Goal: Task Accomplishment & Management: Manage account settings

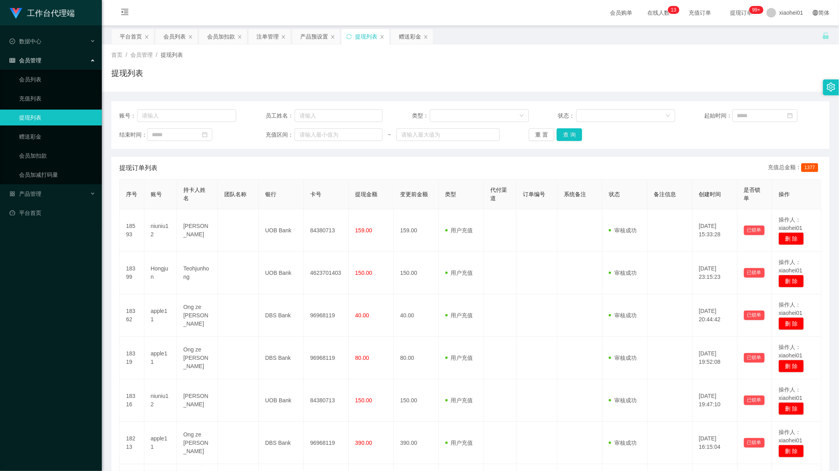
drag, startPoint x: 224, startPoint y: 41, endPoint x: 223, endPoint y: 72, distance: 31.0
click at [224, 41] on div "会员加扣款" at bounding box center [221, 36] width 28 height 15
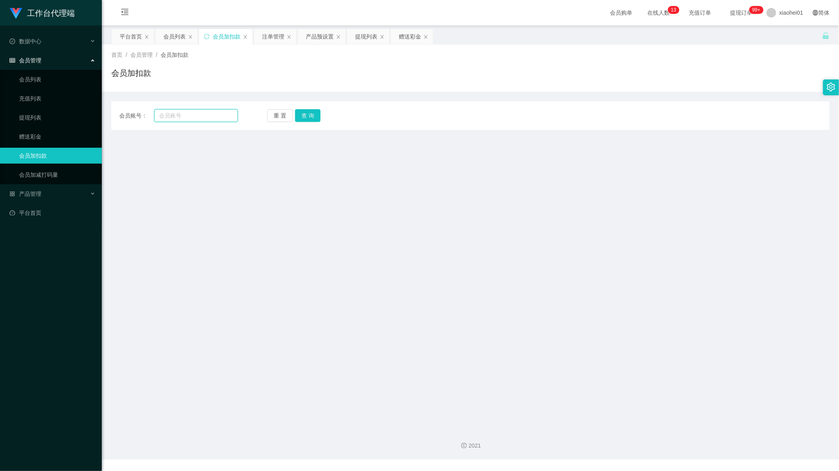
click at [197, 118] on input "text" at bounding box center [195, 115] width 83 height 13
paste input "niuniu12"
type input "niuniu12"
click at [301, 115] on button "查 询" at bounding box center [307, 115] width 25 height 13
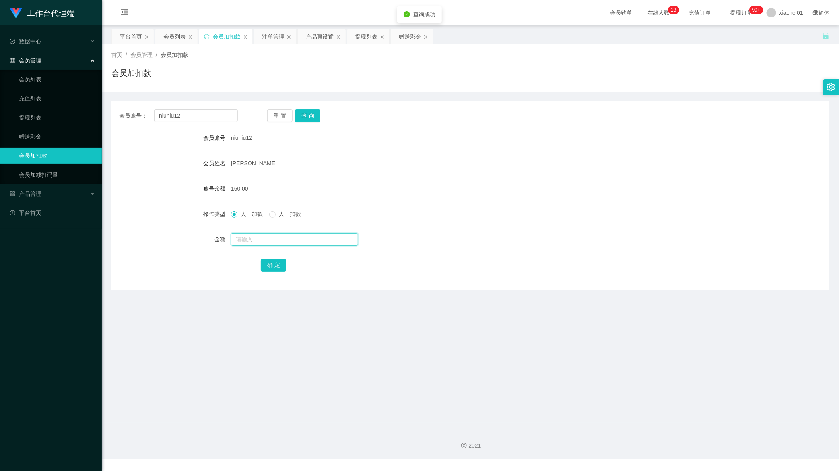
drag, startPoint x: 272, startPoint y: 243, endPoint x: 289, endPoint y: 247, distance: 17.1
click at [283, 246] on div at bounding box center [440, 240] width 419 height 16
type input "15"
click at [273, 272] on div "确 定" at bounding box center [470, 265] width 419 height 16
click at [275, 265] on button "确 定" at bounding box center [273, 265] width 25 height 13
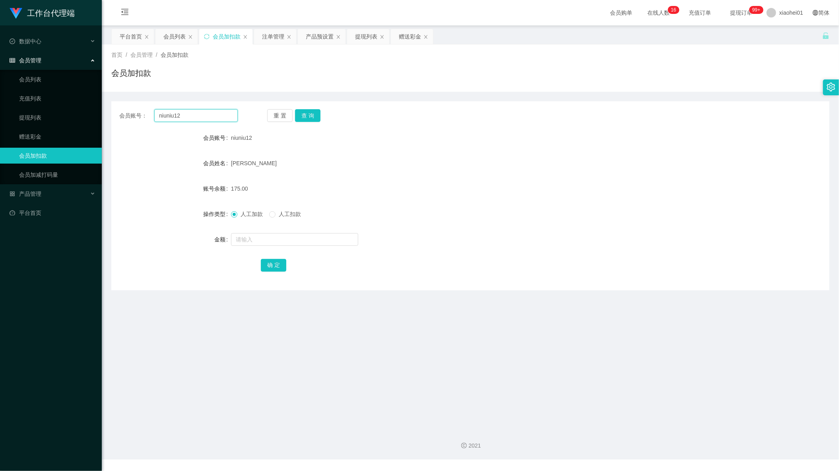
drag, startPoint x: 185, startPoint y: 116, endPoint x: 148, endPoint y: 113, distance: 37.0
click at [103, 105] on main "关闭左侧 关闭右侧 关闭其它 刷新页面 平台首页 会员列表 会员加扣款 注单管理 产品预设置 提现列表 赠送彩金 首页 / 会员管理 / 会员加扣款 / 会员…" at bounding box center [470, 223] width 737 height 397
paste input "text"
drag, startPoint x: 128, startPoint y: 204, endPoint x: 159, endPoint y: 186, distance: 35.6
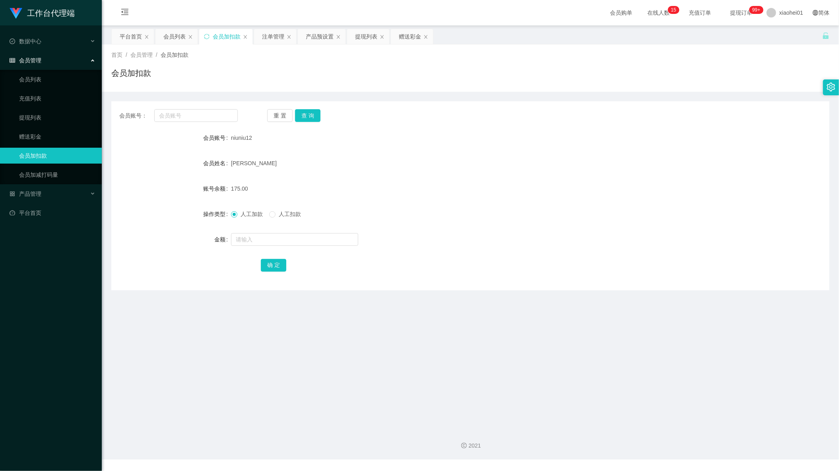
click at [128, 204] on form "会员账号 niuniu12 会员姓名 CHONG LAI HWA 账号余额 175.00 操作类型 人工加款 人工扣款 金额 确 定" at bounding box center [470, 201] width 718 height 143
click at [209, 109] on div "会员账号： 重 置 查 询 会员账号 niuniu12 会员姓名 CHONG LAI HWA 账号余额 175.00 操作类型 人工加款 人工扣款 金额 确 定" at bounding box center [470, 195] width 718 height 189
click at [203, 116] on input "text" at bounding box center [195, 115] width 83 height 13
paste input "kyy"
type input "kyy"
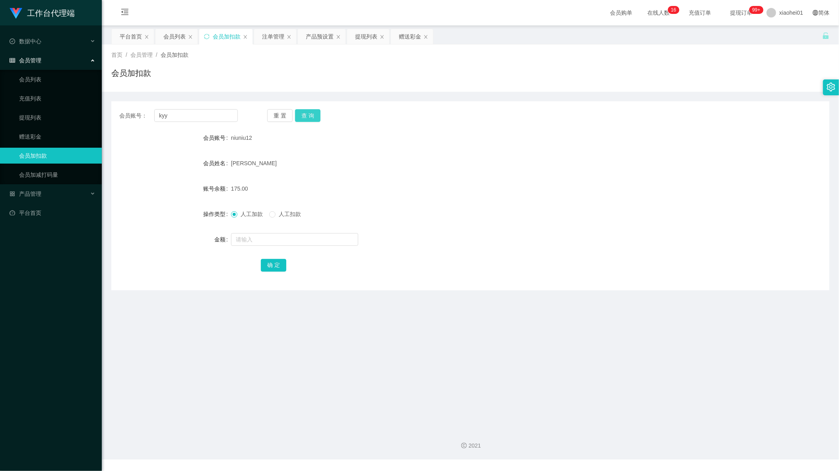
click at [314, 116] on button "查 询" at bounding box center [307, 115] width 25 height 13
click at [306, 237] on input "text" at bounding box center [294, 239] width 127 height 13
type input "100"
click at [282, 265] on button "确 定" at bounding box center [273, 265] width 25 height 13
drag, startPoint x: 526, startPoint y: 193, endPoint x: 559, endPoint y: 160, distance: 47.2
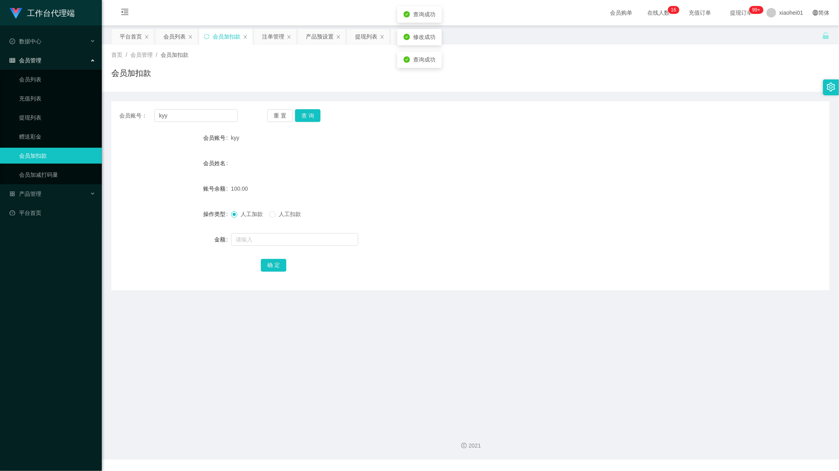
click at [527, 192] on div "100.00" at bounding box center [440, 189] width 419 height 16
drag, startPoint x: 318, startPoint y: 41, endPoint x: 291, endPoint y: 64, distance: 35.8
click at [318, 41] on div "产品预设置" at bounding box center [320, 36] width 28 height 15
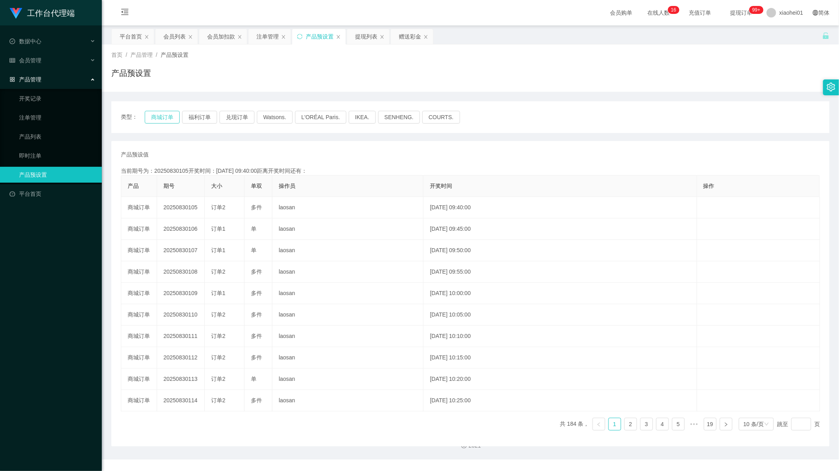
click at [159, 118] on button "商城订单" at bounding box center [162, 117] width 35 height 13
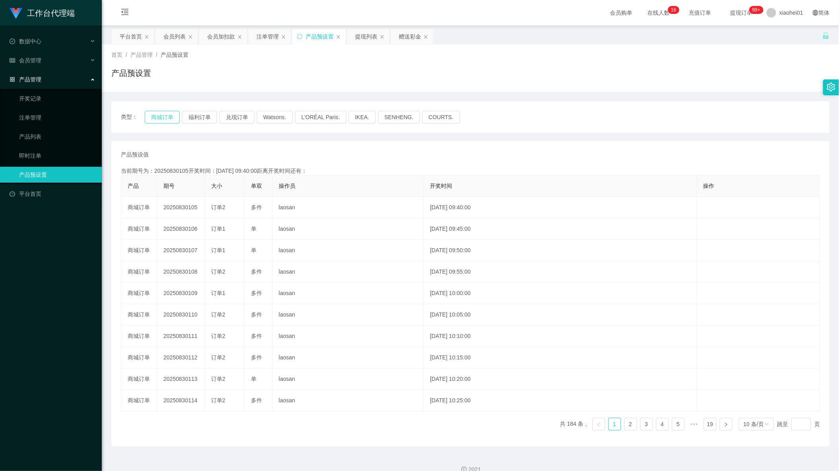
click at [159, 118] on button "商城订单" at bounding box center [162, 117] width 35 height 13
click at [263, 39] on div "注单管理" at bounding box center [267, 36] width 22 height 15
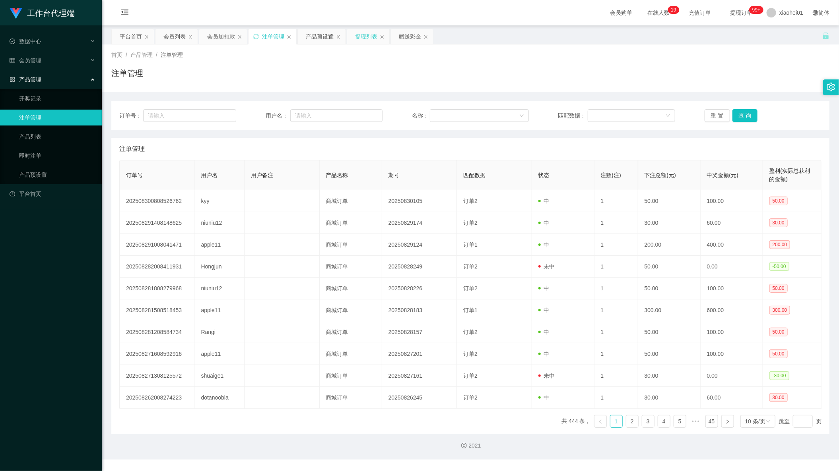
click at [365, 42] on div "提现列表" at bounding box center [366, 36] width 22 height 15
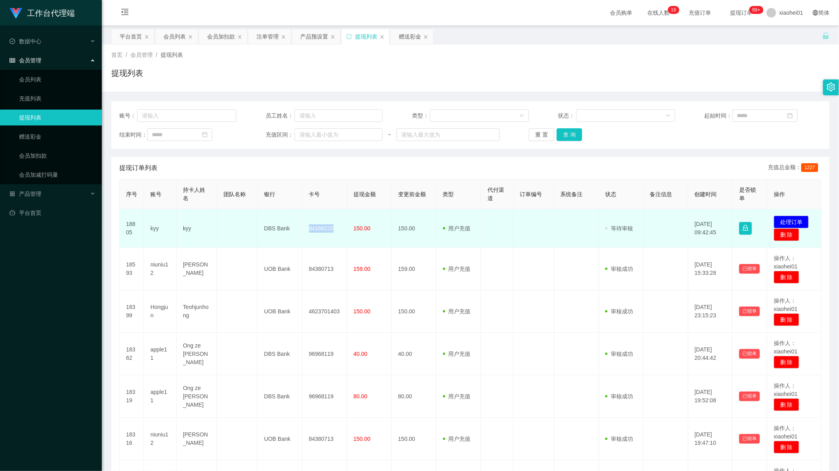
click at [319, 230] on td "84166220" at bounding box center [324, 228] width 45 height 39
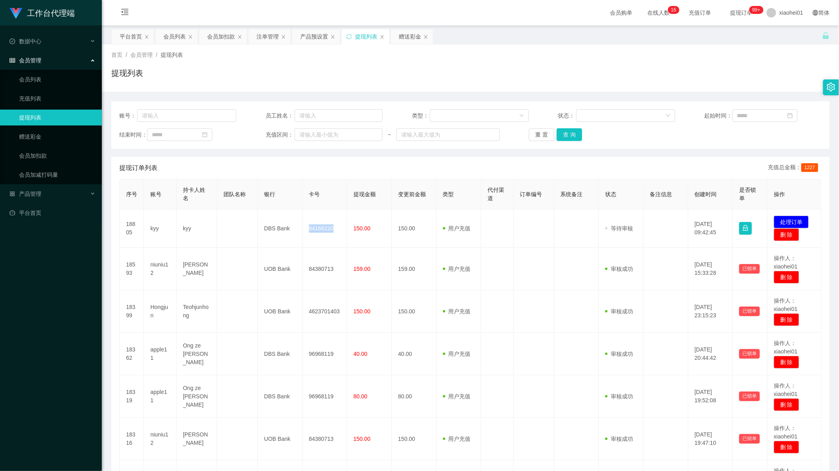
copy td "84166220"
click at [219, 39] on div "会员加扣款" at bounding box center [221, 36] width 28 height 15
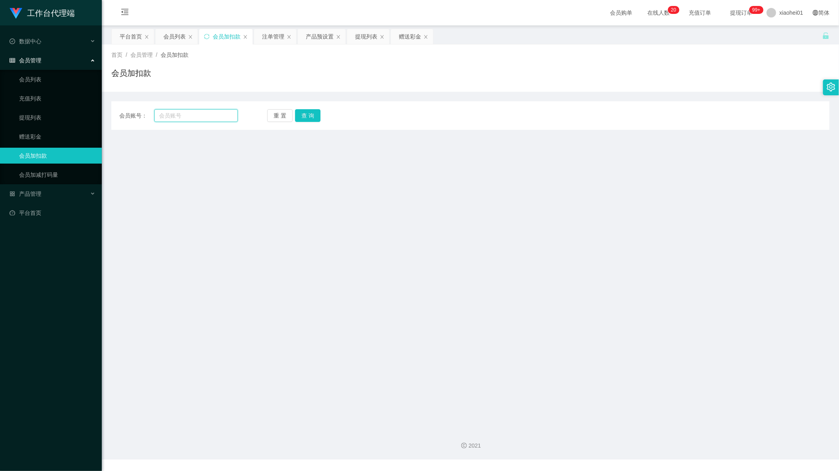
drag, startPoint x: 208, startPoint y: 115, endPoint x: 221, endPoint y: 118, distance: 13.2
click at [208, 116] on input "text" at bounding box center [195, 115] width 83 height 13
paste input "kyy"
type input "kyy"
drag, startPoint x: 302, startPoint y: 113, endPoint x: 296, endPoint y: 128, distance: 15.7
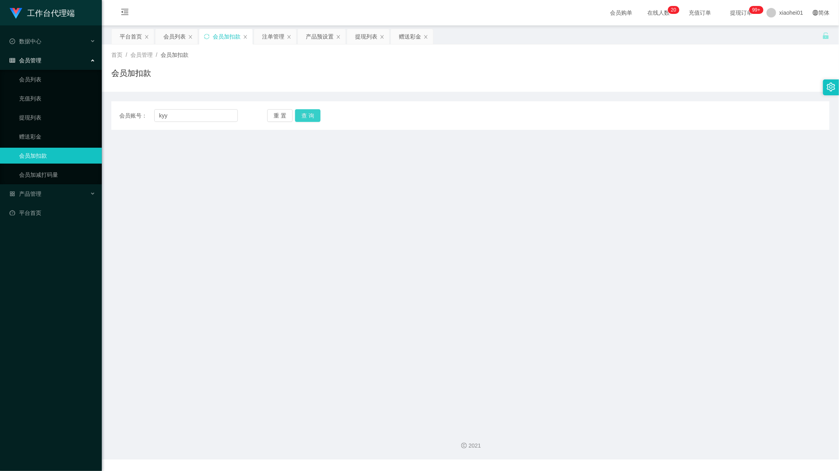
click at [302, 113] on button "查 询" at bounding box center [307, 115] width 25 height 13
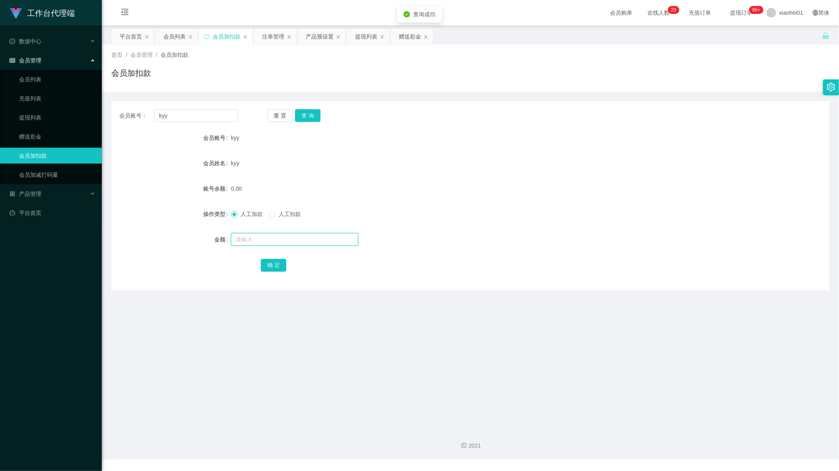
click at [269, 242] on input "text" at bounding box center [294, 239] width 127 height 13
type input "1"
click at [281, 265] on button "确 定" at bounding box center [273, 265] width 25 height 13
drag, startPoint x: 543, startPoint y: 169, endPoint x: 640, endPoint y: 125, distance: 107.3
click at [548, 166] on form "会员账号 kyy 会员姓名 kyy 账号余额 1.00 操作类型 人工加款 人工扣款 金额 确 定" at bounding box center [470, 201] width 718 height 143
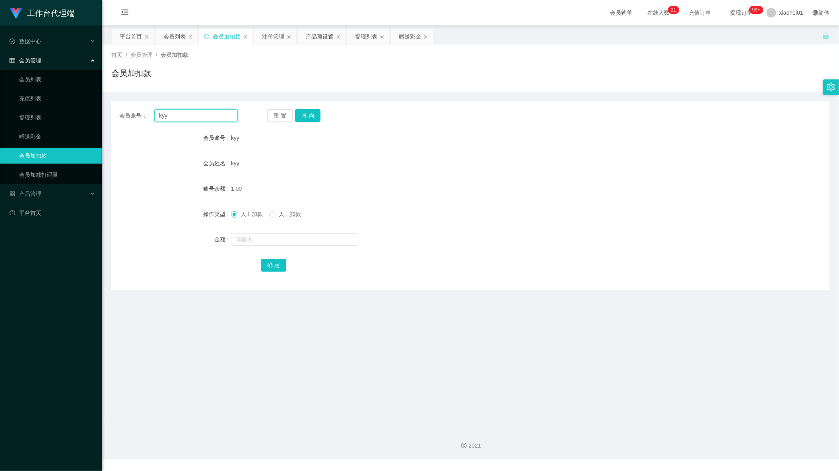
drag, startPoint x: 217, startPoint y: 116, endPoint x: -75, endPoint y: 101, distance: 292.5
click at [0, 101] on html "工作台代理端 数据中心 会员管理 会员列表 充值列表 提现列表 赠送彩金 会员加扣款 会员加减打码量 产品管理 平台首页 保存配置 重置配置 整体风格设置 主…" at bounding box center [419, 235] width 839 height 471
paste input "Hongjun"
type input "Hongjun"
click at [310, 118] on button "查 询" at bounding box center [307, 115] width 25 height 13
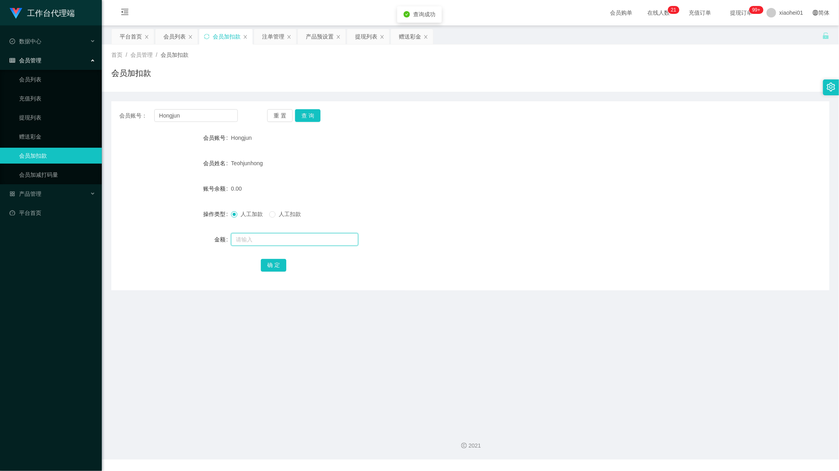
click at [290, 240] on input "text" at bounding box center [294, 239] width 127 height 13
type input "112"
click at [272, 262] on button "确 定" at bounding box center [273, 265] width 25 height 13
drag, startPoint x: 549, startPoint y: 166, endPoint x: 566, endPoint y: 140, distance: 31.1
click at [563, 143] on form "会员账号 Hongjun 会员姓名 Teohjunhong 账号余额 112.00 操作类型 人工加款 人工扣款 金额 确 定" at bounding box center [470, 201] width 718 height 143
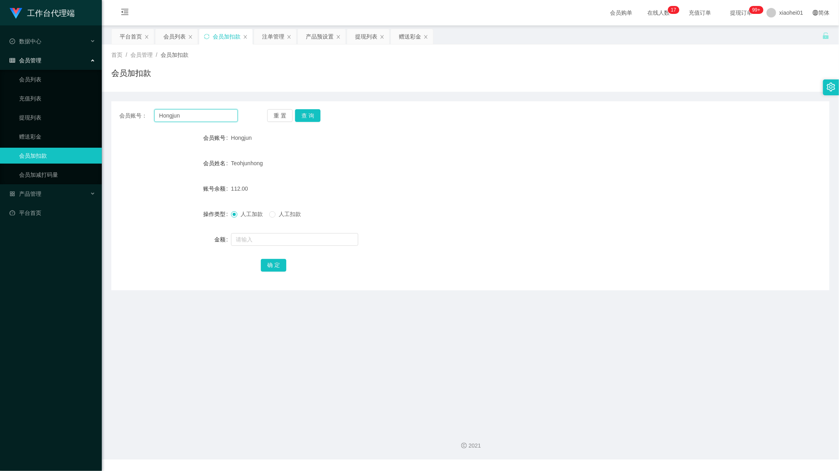
drag, startPoint x: 210, startPoint y: 122, endPoint x: 205, endPoint y: 114, distance: 9.1
click at [207, 118] on input "Hongjun" at bounding box center [195, 115] width 83 height 13
drag, startPoint x: 205, startPoint y: 114, endPoint x: 122, endPoint y: 122, distance: 83.8
click at [122, 122] on div "会员账号： Hongjun" at bounding box center [178, 115] width 118 height 13
paste input "kyy"
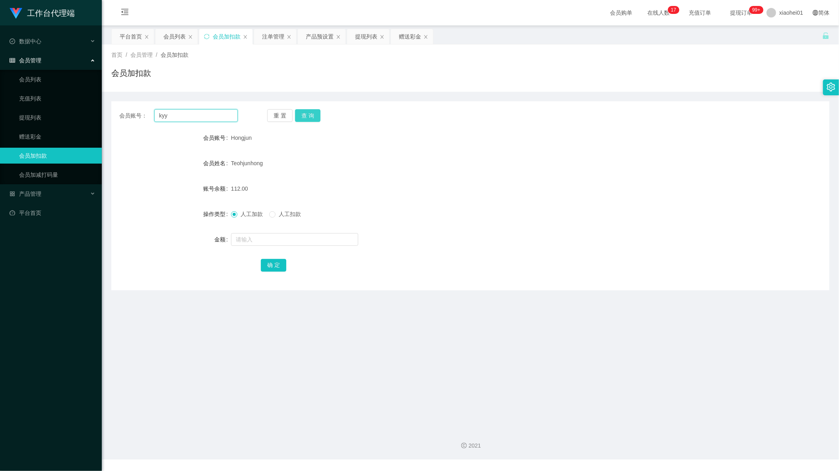
type input "kyy"
click at [308, 117] on button "查 询" at bounding box center [307, 115] width 25 height 13
click at [277, 247] on div at bounding box center [440, 240] width 419 height 16
click at [279, 246] on input "text" at bounding box center [294, 239] width 127 height 13
type input "1"
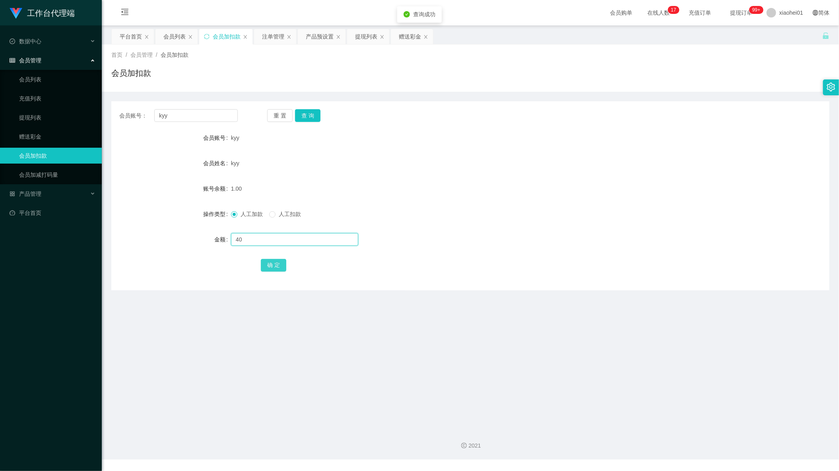
type input "40"
click at [275, 271] on button "确 定" at bounding box center [273, 265] width 25 height 13
drag, startPoint x: 599, startPoint y: 198, endPoint x: 680, endPoint y: 114, distance: 116.9
click at [600, 192] on form "会员账号 kyy 会员姓名 kyy 账号余额 41.00 操作类型 人工加款 人工扣款 金额 确 定" at bounding box center [470, 201] width 718 height 143
drag, startPoint x: 498, startPoint y: 273, endPoint x: 471, endPoint y: 143, distance: 132.6
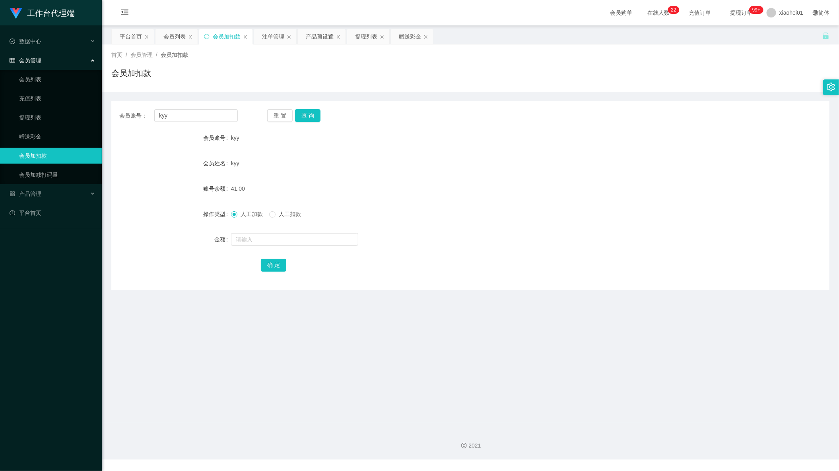
click at [498, 271] on div "会员账号： kyy 重 置 查 询 会员账号 kyy 会员姓名 kyy 账号余额 41.00 操作类型 人工加款 人工扣款 金额 确 定" at bounding box center [470, 195] width 718 height 189
click at [369, 37] on div "提现列表" at bounding box center [366, 36] width 22 height 15
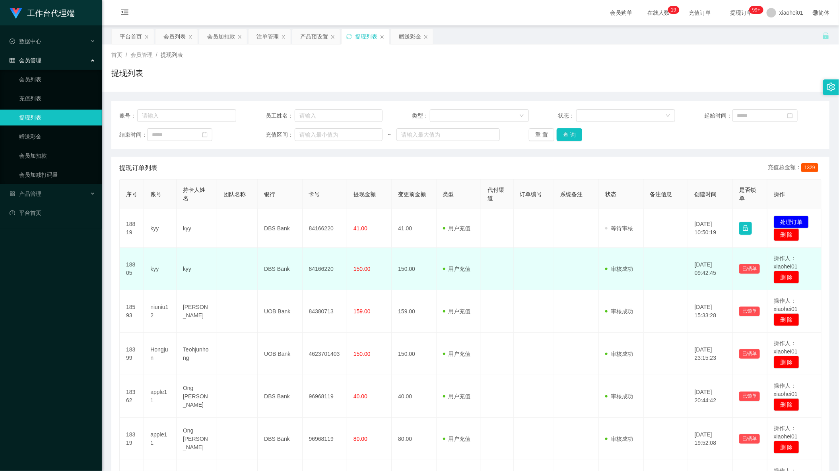
click at [575, 251] on td at bounding box center [576, 269] width 45 height 43
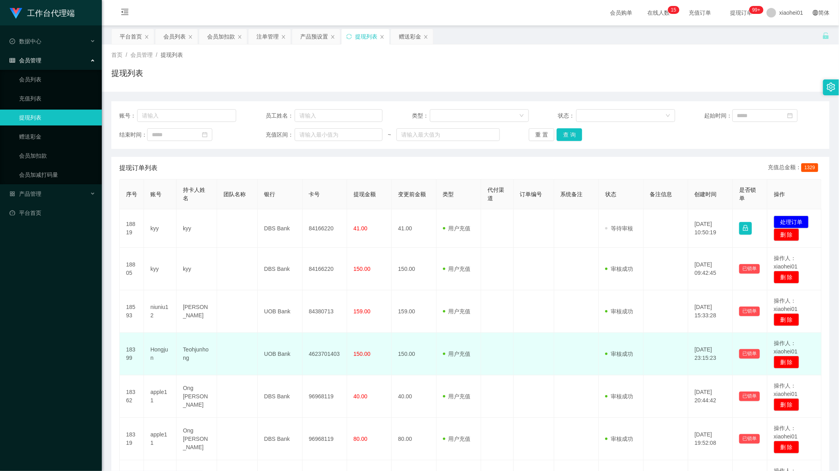
click at [401, 345] on td "150.00" at bounding box center [414, 354] width 45 height 43
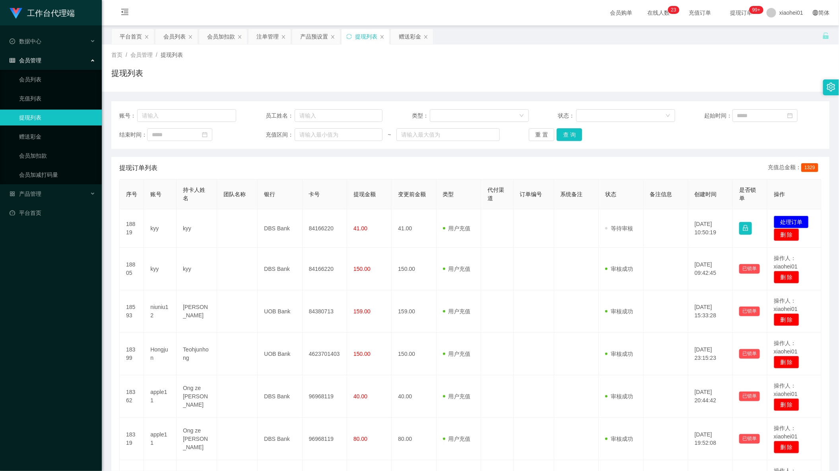
click at [520, 128] on div "账号： 员工姓名： 类型： 状态： 起始时间： 结束时间： 充值区间： ~ 重 置 查 询" at bounding box center [470, 125] width 718 height 48
click at [376, 60] on div "首页 / 会员管理 / 提现列表 / 提现列表" at bounding box center [470, 68] width 718 height 35
click at [304, 36] on div "产品预设置" at bounding box center [314, 36] width 28 height 15
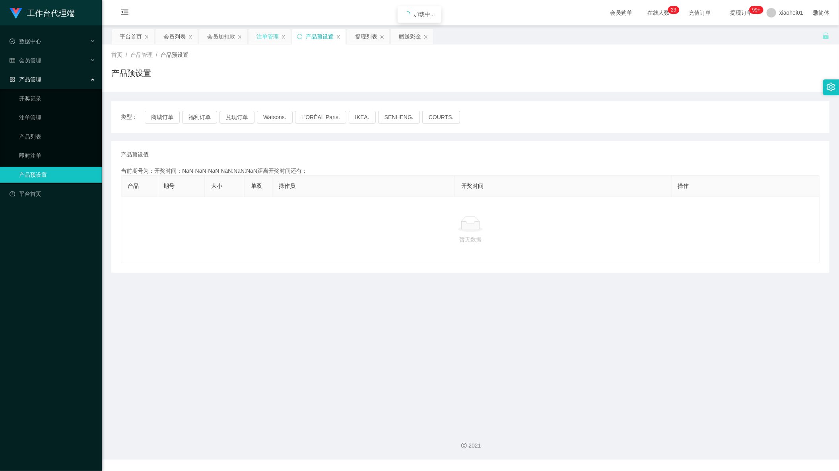
click at [260, 37] on div "注单管理" at bounding box center [267, 36] width 22 height 15
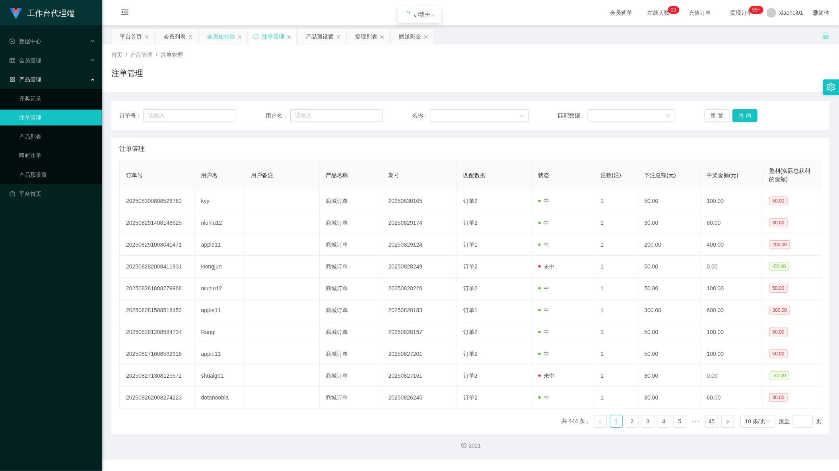
click at [224, 43] on div "会员加扣款" at bounding box center [221, 36] width 28 height 15
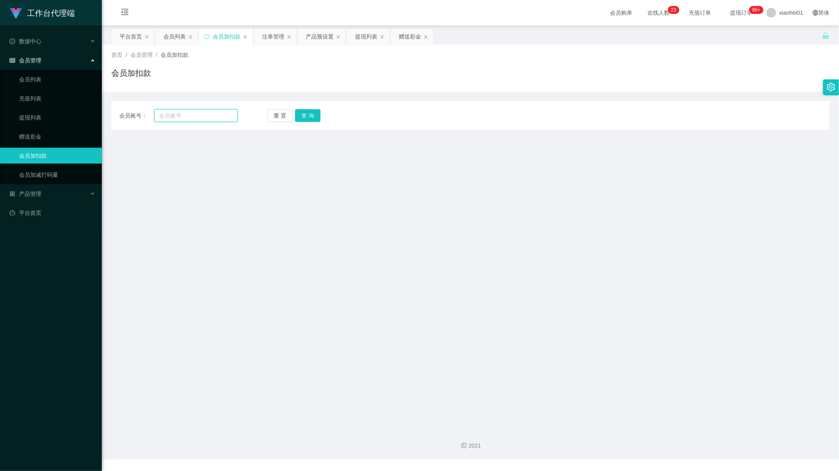
click at [204, 119] on input "text" at bounding box center [195, 115] width 83 height 13
paste input "babystitch123"
type input "babystitch123"
click at [306, 122] on div "会员账号： babystitch123 重 置 查 询 会员账号 会员姓名 账号余额 操作类型 人工加款 人工扣款 金额 确 定" at bounding box center [470, 115] width 718 height 29
click at [306, 117] on button "查 询" at bounding box center [307, 115] width 25 height 13
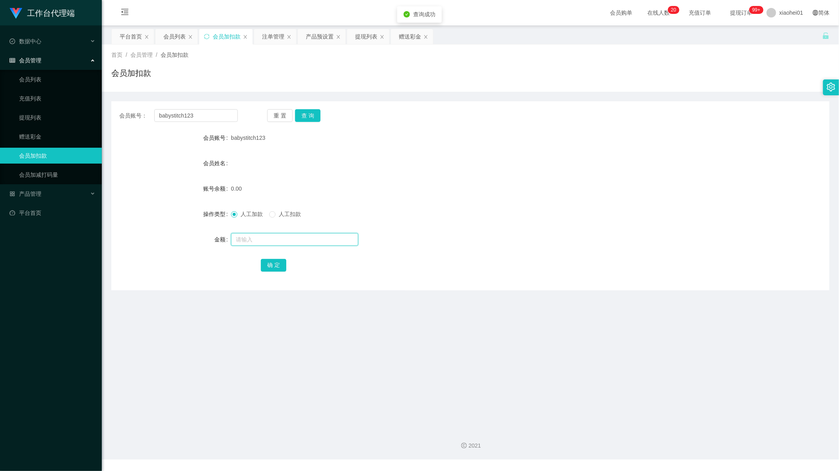
click at [284, 243] on input "text" at bounding box center [294, 239] width 127 height 13
type input "100"
click at [272, 262] on button "确 定" at bounding box center [273, 265] width 25 height 13
drag, startPoint x: 509, startPoint y: 190, endPoint x: 535, endPoint y: 168, distance: 33.9
click at [533, 170] on form "会员账号 babystitch123 会员姓名 账号余额 100.00 操作类型 人工加款 人工扣款 金额 确 定" at bounding box center [470, 201] width 718 height 143
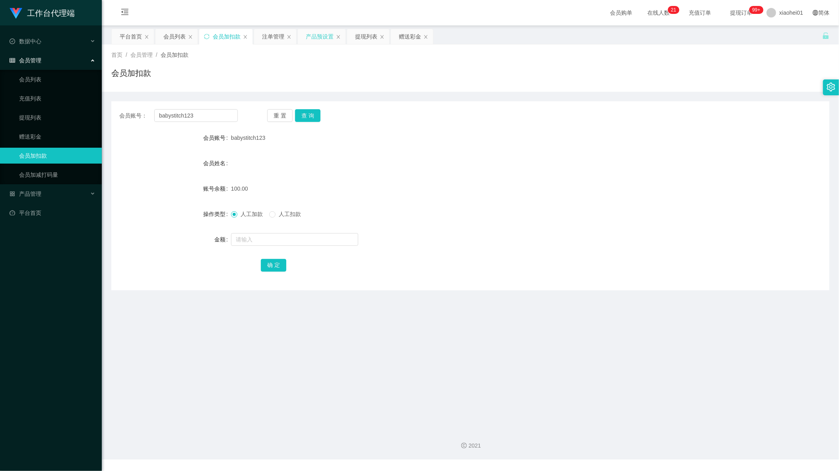
click at [316, 35] on div "产品预设置" at bounding box center [320, 36] width 28 height 15
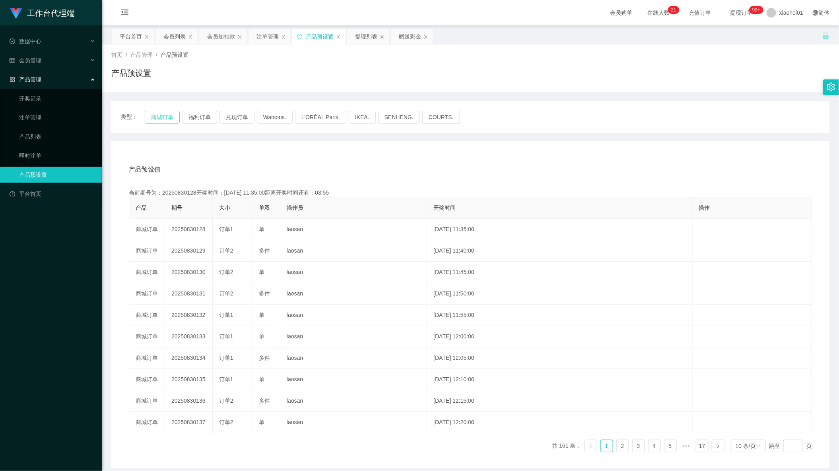
click at [153, 117] on button "商城订单" at bounding box center [162, 117] width 35 height 13
drag, startPoint x: 141, startPoint y: 41, endPoint x: 176, endPoint y: 46, distance: 36.1
click at [139, 42] on div "平台首页" at bounding box center [131, 36] width 22 height 15
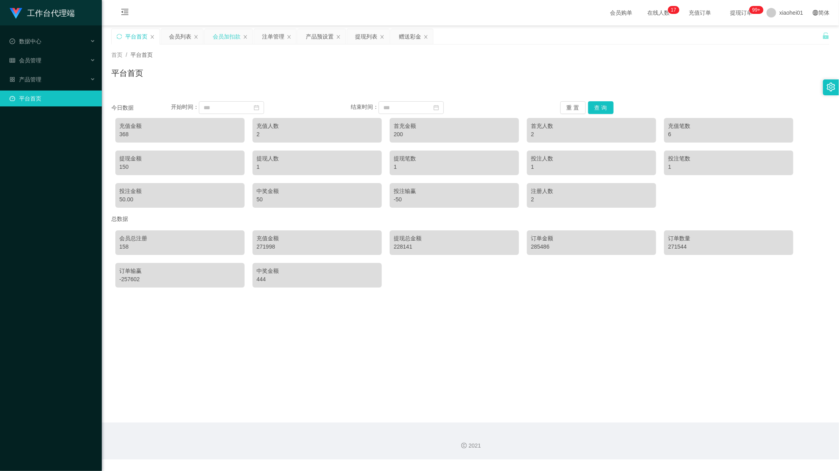
click at [231, 34] on div "会员加扣款" at bounding box center [227, 36] width 28 height 15
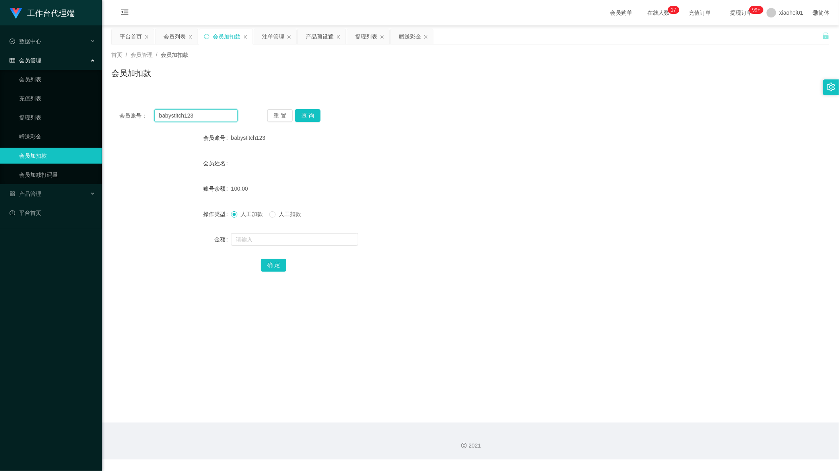
drag, startPoint x: 213, startPoint y: 116, endPoint x: 154, endPoint y: 123, distance: 60.1
click at [153, 123] on div "会员账号： babystitch123 重 置 查 询 会员账号 babystitch123 会员姓名 账号余额 100.00 操作类型 人工加款 人工扣款 …" at bounding box center [470, 195] width 718 height 189
paste input "niuniu12"
type input "niuniu12"
click at [304, 112] on button "查 询" at bounding box center [307, 115] width 25 height 13
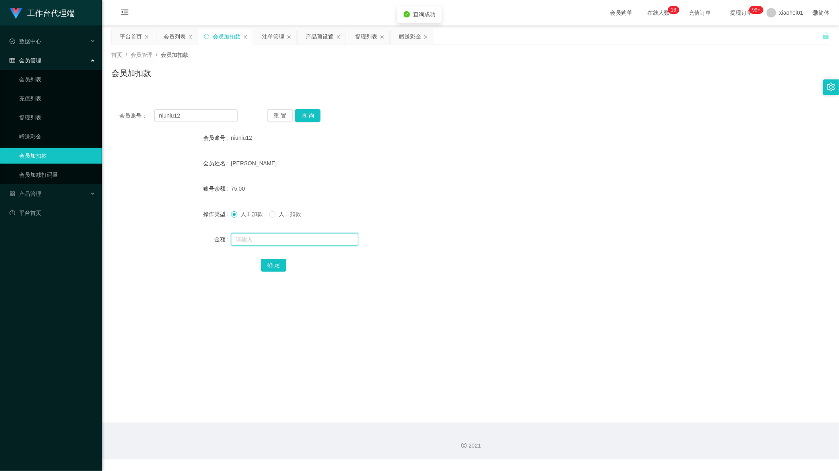
click at [287, 242] on input "text" at bounding box center [294, 239] width 127 height 13
type input "500"
click at [272, 270] on button "确 定" at bounding box center [273, 265] width 25 height 13
click at [495, 222] on div "人工加款 人工扣款" at bounding box center [440, 214] width 419 height 16
drag, startPoint x: 204, startPoint y: 116, endPoint x: 1, endPoint y: 112, distance: 203.1
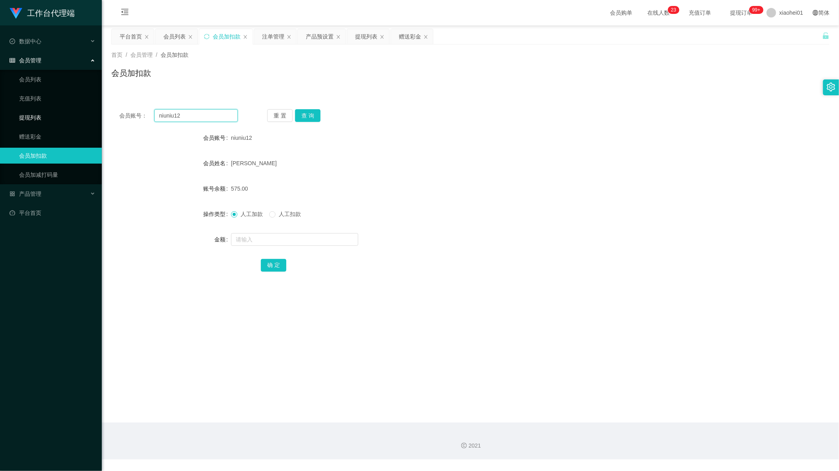
click at [18, 112] on section "工作台代理端 数据中心 会员管理 会员列表 充值列表 提现列表 赠送彩金 会员加扣款 会员加减打码量 产品管理 开奖记录 注单管理 产品列表 即时注单 产品预…" at bounding box center [419, 230] width 839 height 460
paste input "babystitch123"
type input "babystitch123"
click at [309, 116] on button "查 询" at bounding box center [307, 115] width 25 height 13
click at [454, 157] on div "会员姓名" at bounding box center [470, 163] width 718 height 16
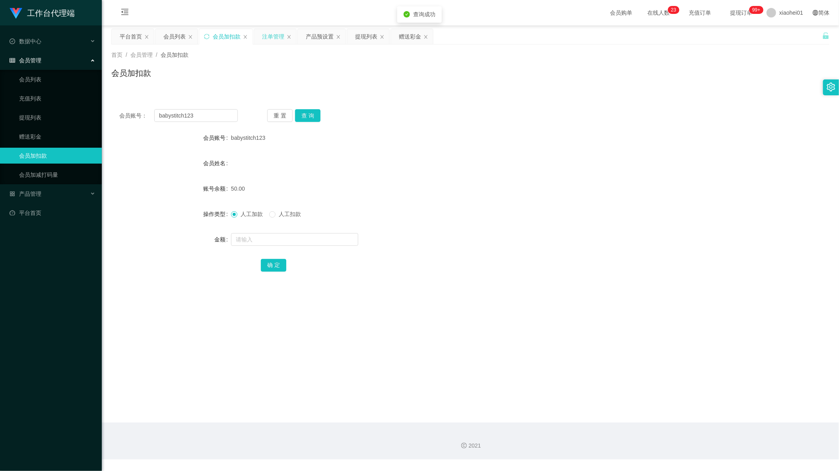
click at [269, 36] on div "注单管理" at bounding box center [273, 36] width 22 height 15
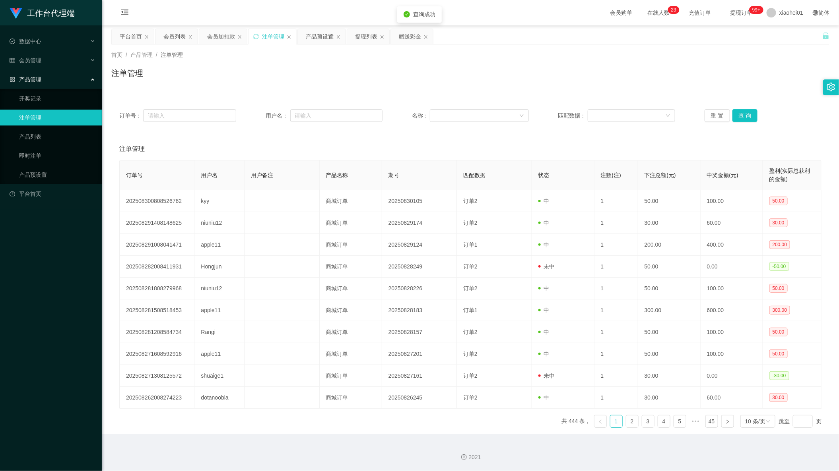
click at [335, 106] on div "订单号： 用户名： 名称： 匹配数据： 重 置 查 询" at bounding box center [470, 115] width 718 height 29
drag, startPoint x: 345, startPoint y: 113, endPoint x: 383, endPoint y: 117, distance: 38.3
click at [345, 113] on input "text" at bounding box center [336, 115] width 93 height 13
paste input "babystitch123"
type input "babystitch123"
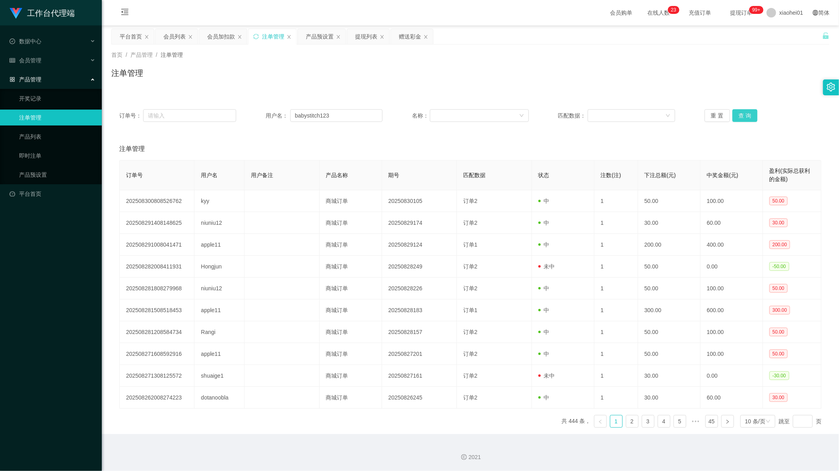
click at [748, 117] on button "查 询" at bounding box center [744, 115] width 25 height 13
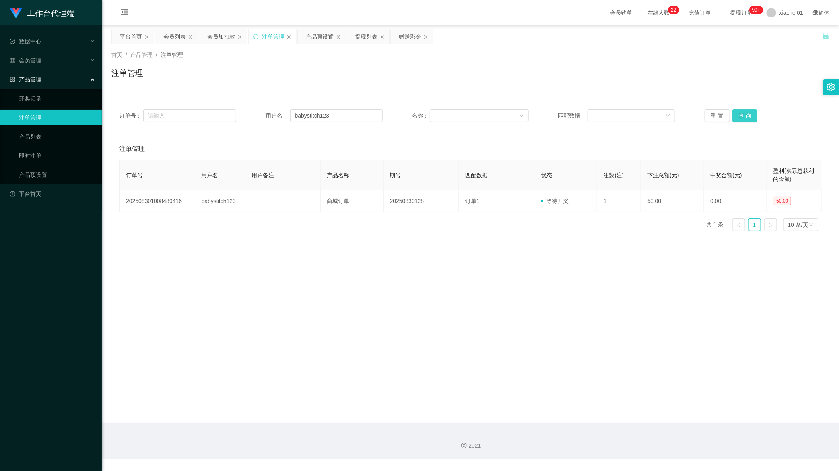
click at [739, 120] on button "查 询" at bounding box center [744, 115] width 25 height 13
drag, startPoint x: 310, startPoint y: 113, endPoint x: 283, endPoint y: 107, distance: 27.7
click at [254, 107] on div "订单号： 用户名： babystitch123 名称： 匹配数据： 重 置 查 询" at bounding box center [470, 115] width 718 height 29
drag, startPoint x: 366, startPoint y: 114, endPoint x: 361, endPoint y: 116, distance: 6.1
click at [361, 116] on input "babystitch123" at bounding box center [336, 115] width 93 height 13
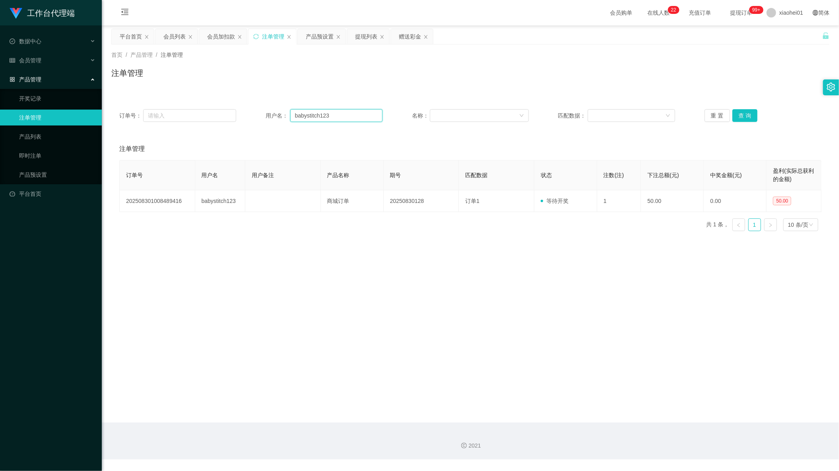
drag, startPoint x: 361, startPoint y: 116, endPoint x: 223, endPoint y: 97, distance: 138.8
click at [230, 97] on div "订单号： 用户名： babystitch123 名称： 匹配数据： 重 置 查 询 注单管理 订单号 用户名 用户备注 产品名称 期号 匹配数据 状态 注数(…" at bounding box center [470, 165] width 718 height 146
drag, startPoint x: 171, startPoint y: 32, endPoint x: 198, endPoint y: 37, distance: 27.5
click at [172, 32] on div "会员列表" at bounding box center [174, 36] width 22 height 15
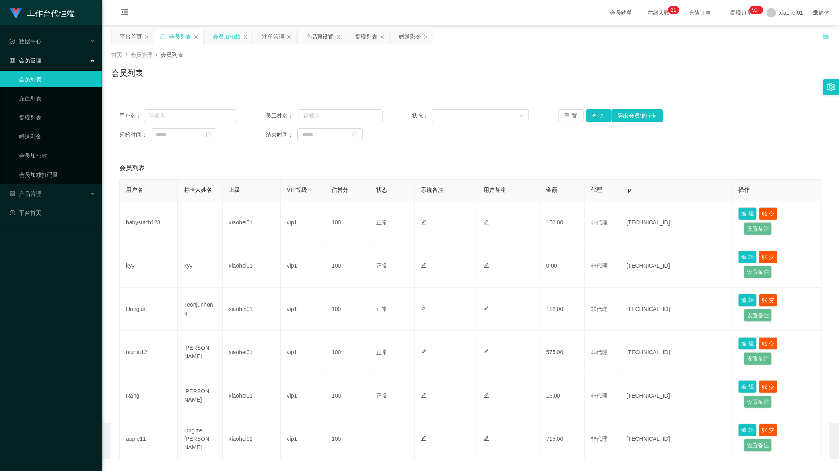
click at [225, 36] on div "会员加扣款" at bounding box center [227, 36] width 28 height 15
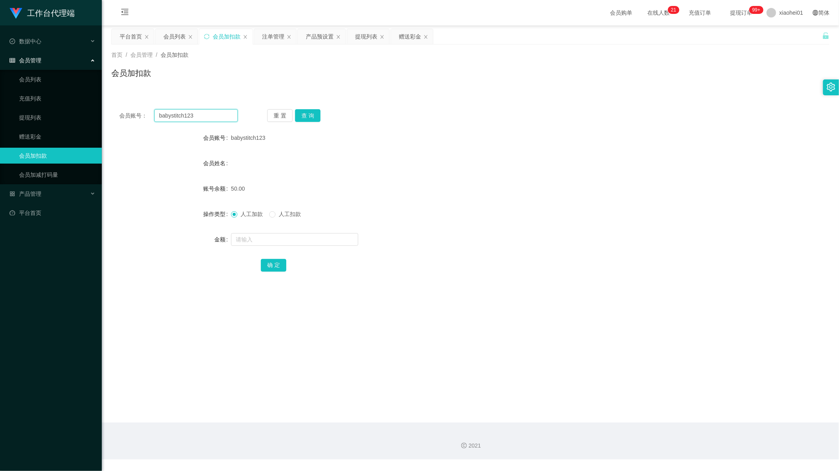
click at [221, 120] on input "babystitch123" at bounding box center [195, 115] width 83 height 13
click at [308, 116] on button "查 询" at bounding box center [307, 115] width 25 height 13
drag, startPoint x: 235, startPoint y: 107, endPoint x: 221, endPoint y: 120, distance: 19.1
click at [223, 117] on div "会员账号： babystitch123 重 置 查 询 会员账号 babystitch123 会员姓名 账号余额 150.00 操作类型 人工加款 人工扣款 …" at bounding box center [470, 195] width 718 height 189
drag, startPoint x: 221, startPoint y: 120, endPoint x: 75, endPoint y: 113, distance: 146.1
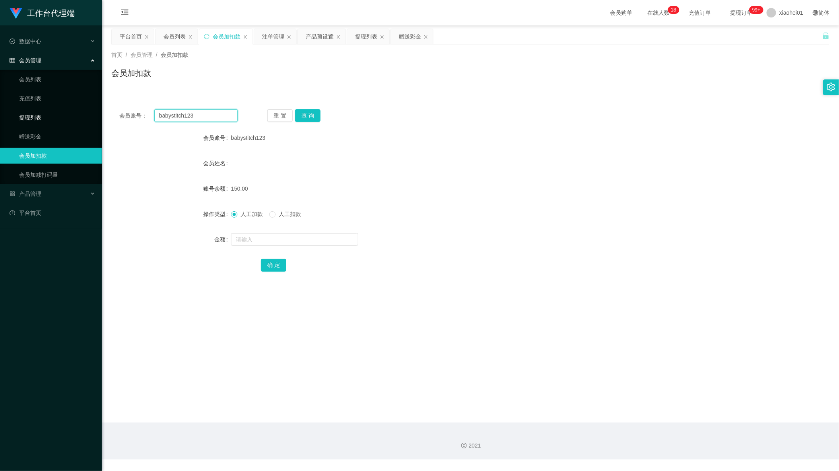
click at [117, 114] on div "会员账号： babystitch123 重 置 查 询" at bounding box center [470, 115] width 718 height 13
paste input "niuniu12"
type input "niuniu12"
click at [303, 117] on button "查 询" at bounding box center [307, 115] width 25 height 13
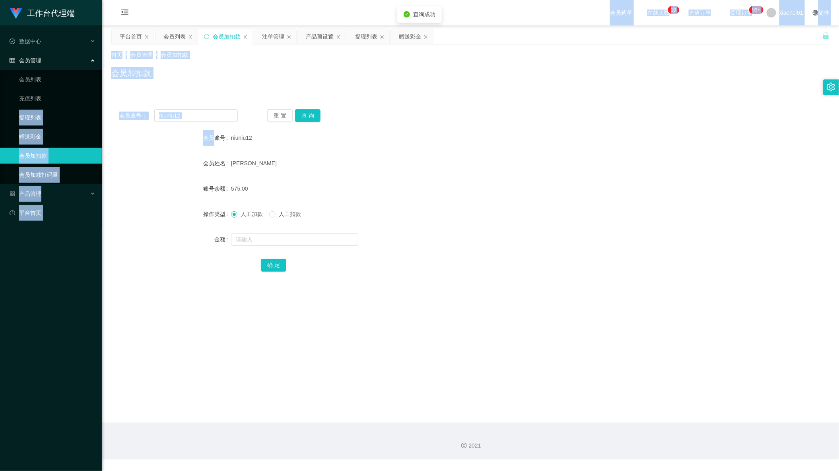
drag, startPoint x: 207, startPoint y: 122, endPoint x: 77, endPoint y: 115, distance: 130.2
click at [61, 114] on section "工作台代理端 数据中心 会员管理 会员列表 充值列表 提现列表 赠送彩金 会员加扣款 会员加减打码量 产品管理 开奖记录 注单管理 产品列表 即时注单 产品预…" at bounding box center [419, 230] width 839 height 460
click at [228, 120] on input "niuniu12" at bounding box center [195, 115] width 83 height 13
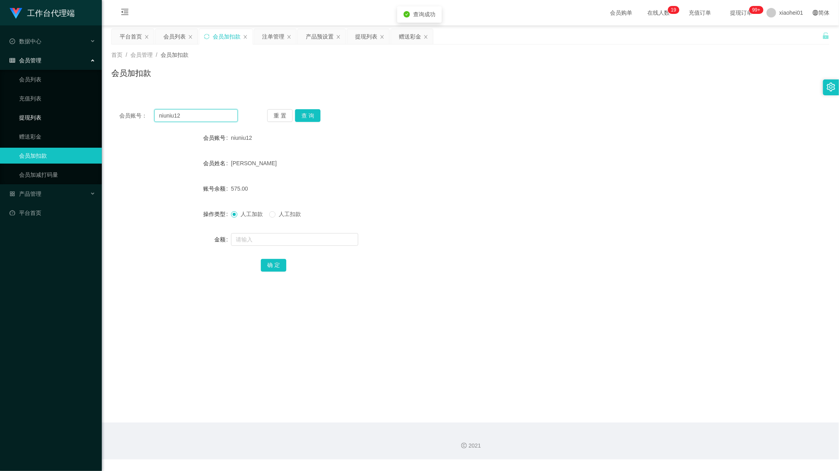
drag, startPoint x: 207, startPoint y: 112, endPoint x: 76, endPoint y: 110, distance: 130.4
click at [61, 114] on section "工作台代理端 数据中心 会员管理 会员列表 充值列表 提现列表 赠送彩金 会员加扣款 会员加减打码量 产品管理 开奖记录 注单管理 产品列表 即时注单 产品预…" at bounding box center [419, 230] width 839 height 460
drag, startPoint x: 436, startPoint y: 105, endPoint x: 622, endPoint y: 63, distance: 190.7
click at [436, 105] on div "会员账号： 重 置 查 询 会员账号 niuniu12 会员姓名 CHONG LAI HWA 账号余额 575.00 操作类型 人工加款 人工扣款 金额 确 定" at bounding box center [470, 195] width 718 height 189
click at [368, 40] on div "提现列表" at bounding box center [366, 36] width 22 height 15
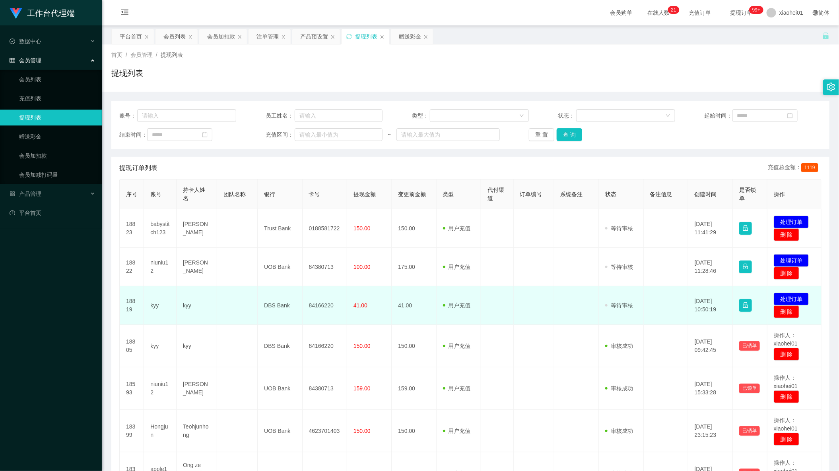
click at [317, 312] on td "84166220" at bounding box center [324, 306] width 45 height 39
click at [320, 307] on td "84166220" at bounding box center [324, 306] width 45 height 39
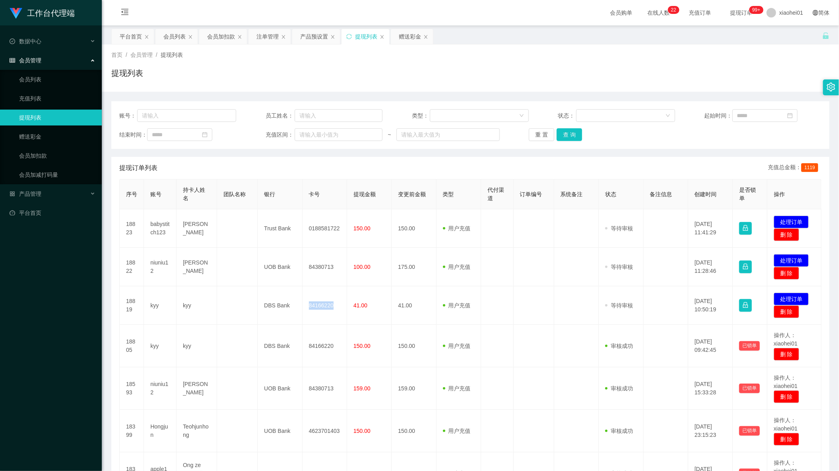
copy td "84166220"
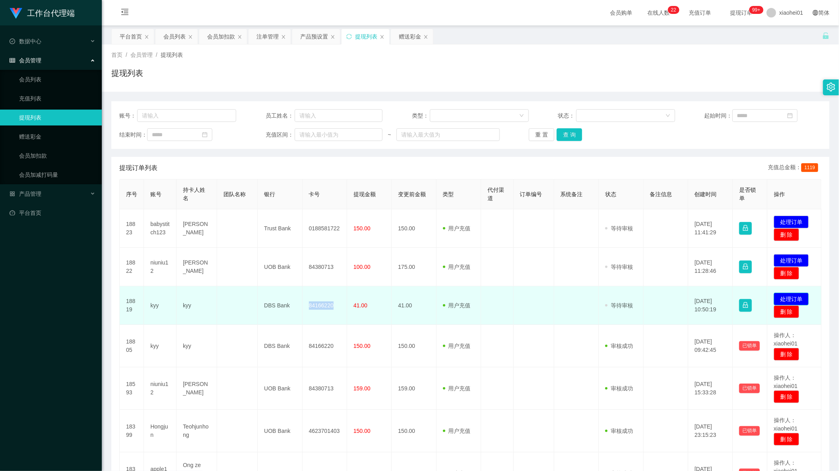
click at [793, 299] on button "处理订单" at bounding box center [790, 299] width 35 height 13
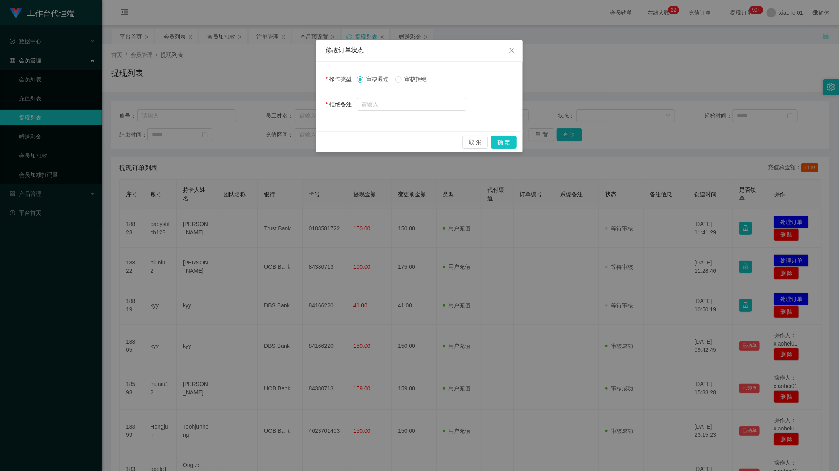
click at [508, 135] on div "取 消 确 定" at bounding box center [419, 142] width 207 height 21
click at [508, 140] on button "确 定" at bounding box center [503, 142] width 25 height 13
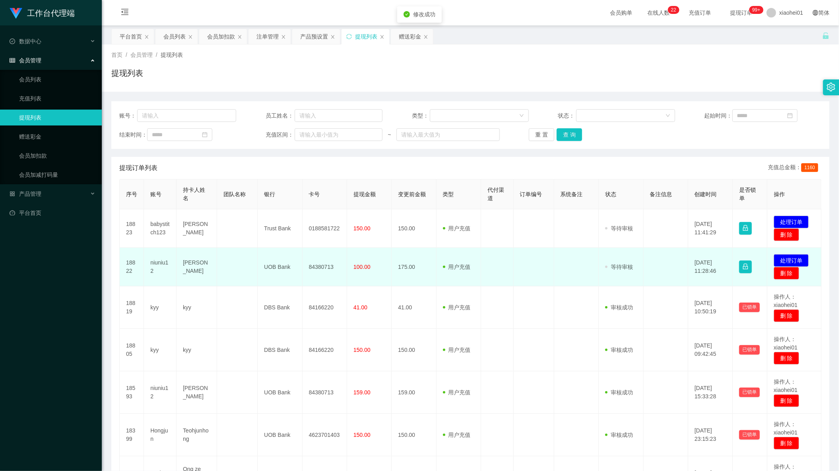
click at [314, 265] on td "84380713" at bounding box center [324, 267] width 45 height 39
drag, startPoint x: 314, startPoint y: 265, endPoint x: 478, endPoint y: 259, distance: 164.3
click at [314, 265] on td "84380713" at bounding box center [324, 267] width 45 height 39
copy td "84380713"
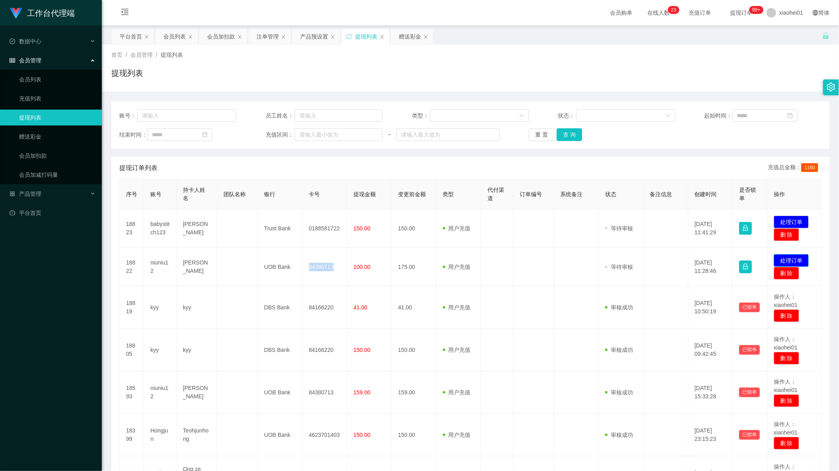
click at [793, 260] on button "处理订单" at bounding box center [790, 260] width 35 height 13
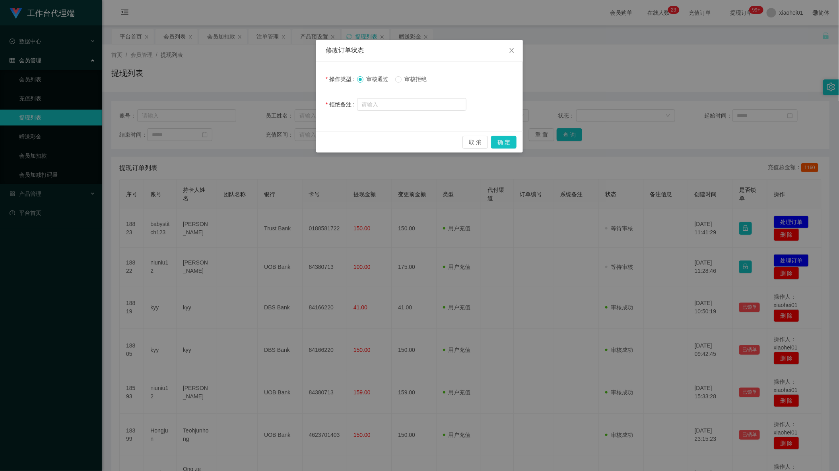
click at [411, 88] on form "操作类型 审核通过 审核拒绝 拒绝备注" at bounding box center [420, 91] width 188 height 41
click at [402, 101] on input "text" at bounding box center [411, 104] width 109 height 13
click at [559, 262] on div "修改订单状态 操作类型 审核通过 审核拒绝 拒绝备注 取 消 确 定" at bounding box center [419, 235] width 839 height 471
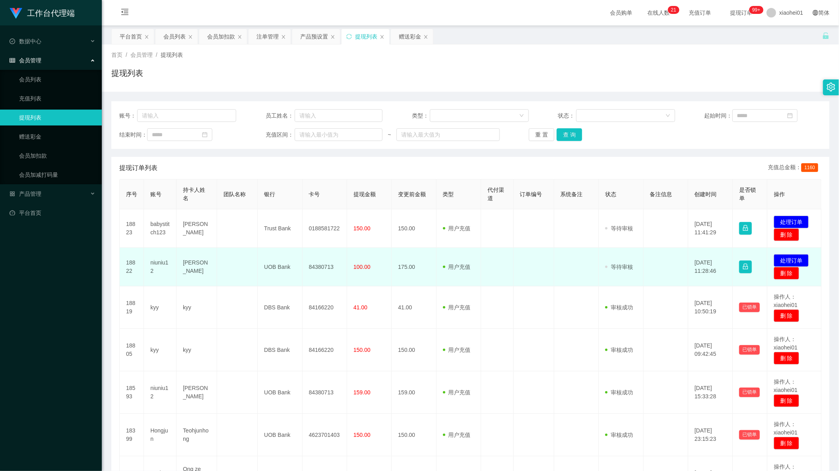
click at [154, 266] on td "niuniu12" at bounding box center [160, 267] width 33 height 39
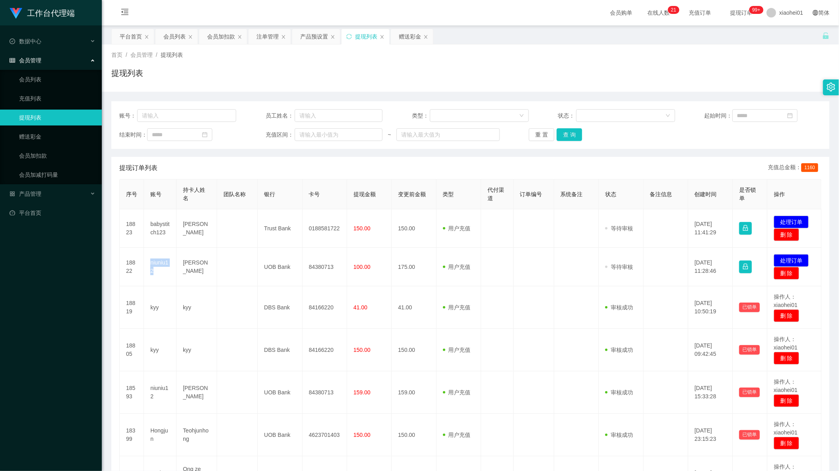
copy td "niuniu12"
click at [215, 35] on div "会员加扣款" at bounding box center [221, 36] width 28 height 15
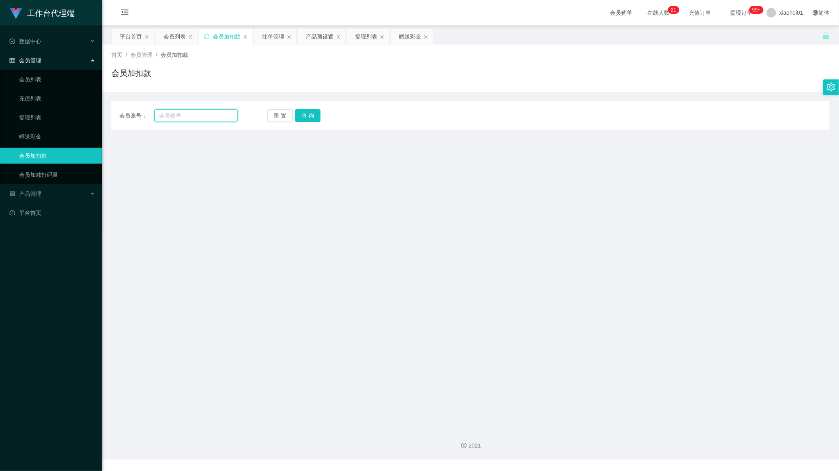
click at [185, 115] on input "text" at bounding box center [195, 115] width 83 height 13
paste input "niuniu12"
type input "niuniu12"
click at [312, 114] on button "查 询" at bounding box center [307, 115] width 25 height 13
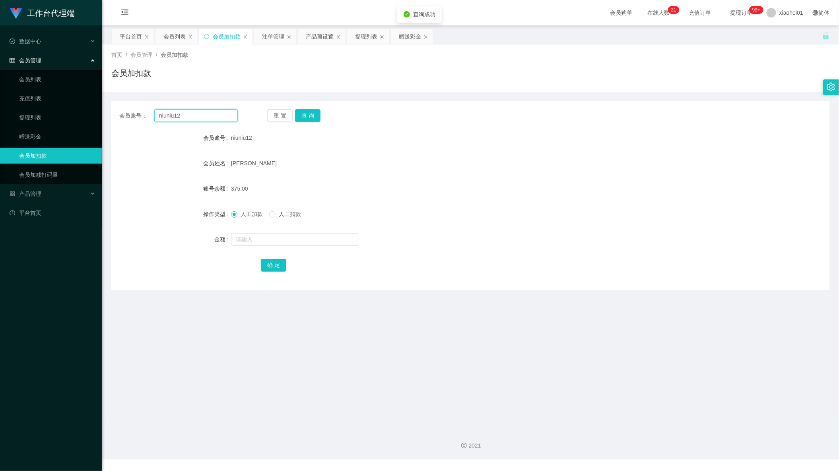
drag, startPoint x: 198, startPoint y: 118, endPoint x: 130, endPoint y: 112, distance: 67.9
click at [133, 111] on div "会员账号： niuniu12" at bounding box center [178, 115] width 118 height 13
click at [404, 39] on div "赠送彩金" at bounding box center [410, 36] width 22 height 15
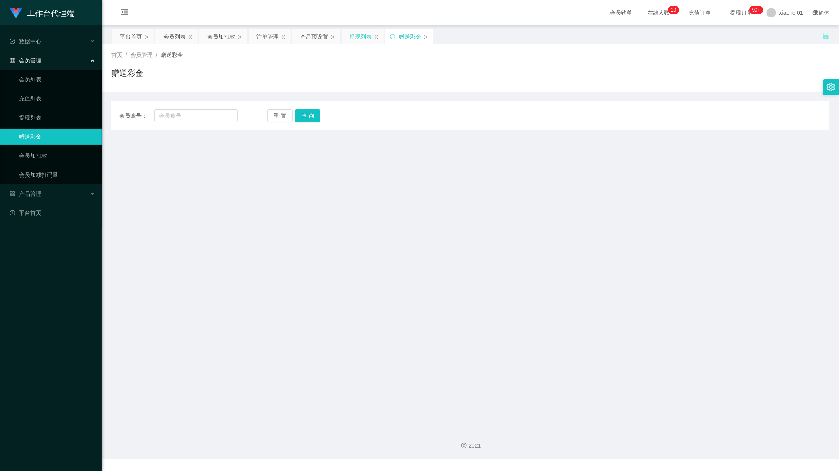
click at [361, 42] on div "提现列表" at bounding box center [360, 36] width 22 height 15
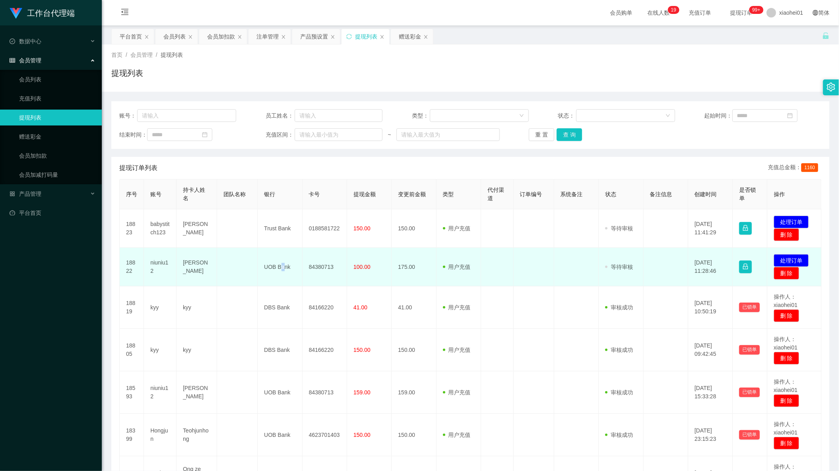
click at [279, 272] on td "UOB Bank" at bounding box center [280, 267] width 45 height 39
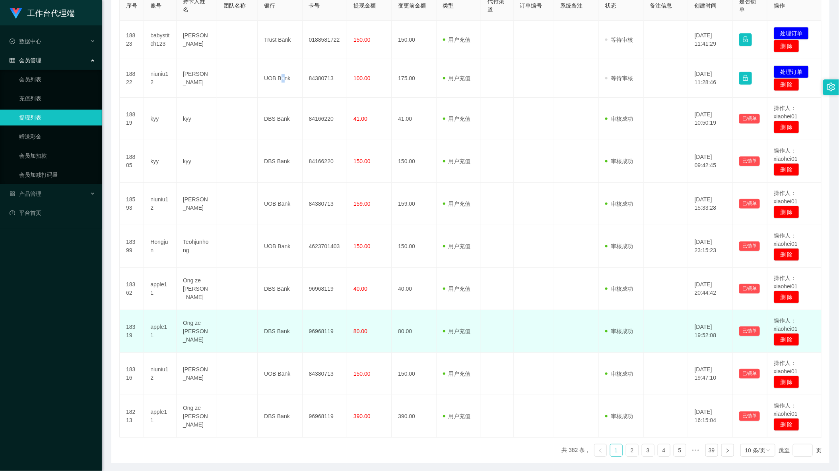
scroll to position [220, 0]
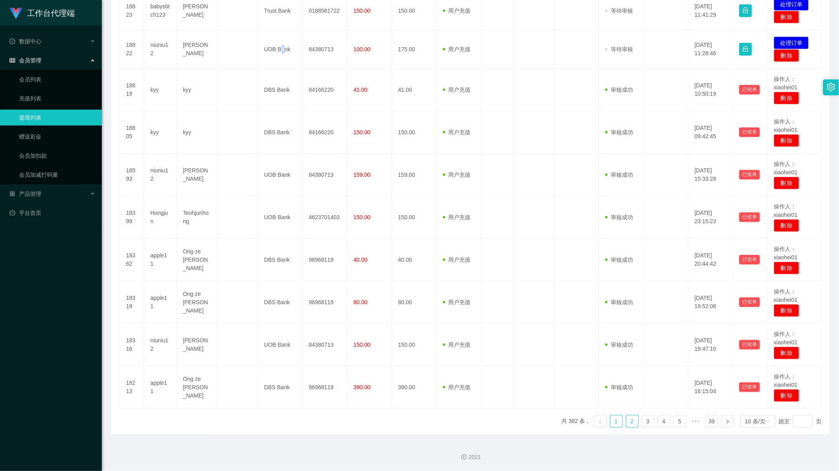
click at [626, 423] on link "2" at bounding box center [632, 422] width 12 height 12
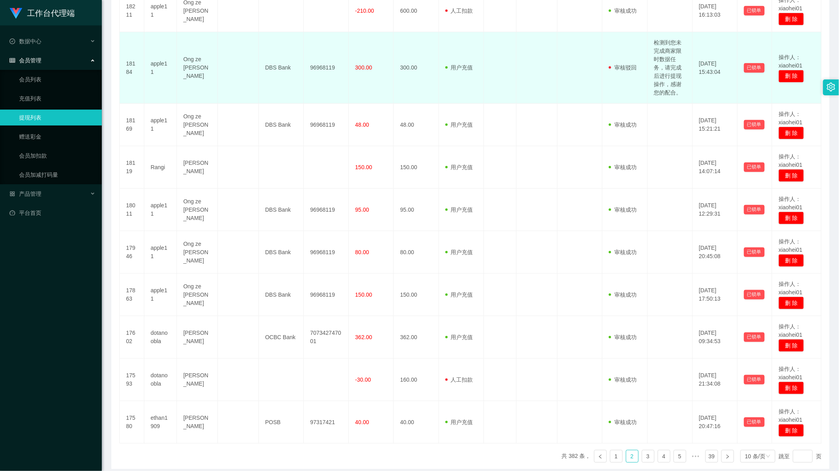
click at [656, 75] on td "检测到您未完成商家限时数据任务，请完成后进行提现操作，感谢您的配合。" at bounding box center [669, 68] width 45 height 72
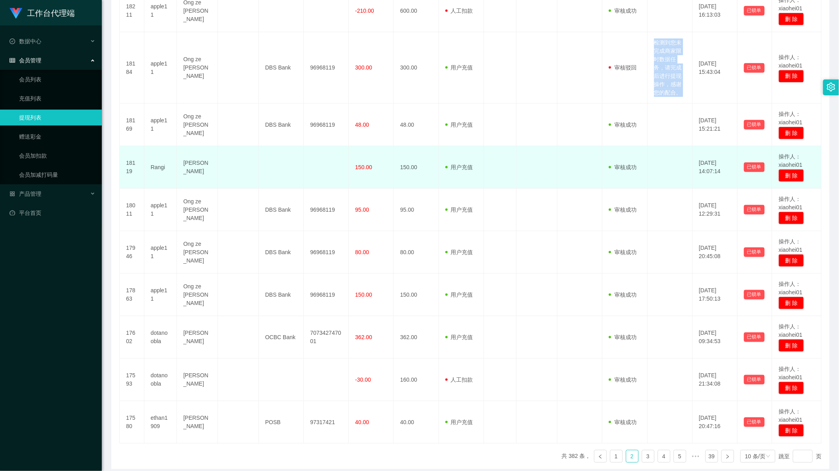
copy td "检测到您未完成商家限时数据任务，请完成后进行提现操作，感谢您的配合。"
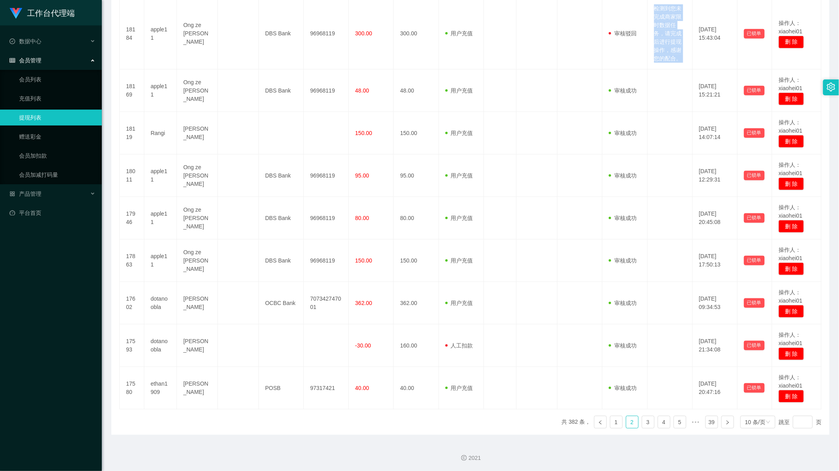
scroll to position [260, 0]
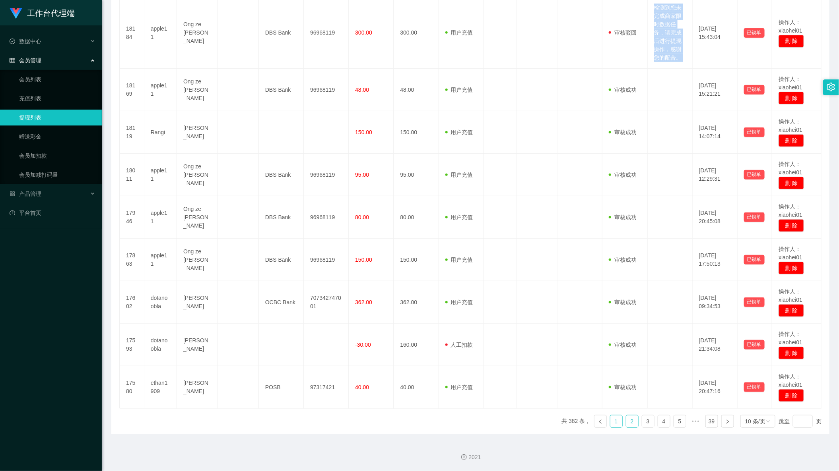
click at [612, 417] on link "1" at bounding box center [616, 422] width 12 height 12
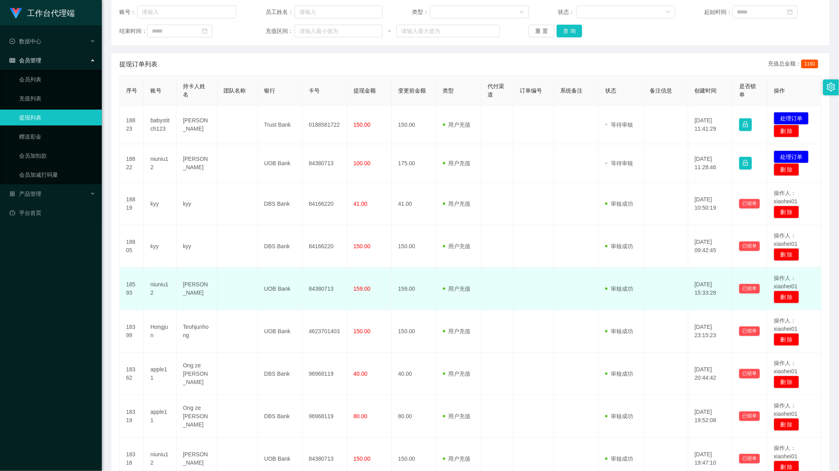
scroll to position [0, 0]
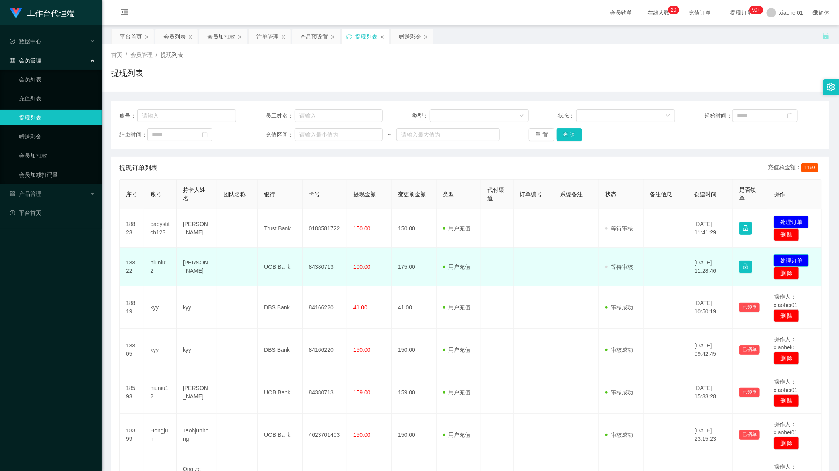
click at [785, 259] on button "处理订单" at bounding box center [790, 260] width 35 height 13
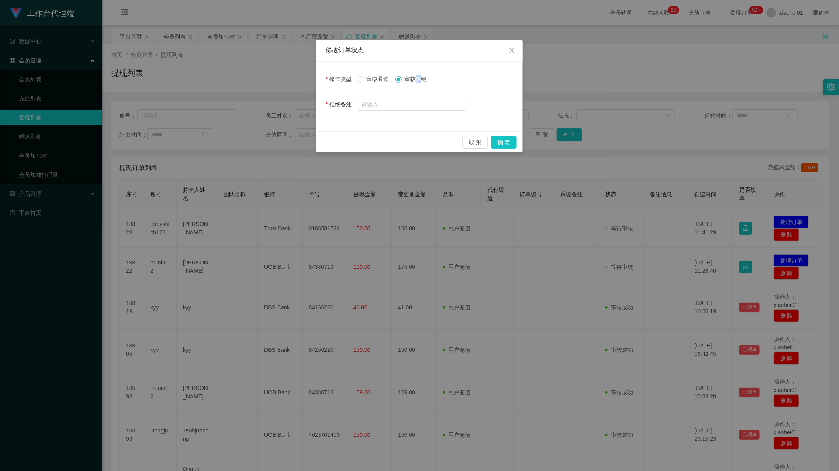
click at [413, 80] on span "审核拒绝" at bounding box center [415, 79] width 29 height 6
click at [411, 101] on input "text" at bounding box center [411, 104] width 109 height 13
paste input "检测到您还未完成商家竞抢任务，请完成后进行提现操作，感谢您的配合。"
type input "检测到您还未完成商家竞抢任务，请完成后进行提现操作，感谢您的配合。"
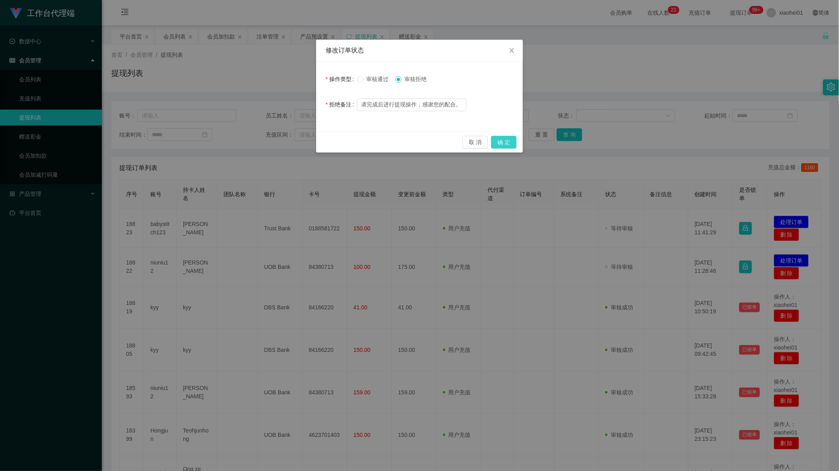
scroll to position [0, 0]
click at [502, 144] on button "确 定" at bounding box center [503, 142] width 25 height 13
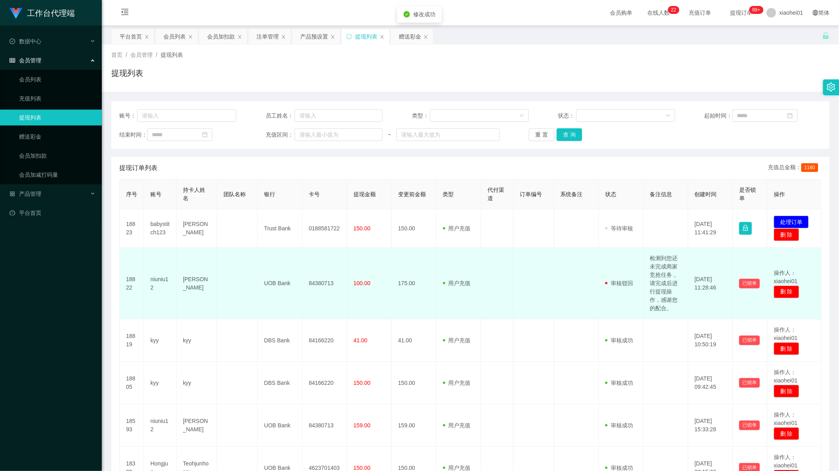
click at [573, 291] on td at bounding box center [576, 284] width 45 height 72
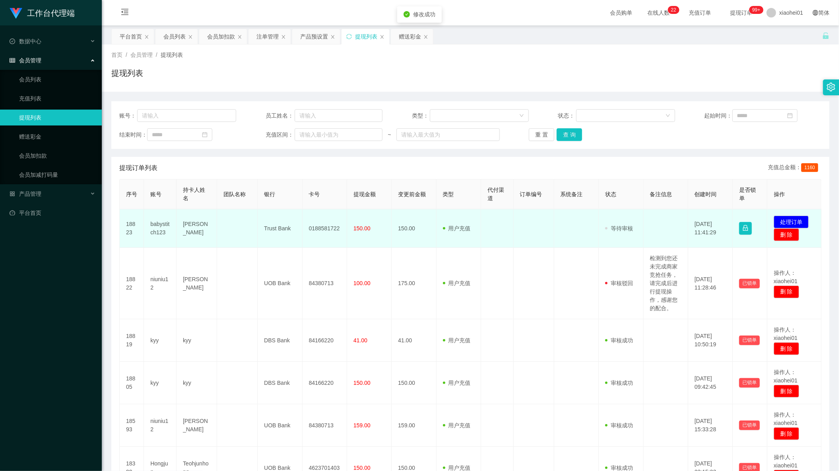
drag, startPoint x: 469, startPoint y: 233, endPoint x: 426, endPoint y: 229, distance: 43.1
click at [465, 233] on td "用户充值 人工扣款" at bounding box center [458, 228] width 45 height 39
click at [388, 227] on td "150.00" at bounding box center [369, 228] width 45 height 39
click at [314, 231] on td "0188581722" at bounding box center [324, 228] width 45 height 39
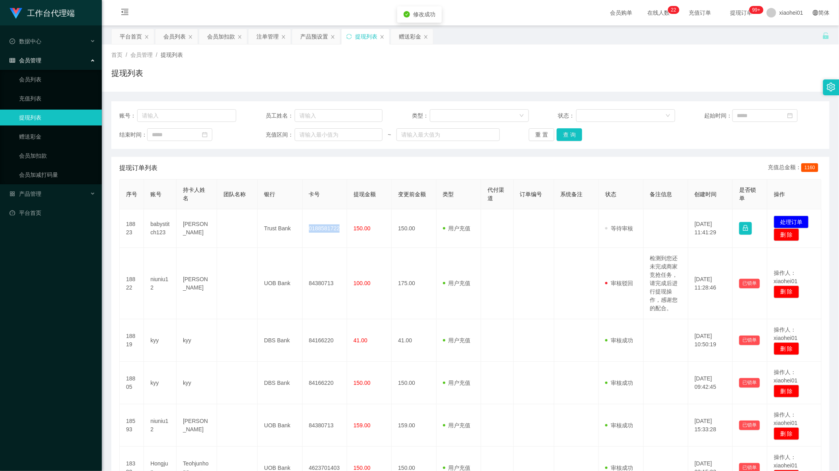
copy td "0188581722"
click at [222, 45] on div "首页 / 会员管理 / 提现列表 / 提现列表" at bounding box center [470, 68] width 737 height 47
click at [223, 45] on div "首页 / 会员管理 / 提现列表 / 提现列表" at bounding box center [470, 68] width 737 height 47
click at [223, 41] on div "会员加扣款" at bounding box center [221, 36] width 28 height 15
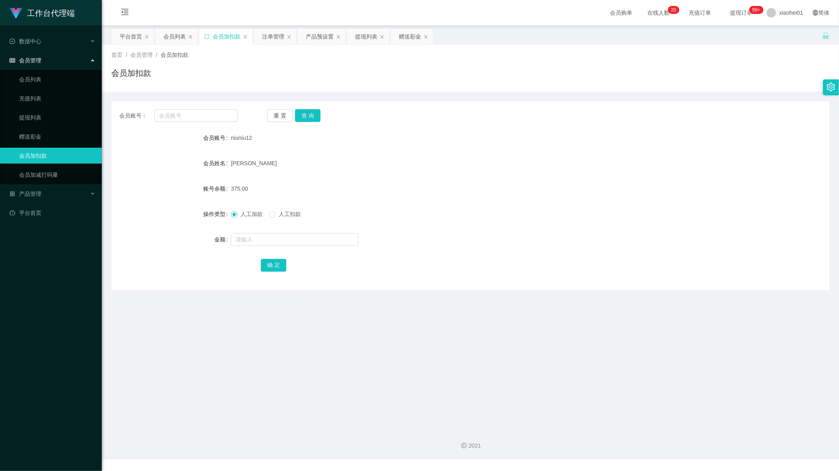
click at [205, 105] on div "会员账号： 重 置 查 询 会员账号 niuniu12 会员姓名 CHONG LAI HWA 账号余额 375.00 操作类型 人工加款 人工扣款 金额 确 定" at bounding box center [470, 195] width 718 height 189
click at [210, 110] on input "text" at bounding box center [195, 115] width 83 height 13
paste input "babystitch123"
type input "babystitch123"
click at [311, 109] on button "查 询" at bounding box center [307, 115] width 25 height 13
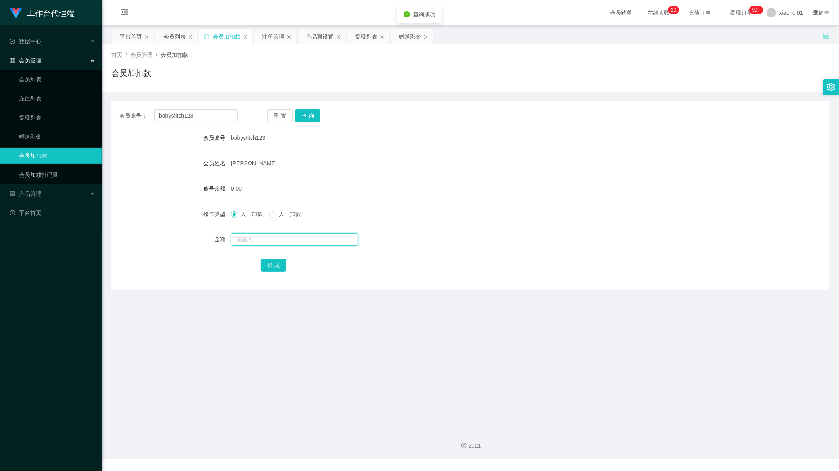
click at [290, 242] on input "text" at bounding box center [294, 239] width 127 height 13
type input "40"
drag, startPoint x: 282, startPoint y: 264, endPoint x: 290, endPoint y: 264, distance: 8.0
click at [282, 264] on button "确 定" at bounding box center [273, 265] width 25 height 13
drag, startPoint x: 477, startPoint y: 227, endPoint x: 485, endPoint y: 215, distance: 13.6
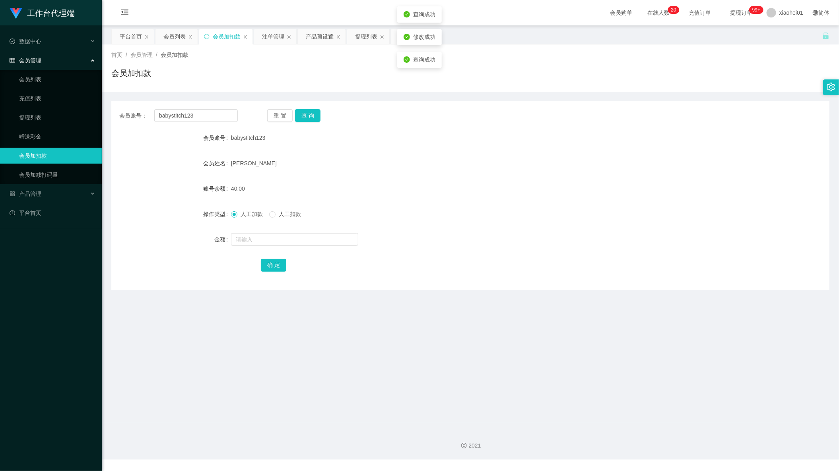
click at [477, 227] on form "会员账号 babystitch123 会员姓名 LIM YI WEN 账号余额 40.00 操作类型 人工加款 人工扣款 金额 确 定" at bounding box center [470, 201] width 718 height 143
click at [359, 34] on div "提现列表" at bounding box center [366, 36] width 22 height 15
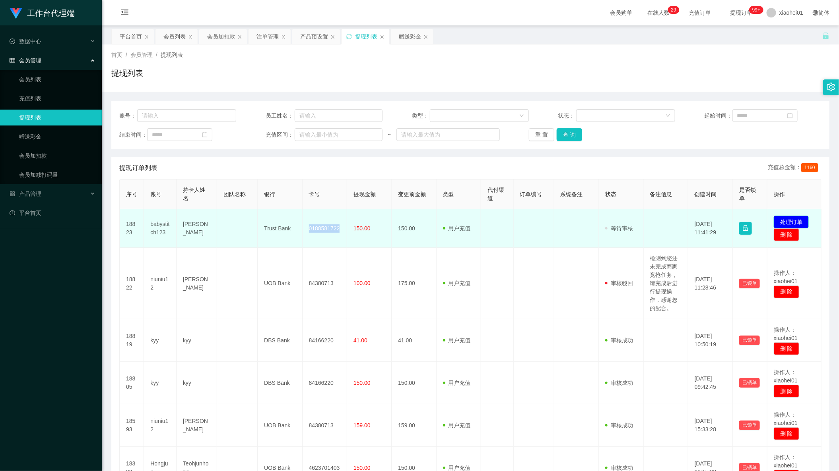
click at [793, 216] on button "处理订单" at bounding box center [790, 222] width 35 height 13
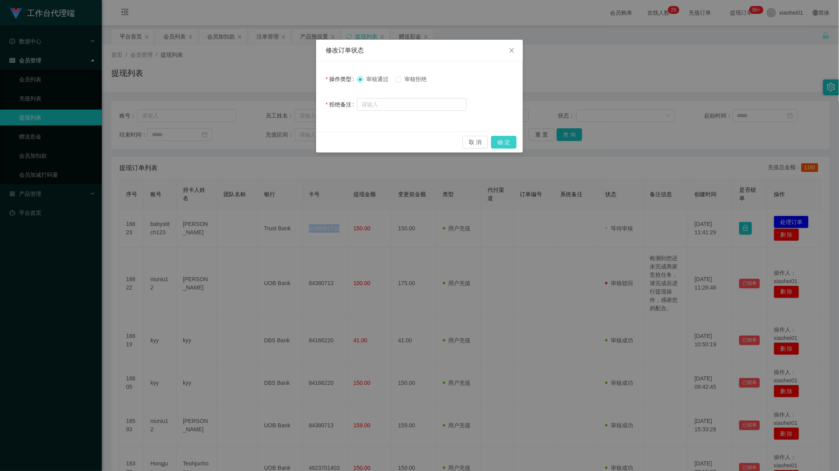
click at [506, 140] on button "确 定" at bounding box center [503, 142] width 25 height 13
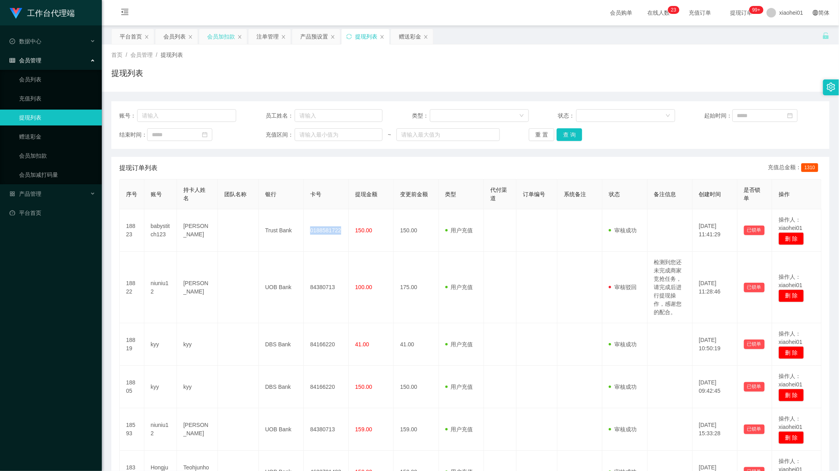
drag, startPoint x: 219, startPoint y: 35, endPoint x: 225, endPoint y: 40, distance: 7.9
click at [219, 34] on div "会员加扣款" at bounding box center [221, 36] width 28 height 15
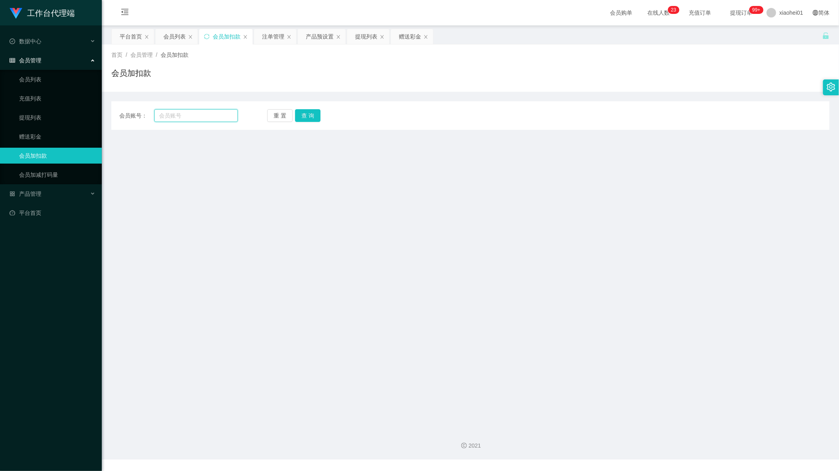
click at [223, 113] on input "text" at bounding box center [195, 115] width 83 height 13
paste input "niuniu12"
type input "niuniu12"
click at [322, 113] on div "重 置 查 询" at bounding box center [326, 115] width 118 height 13
click at [316, 115] on button "查 询" at bounding box center [307, 115] width 25 height 13
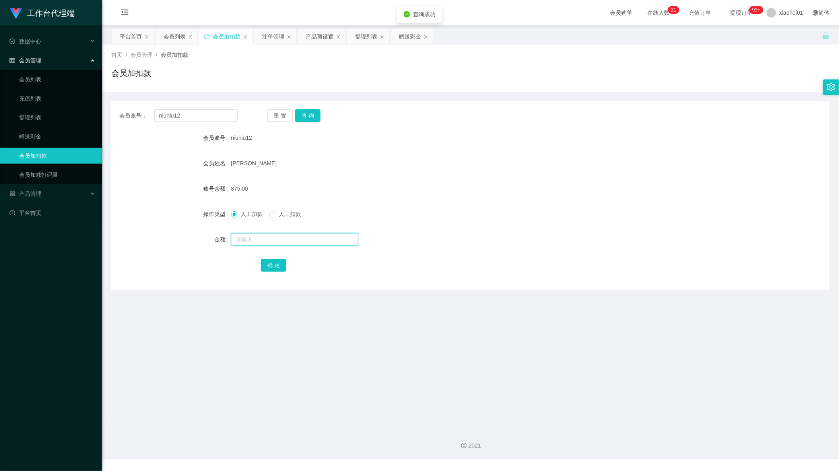
click at [264, 241] on input "text" at bounding box center [294, 239] width 127 height 13
type input "1700"
click at [279, 261] on button "确 定" at bounding box center [273, 265] width 25 height 13
drag, startPoint x: 418, startPoint y: 341, endPoint x: 572, endPoint y: 198, distance: 209.8
click at [419, 341] on main "关闭左侧 关闭右侧 关闭其它 刷新页面 平台首页 会员列表 会员加扣款 注单管理 产品预设置 提现列表 赠送彩金 首页 / 会员管理 / 会员加扣款 / 会员…" at bounding box center [470, 223] width 737 height 397
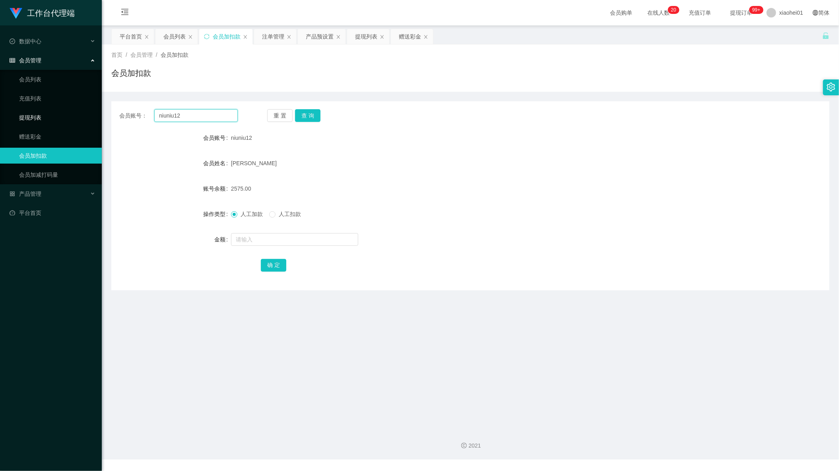
drag, startPoint x: 199, startPoint y: 110, endPoint x: 39, endPoint y: 109, distance: 159.8
click at [39, 109] on section "工作台代理端 数据中心 会员管理 会员列表 充值列表 提现列表 赠送彩金 会员加扣款 会员加减打码量 产品管理 平台首页 保存配置 重置配置 整体风格设置 主…" at bounding box center [419, 230] width 839 height 460
paste input "89184709"
type input "89184709"
click at [308, 114] on button "查 询" at bounding box center [307, 115] width 25 height 13
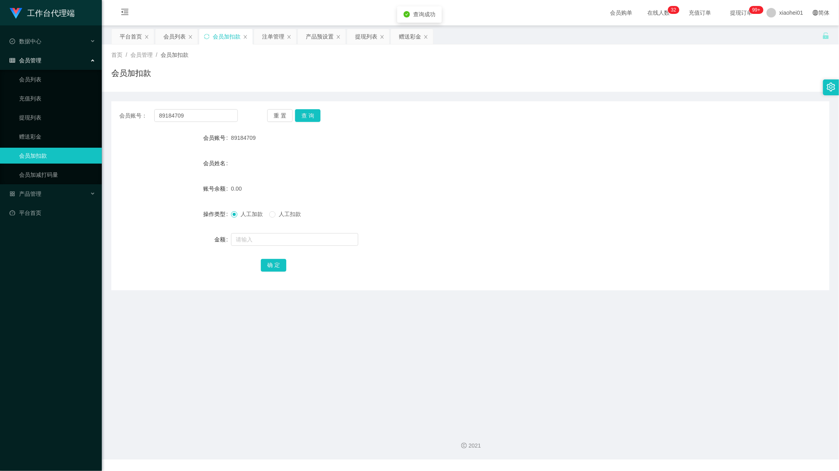
click at [299, 249] on form "会员账号 89184709 会员姓名 账号余额 0.00 操作类型 人工加款 人工扣款 金额 确 定" at bounding box center [470, 201] width 718 height 143
drag, startPoint x: 301, startPoint y: 243, endPoint x: 315, endPoint y: 234, distance: 17.0
click at [301, 243] on input "text" at bounding box center [294, 239] width 127 height 13
type input "100"
drag, startPoint x: 508, startPoint y: 148, endPoint x: 583, endPoint y: 112, distance: 83.2
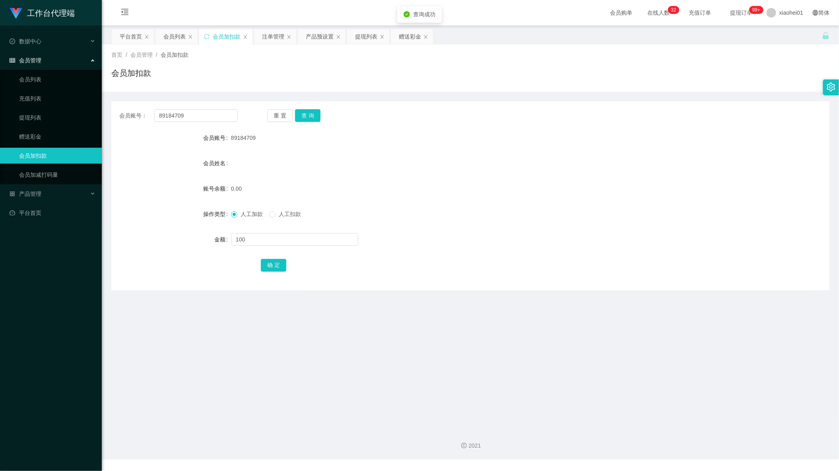
click at [508, 148] on form "会员账号 89184709 会员姓名 账号余额 0.00 操作类型 人工加款 人工扣款 金额 100 确 定" at bounding box center [470, 201] width 718 height 143
click at [279, 269] on button "确 定" at bounding box center [273, 265] width 25 height 13
click at [438, 290] on div "会员账号： 89184709 重 置 查 询 会员账号 89184709 会员姓名 账号余额 100.00 操作类型 人工加款 人工扣款 金额 确 定" at bounding box center [470, 195] width 718 height 189
click at [126, 337] on main "关闭左侧 关闭右侧 关闭其它 刷新页面 平台首页 会员列表 会员加扣款 注单管理 产品预设置 提现列表 赠送彩金 首页 / 会员管理 / 会员加扣款 / 会员…" at bounding box center [470, 223] width 737 height 397
drag, startPoint x: 78, startPoint y: 108, endPoint x: 37, endPoint y: 110, distance: 40.6
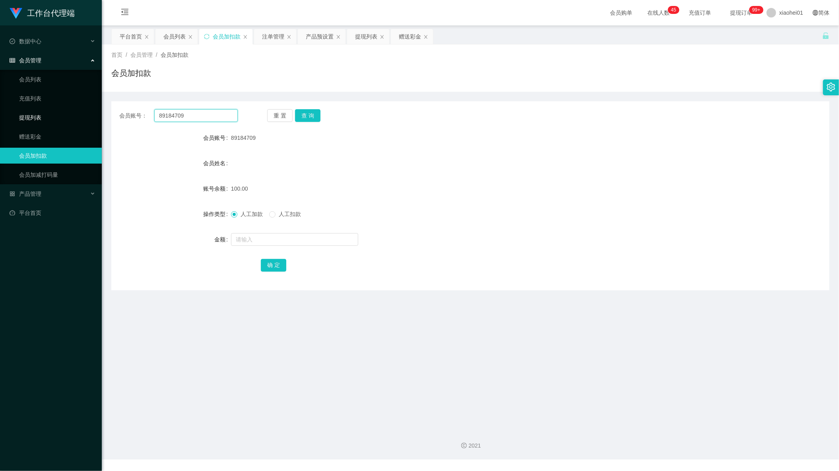
click at [36, 110] on section "工作台代理端 数据中心 会员管理 会员列表 充值列表 提现列表 赠送彩金 会员加扣款 会员加减打码量 产品管理 平台首页 保存配置 重置配置 整体风格设置 主…" at bounding box center [419, 230] width 839 height 460
paste input "Chinhanyang87"
type input "Chinhanyang87"
drag, startPoint x: 308, startPoint y: 110, endPoint x: 312, endPoint y: 157, distance: 47.8
click at [309, 110] on button "查 询" at bounding box center [307, 115] width 25 height 13
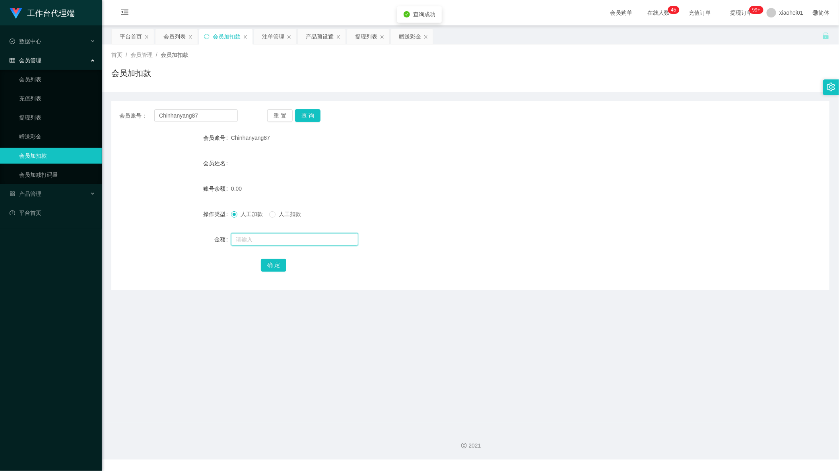
click at [281, 237] on input "text" at bounding box center [294, 239] width 127 height 13
type input "100"
click at [285, 268] on div "确 定" at bounding box center [470, 265] width 419 height 16
click at [279, 264] on button "确 定" at bounding box center [273, 265] width 25 height 13
drag, startPoint x: 465, startPoint y: 209, endPoint x: 546, endPoint y: 161, distance: 93.7
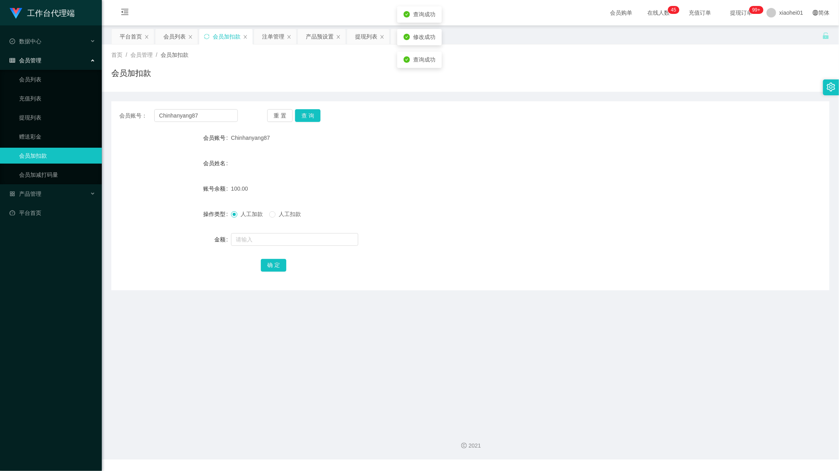
click at [466, 209] on div "人工加款 人工扣款" at bounding box center [440, 214] width 419 height 16
drag, startPoint x: 465, startPoint y: 268, endPoint x: 403, endPoint y: 140, distance: 142.2
click at [463, 264] on div "确 定" at bounding box center [470, 265] width 419 height 16
click at [323, 36] on div "产品预设置" at bounding box center [320, 36] width 28 height 15
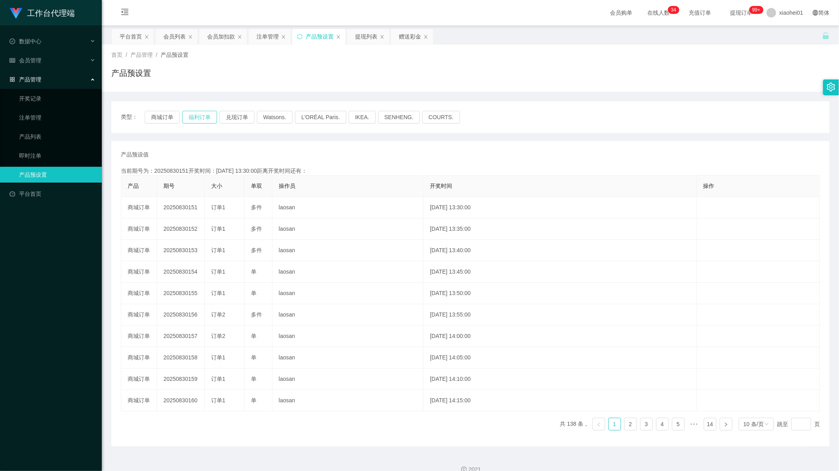
click at [206, 116] on button "福利订单" at bounding box center [199, 117] width 35 height 13
click at [165, 121] on button "商城订单" at bounding box center [162, 117] width 35 height 13
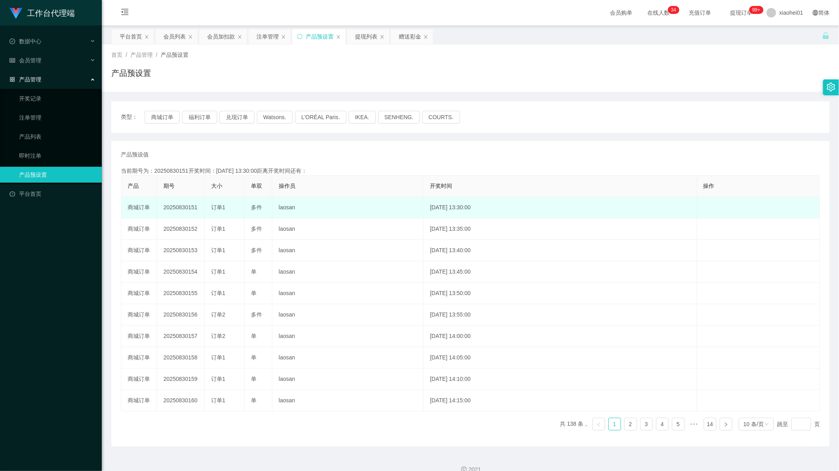
click at [565, 212] on td "2025-08-30 13:30:00" at bounding box center [559, 207] width 273 height 21
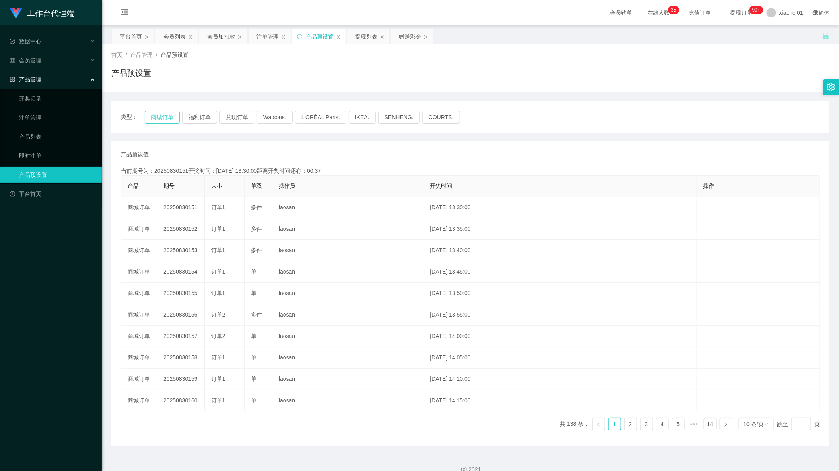
click at [155, 117] on button "商城订单" at bounding box center [162, 117] width 35 height 13
click at [202, 118] on button "福利订单" at bounding box center [199, 117] width 35 height 13
click at [163, 112] on button "商城订单" at bounding box center [162, 117] width 35 height 13
drag, startPoint x: 580, startPoint y: 136, endPoint x: 612, endPoint y: 97, distance: 50.6
click at [581, 134] on div "类型： 商城订单 福利订单 兑现订单 Watsons. L'ORÉAL Paris. IKEA. [GEOGRAPHIC_DATA]. COURTS. 产品预…" at bounding box center [470, 273] width 718 height 345
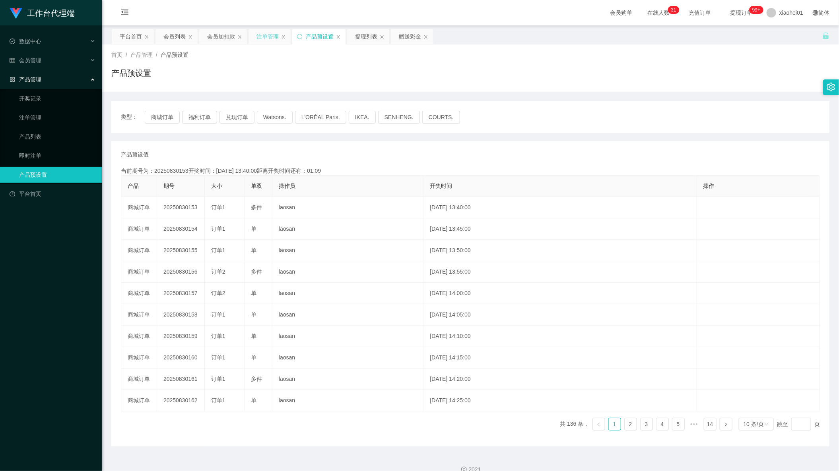
click at [263, 39] on div "注单管理" at bounding box center [267, 36] width 22 height 15
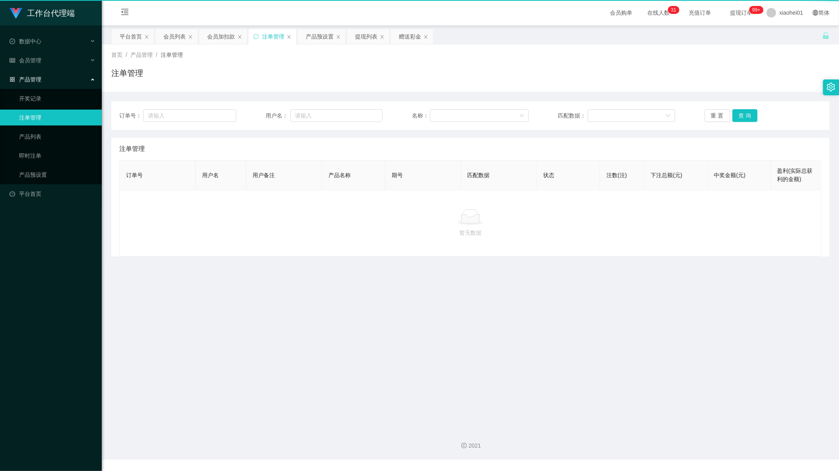
drag, startPoint x: 222, startPoint y: 35, endPoint x: 273, endPoint y: 79, distance: 67.1
click at [223, 35] on div "会员加扣款" at bounding box center [221, 36] width 28 height 15
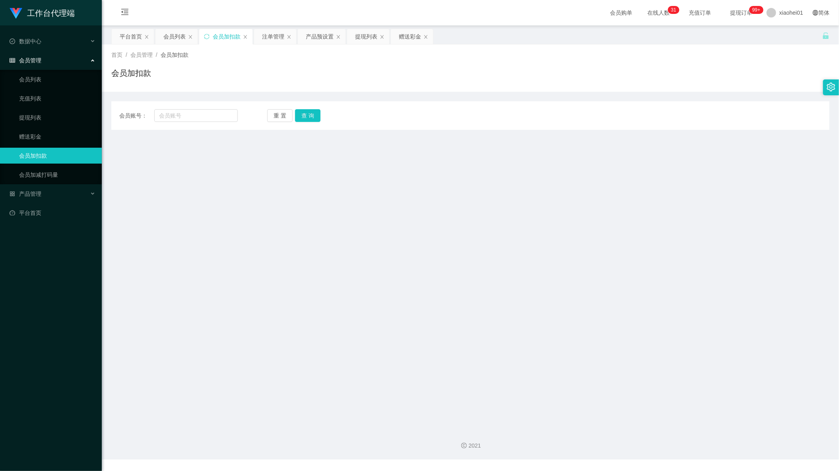
drag, startPoint x: 194, startPoint y: 108, endPoint x: 204, endPoint y: 114, distance: 12.7
click at [194, 109] on div "会员账号： 重 置 查 询 会员账号 会员姓名 账号余额 操作类型 人工加款 人工扣款 金额 确 定" at bounding box center [470, 115] width 718 height 29
click at [204, 114] on input "text" at bounding box center [195, 115] width 83 height 13
paste input "Chinhanyang87"
type input "Chinhanyang87"
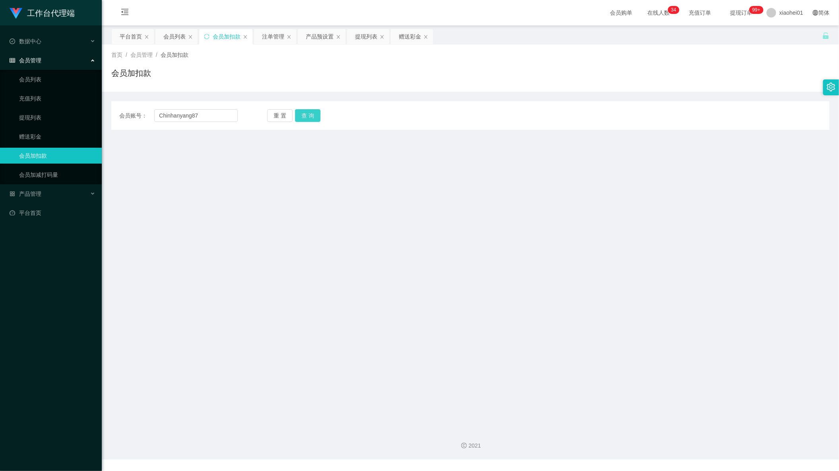
click at [296, 110] on button "查 询" at bounding box center [307, 115] width 25 height 13
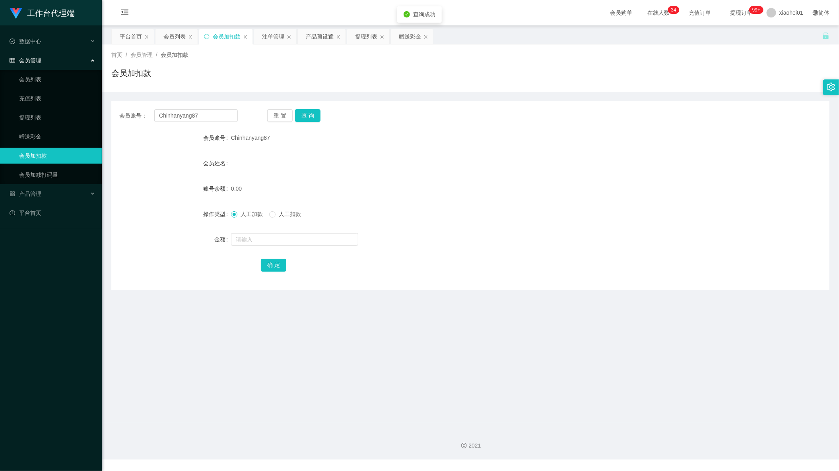
drag, startPoint x: 384, startPoint y: 97, endPoint x: 380, endPoint y: 91, distance: 7.0
click at [384, 96] on div "会员账号： Chinhanyang87 重 置 查 询 会员账号 Chinhanyang87 会员姓名 账号余额 0.00 操作类型 人工加款 人工扣款 金额…" at bounding box center [470, 191] width 718 height 199
click at [318, 35] on div "产品预设置" at bounding box center [320, 36] width 28 height 15
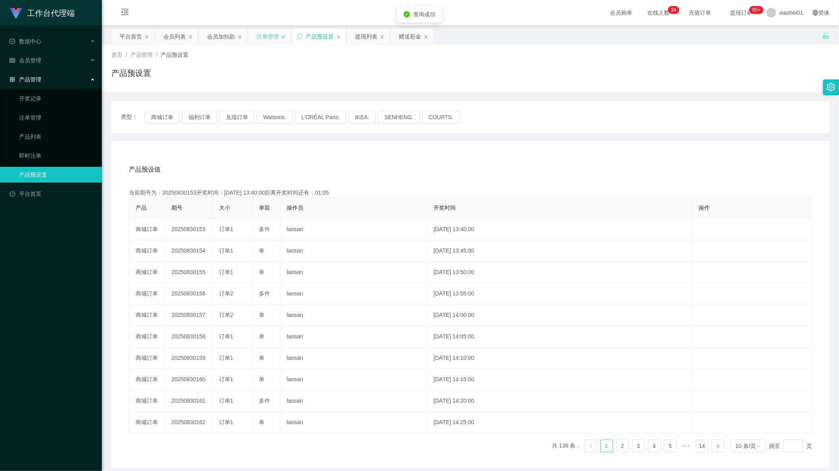
click at [259, 41] on div "注单管理" at bounding box center [267, 36] width 22 height 15
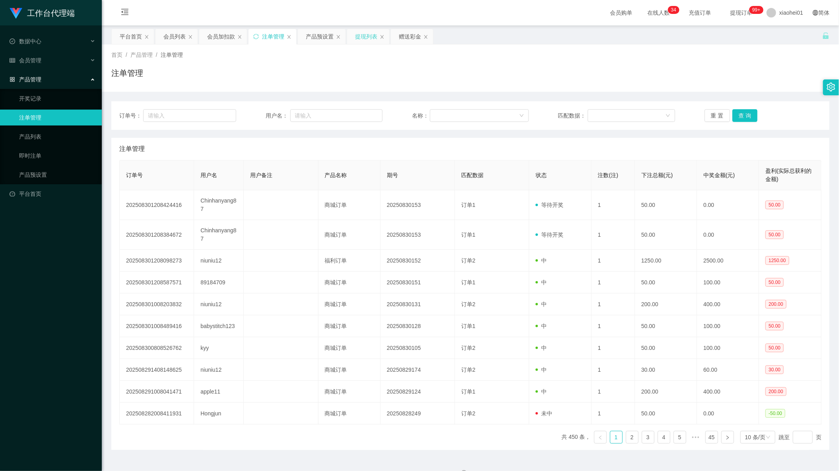
click at [364, 36] on div "提现列表" at bounding box center [366, 36] width 22 height 15
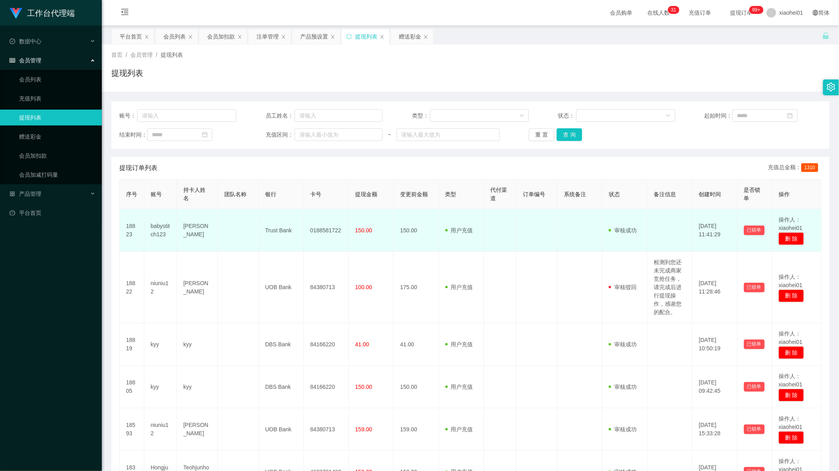
click at [275, 228] on td "Trust Bank" at bounding box center [281, 230] width 45 height 43
click at [325, 229] on td "0188581722" at bounding box center [326, 230] width 45 height 43
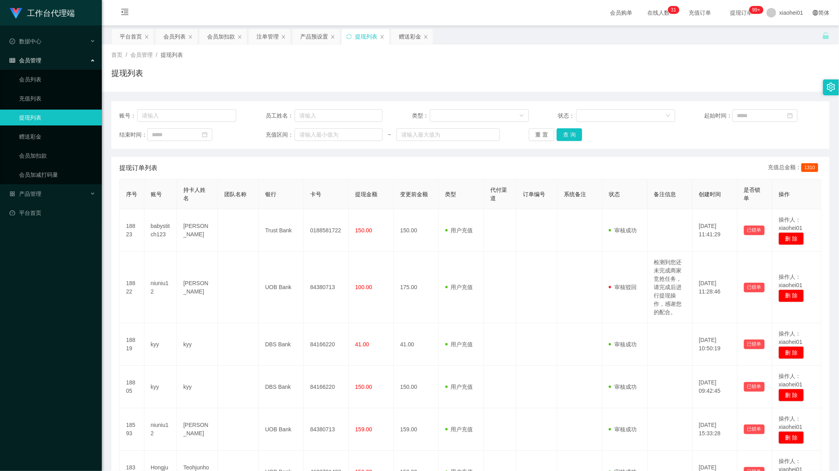
drag, startPoint x: 511, startPoint y: 222, endPoint x: 428, endPoint y: 146, distance: 112.2
click at [508, 219] on td at bounding box center [500, 230] width 33 height 43
click at [314, 33] on div "产品预设置" at bounding box center [314, 36] width 28 height 15
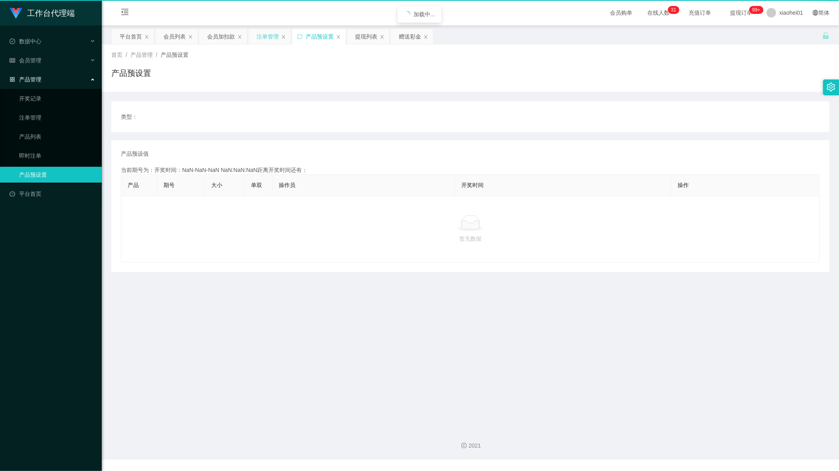
click at [266, 32] on div "注单管理" at bounding box center [267, 36] width 22 height 15
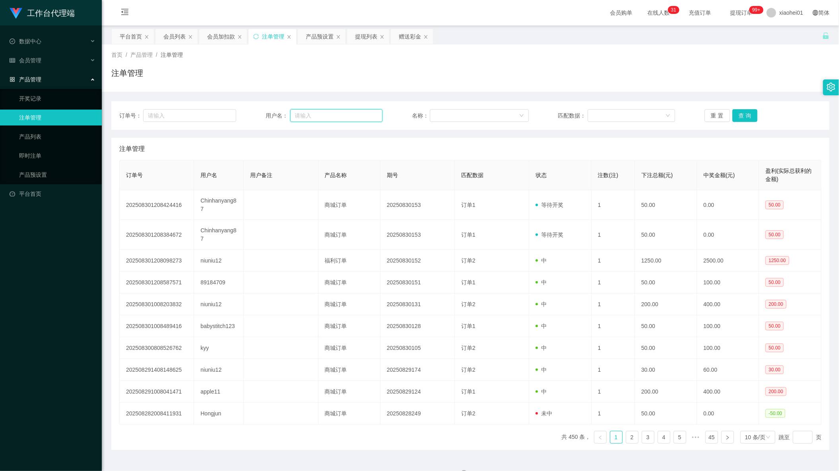
drag, startPoint x: 306, startPoint y: 114, endPoint x: 544, endPoint y: 118, distance: 238.5
click at [306, 114] on input "text" at bounding box center [336, 115] width 93 height 13
paste input "Chinhanyang87"
type input "Chinhanyang87"
click at [746, 112] on button "查 询" at bounding box center [744, 115] width 25 height 13
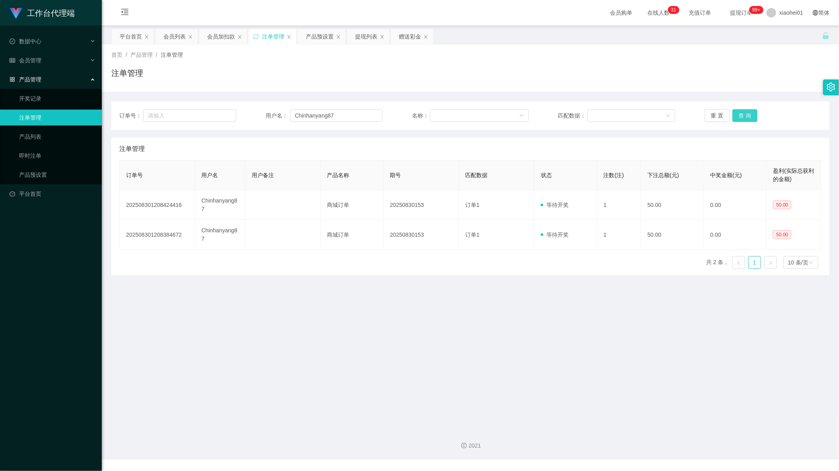
click at [746, 112] on button "查 询" at bounding box center [744, 115] width 25 height 13
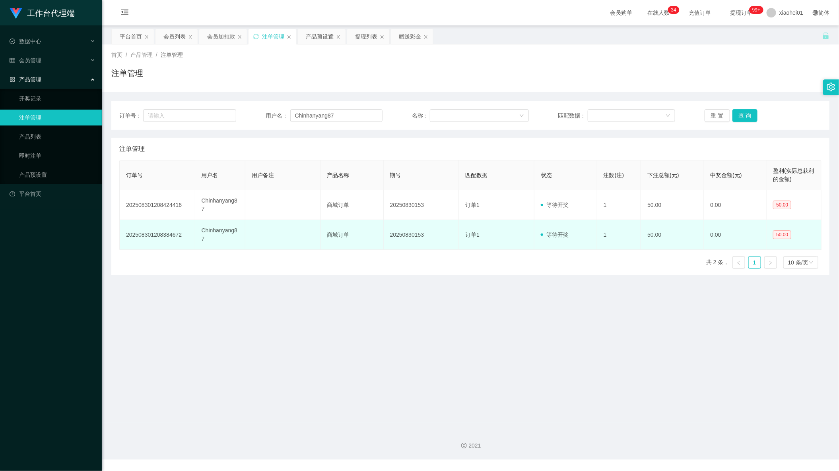
click at [582, 227] on td "等待开奖" at bounding box center [565, 235] width 63 height 30
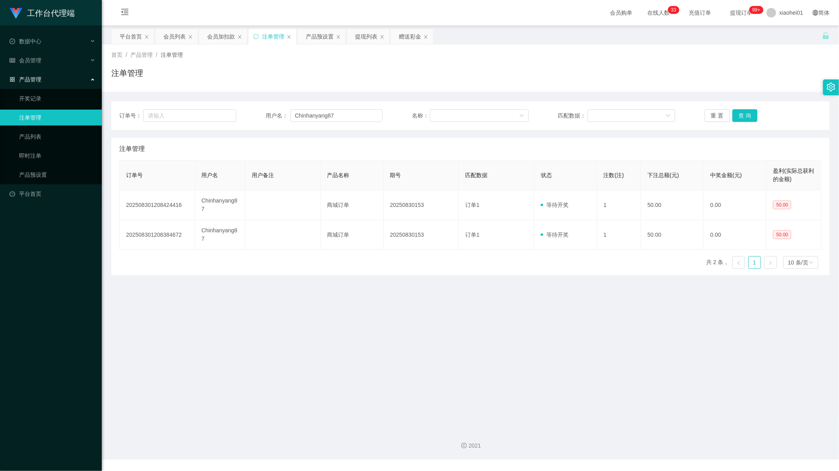
click at [665, 326] on main "关闭左侧 关闭右侧 关闭其它 刷新页面 平台首页 会员列表 会员加扣款 注单管理 产品预设置 提现列表 赠送彩金 首页 / 产品管理 / 注单管理 / 注单管…" at bounding box center [470, 223] width 737 height 397
click at [318, 36] on div "产品预设置" at bounding box center [320, 36] width 28 height 15
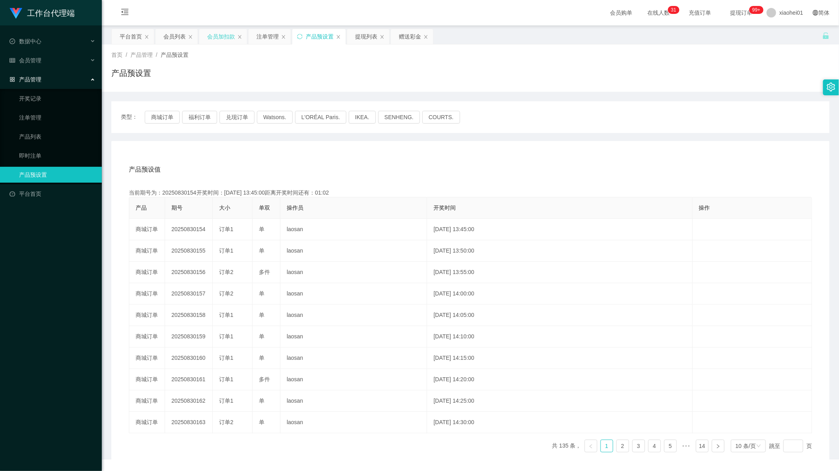
drag, startPoint x: 220, startPoint y: 40, endPoint x: 232, endPoint y: 53, distance: 17.7
click at [220, 41] on div "会员加扣款" at bounding box center [221, 36] width 28 height 15
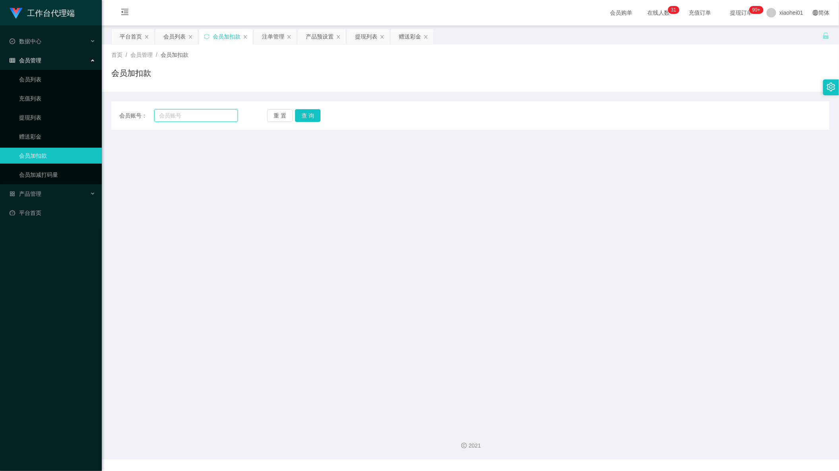
drag, startPoint x: 190, startPoint y: 116, endPoint x: 203, endPoint y: 116, distance: 13.1
click at [192, 116] on input "text" at bounding box center [195, 115] width 83 height 13
paste input "Chinhanyang87"
type input "Chinhanyang87"
click at [306, 114] on button "查 询" at bounding box center [307, 115] width 25 height 13
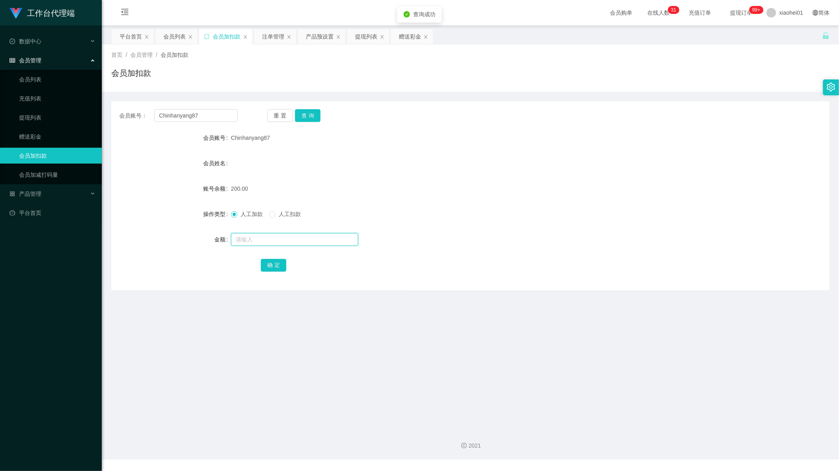
click at [274, 242] on input "text" at bounding box center [294, 239] width 127 height 13
drag, startPoint x: 370, startPoint y: 35, endPoint x: 370, endPoint y: 44, distance: 9.1
click at [370, 35] on div "提现列表" at bounding box center [366, 36] width 22 height 15
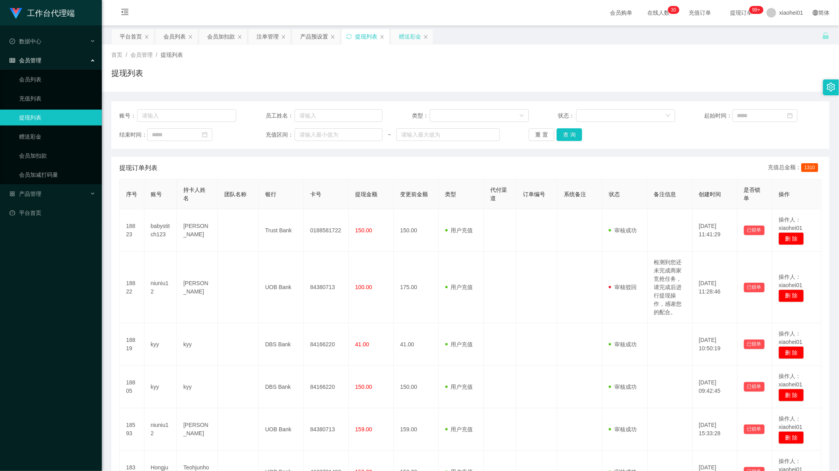
click at [408, 36] on div "赠送彩金" at bounding box center [410, 36] width 22 height 15
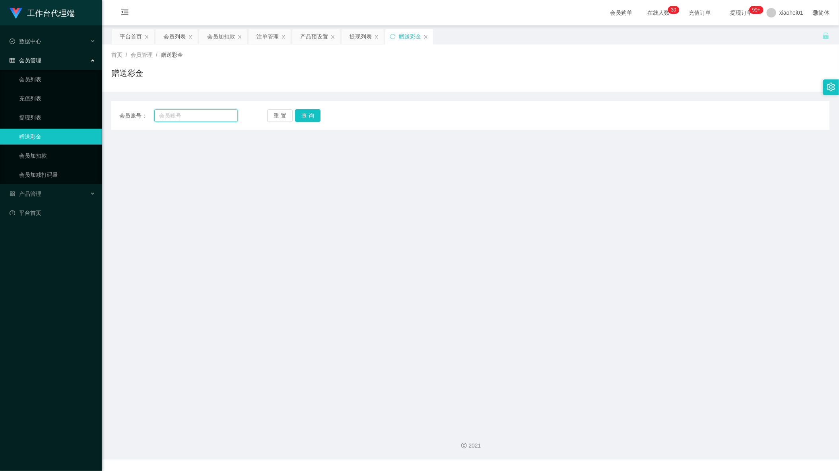
click at [211, 116] on input "text" at bounding box center [195, 115] width 83 height 13
paste input "Chinhanyang87"
type input "Chinhanyang87"
click at [310, 116] on button "查 询" at bounding box center [307, 115] width 25 height 13
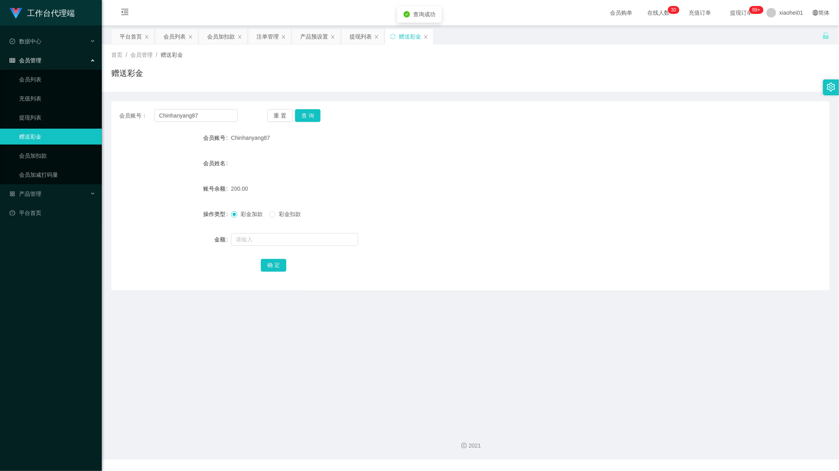
click at [297, 211] on span "彩金扣款" at bounding box center [289, 214] width 29 height 6
click at [273, 241] on input "text" at bounding box center [294, 239] width 127 height 13
type input "50"
click at [276, 261] on button "确 定" at bounding box center [273, 265] width 25 height 13
drag, startPoint x: 446, startPoint y: 167, endPoint x: 527, endPoint y: 91, distance: 111.6
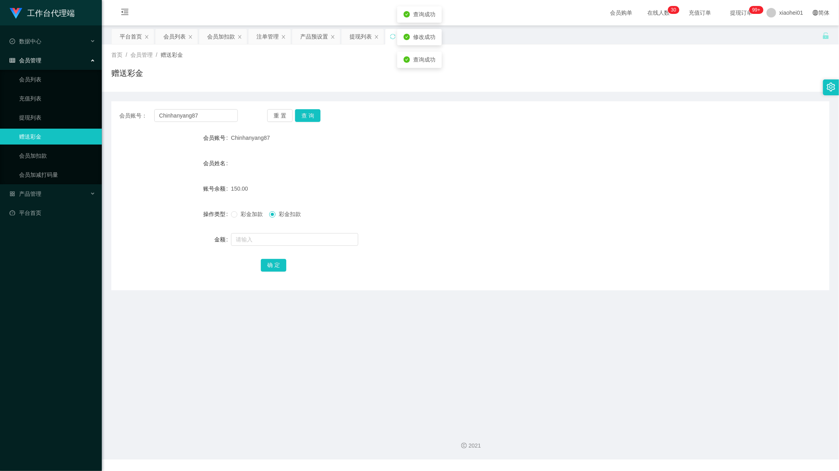
click at [448, 164] on div "会员姓名" at bounding box center [470, 163] width 718 height 16
drag, startPoint x: 447, startPoint y: 246, endPoint x: 449, endPoint y: 143, distance: 102.6
click at [447, 243] on div at bounding box center [440, 240] width 419 height 16
click at [355, 35] on div "提现列表" at bounding box center [360, 36] width 22 height 15
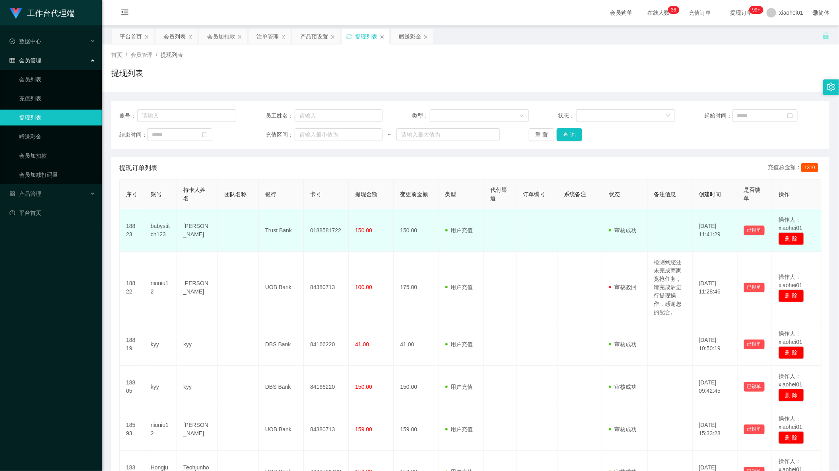
click at [316, 231] on td "0188581722" at bounding box center [326, 230] width 45 height 43
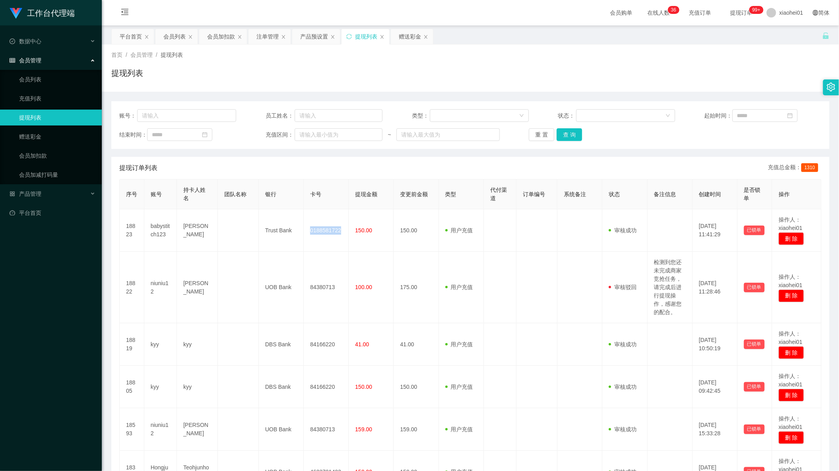
copy td "0188581722"
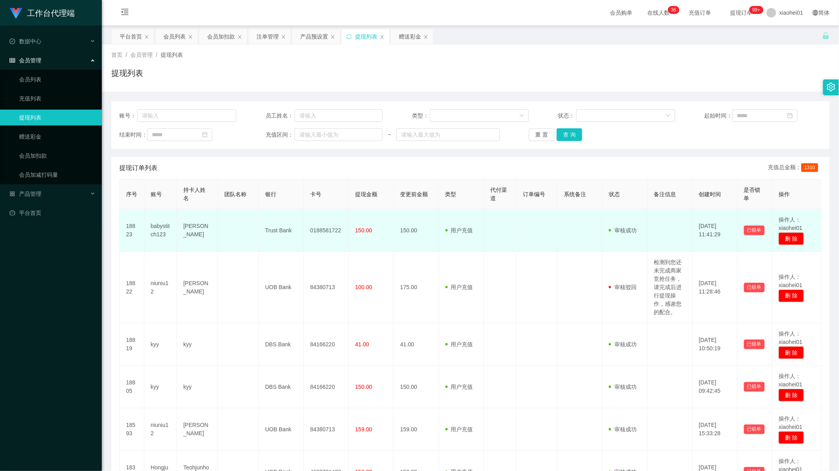
click at [172, 222] on td "babystitch123" at bounding box center [160, 230] width 33 height 43
click at [156, 229] on td "babystitch123" at bounding box center [160, 230] width 33 height 43
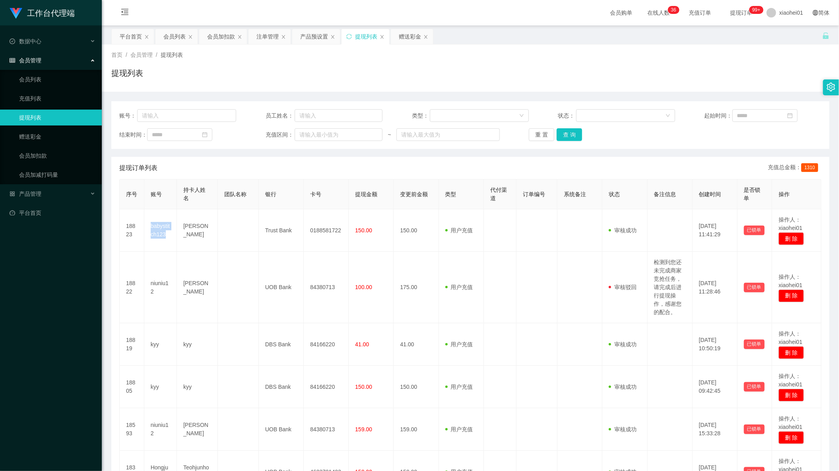
copy td "babystitch123"
drag, startPoint x: 260, startPoint y: 31, endPoint x: 245, endPoint y: 41, distance: 18.1
click at [260, 31] on div "注单管理" at bounding box center [267, 36] width 22 height 15
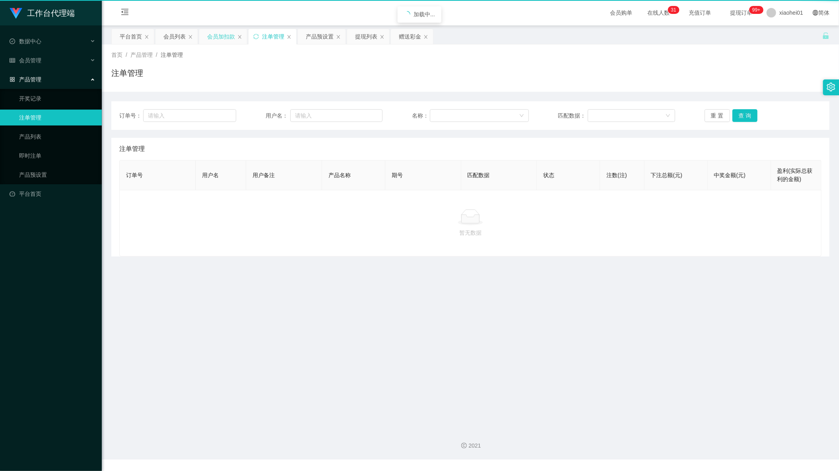
click at [217, 41] on div "会员加扣款" at bounding box center [221, 36] width 28 height 15
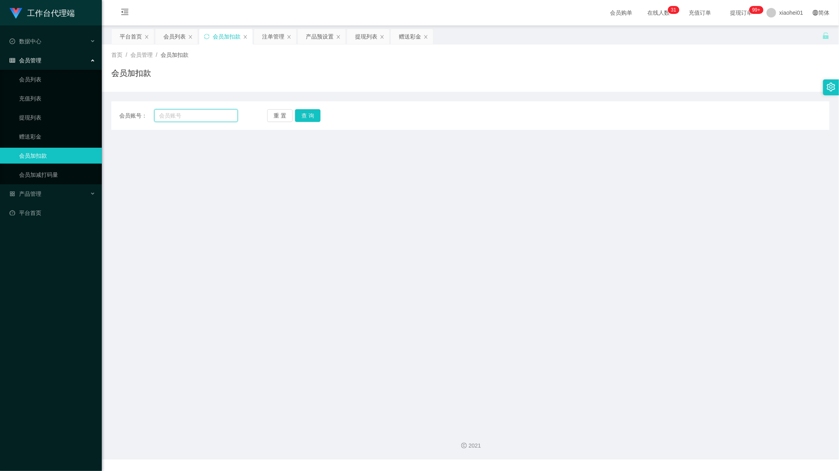
drag, startPoint x: 194, startPoint y: 111, endPoint x: 240, endPoint y: 123, distance: 47.5
click at [195, 111] on input "text" at bounding box center [195, 115] width 83 height 13
paste input "86086227"
type input "86086227"
click at [319, 114] on div "重 置 查 询" at bounding box center [326, 115] width 118 height 13
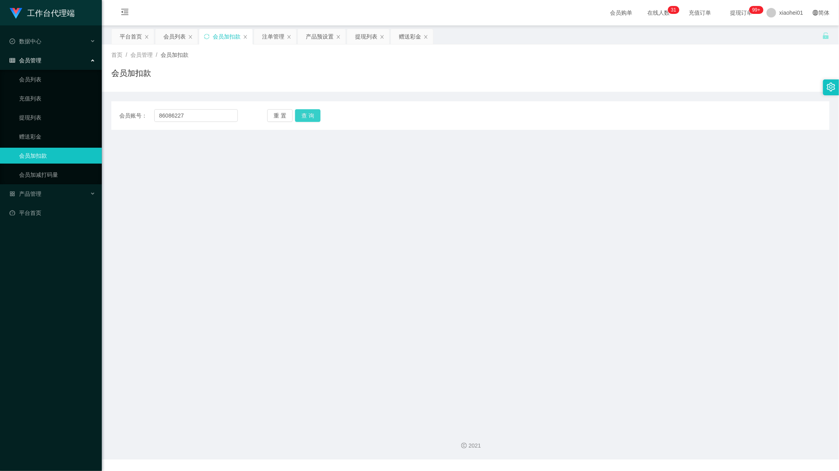
click at [312, 120] on button "查 询" at bounding box center [307, 115] width 25 height 13
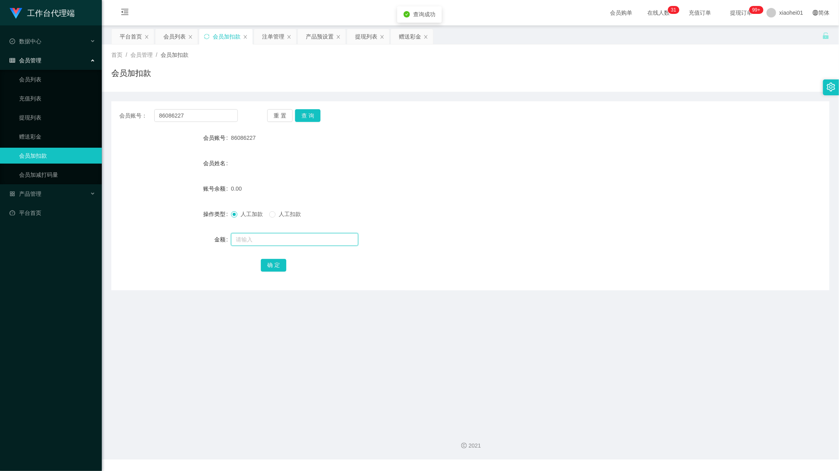
click at [289, 235] on input "text" at bounding box center [294, 239] width 127 height 13
type input "100"
click at [265, 268] on button "确 定" at bounding box center [273, 265] width 25 height 13
drag, startPoint x: 463, startPoint y: 190, endPoint x: 838, endPoint y: 38, distance: 405.0
click at [481, 175] on form "会员账号 86086227 会员姓名 账号余额 100.00 操作类型 人工加款 人工扣款 金额 确 定" at bounding box center [470, 201] width 718 height 143
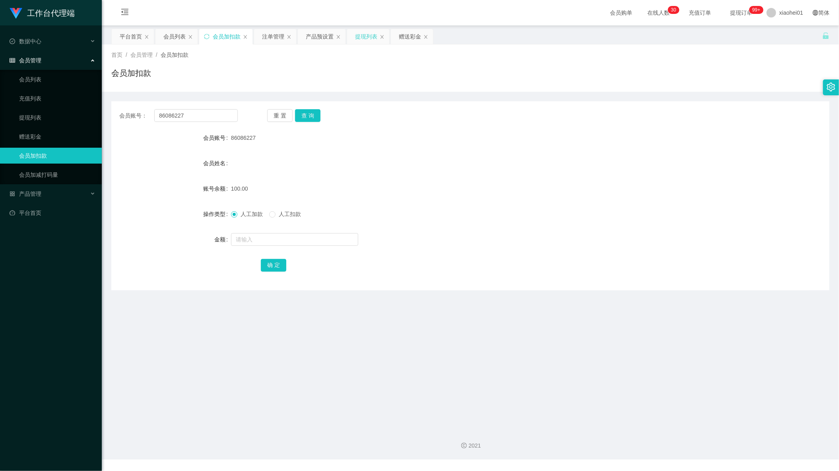
click at [362, 38] on div "提现列表" at bounding box center [366, 36] width 22 height 15
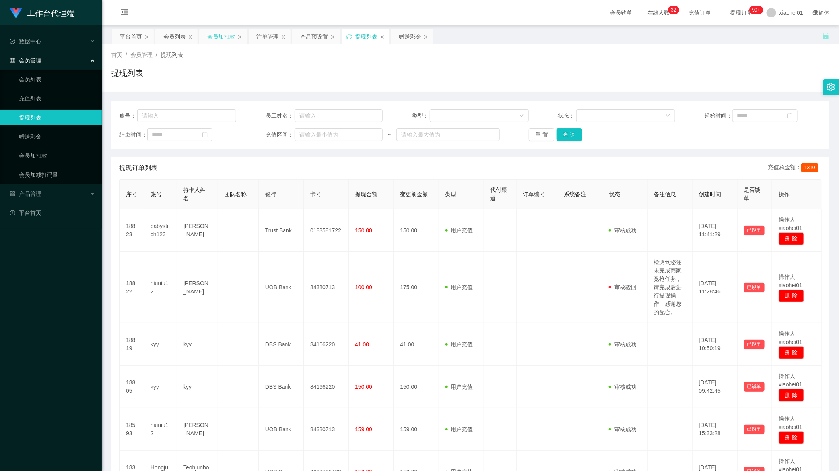
click at [225, 36] on div "会员加扣款" at bounding box center [221, 36] width 28 height 15
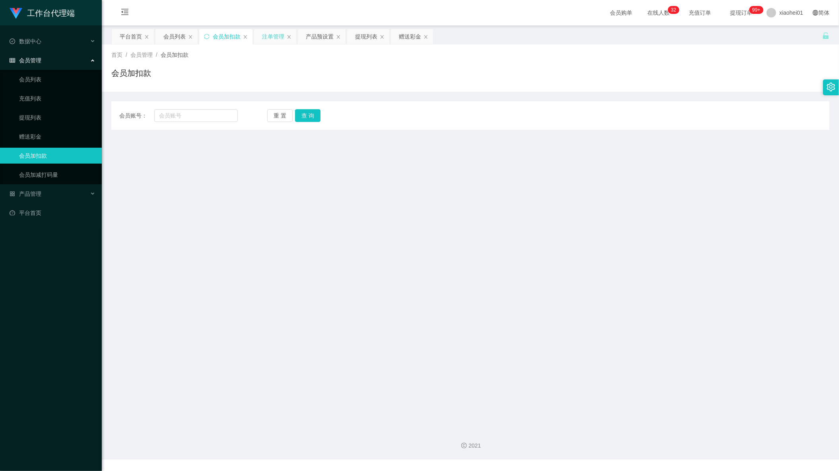
click at [272, 42] on div "注单管理" at bounding box center [273, 36] width 22 height 15
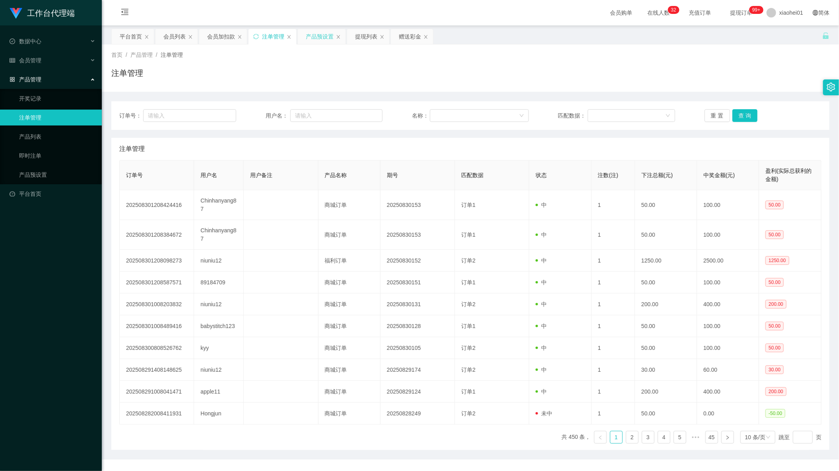
click at [311, 40] on div "产品预设置" at bounding box center [320, 36] width 28 height 15
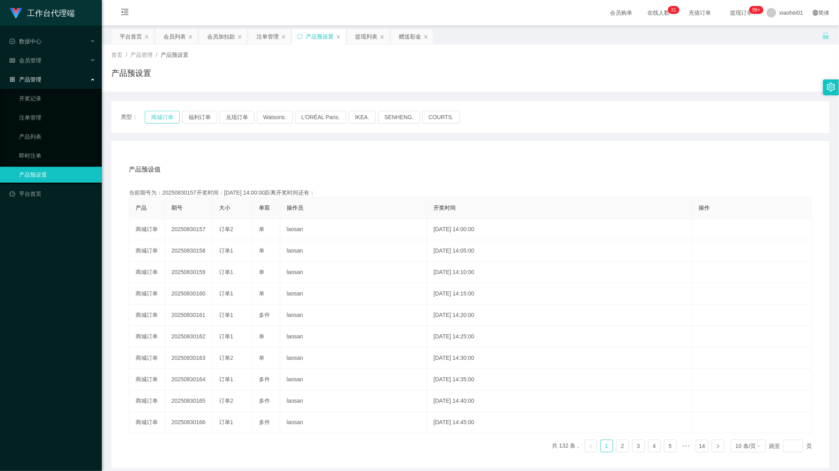
click at [163, 115] on button "商城订单" at bounding box center [162, 117] width 35 height 13
click at [446, 195] on div "当前期号为：20250830157开奖时间：[DATE] 14:00:00距离开奖时间还有：" at bounding box center [470, 193] width 683 height 8
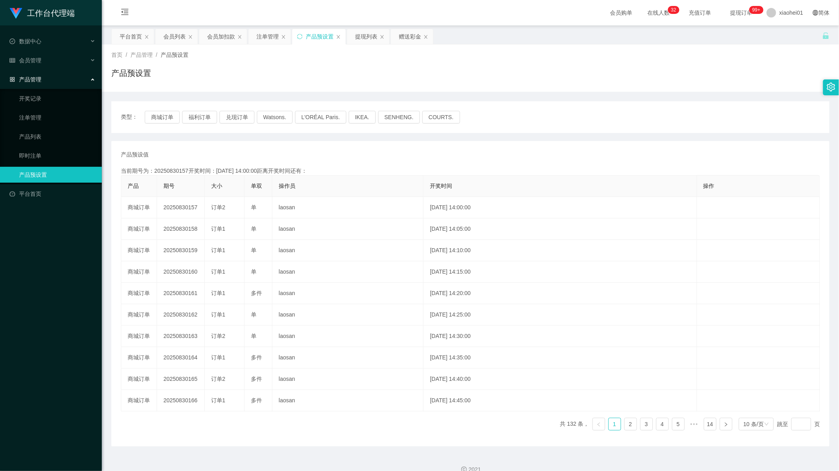
click at [628, 143] on div "产品预设值 添加期号 当前期号为：20250830157开奖时间：[DATE] 14:00:00距离开奖时间还有： 产品 期号 大小 单双 操作员 开奖时间 …" at bounding box center [470, 294] width 718 height 306
click at [260, 37] on div "注单管理" at bounding box center [267, 36] width 22 height 15
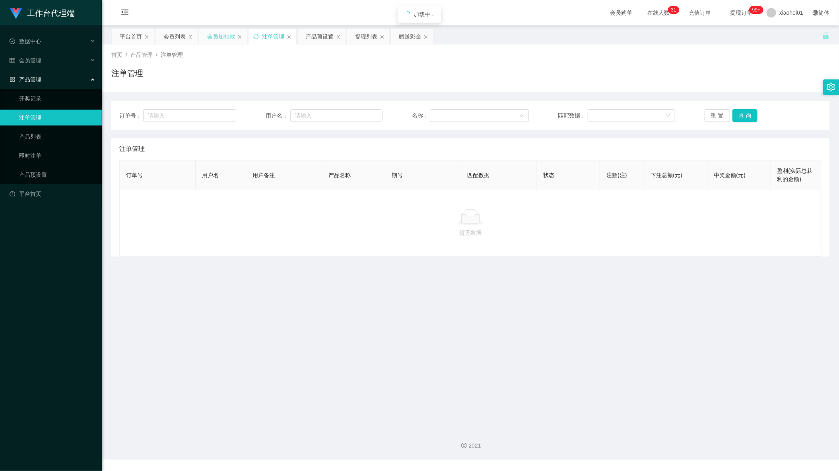
click at [227, 40] on div "会员加扣款" at bounding box center [221, 36] width 28 height 15
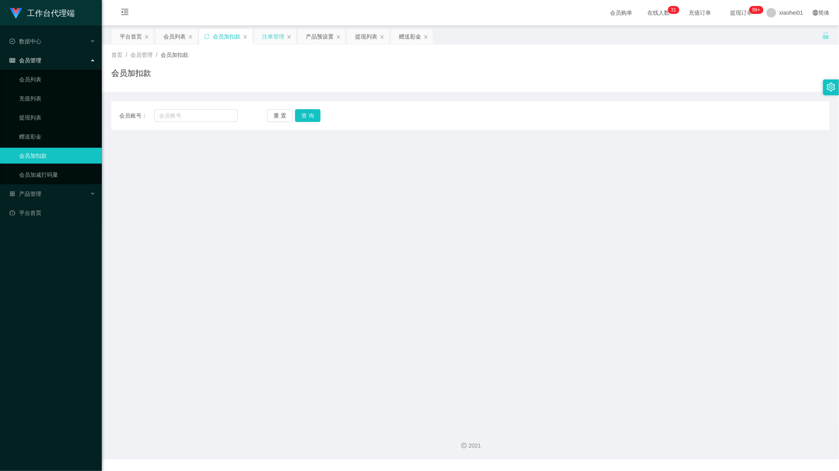
click at [275, 41] on div "注单管理" at bounding box center [273, 36] width 22 height 15
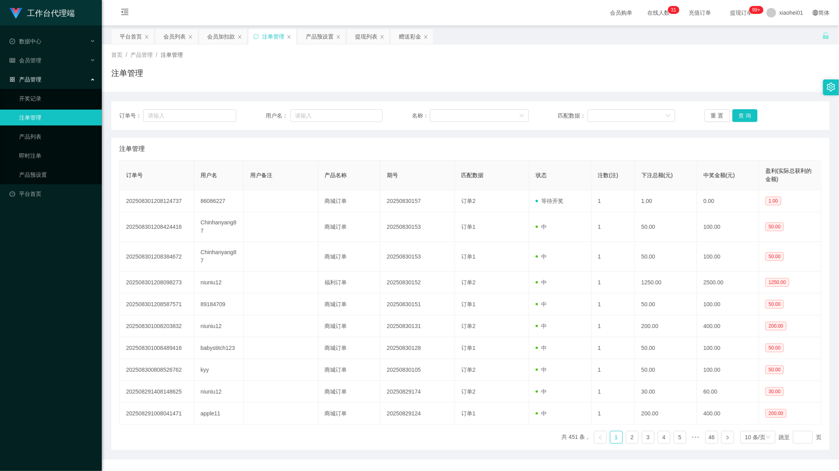
click at [334, 104] on div "订单号： 用户名： 名称： 匹配数据： 重 置 查 询" at bounding box center [470, 115] width 718 height 29
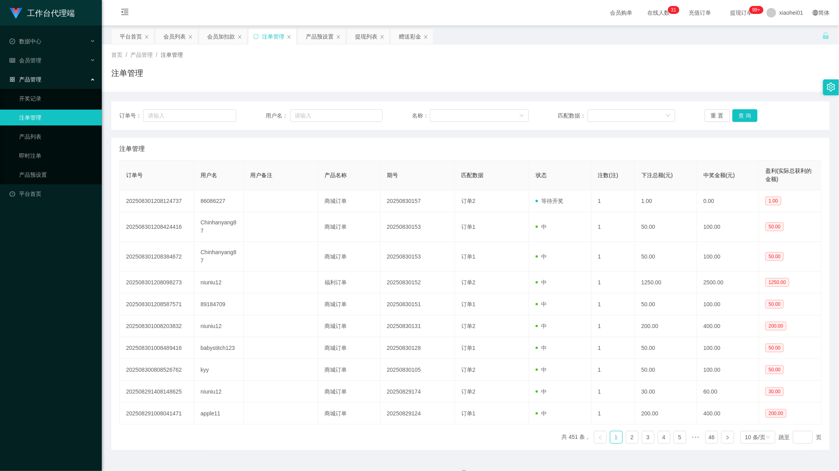
click at [344, 109] on div "订单号： 用户名： 名称： 匹配数据： 重 置 查 询" at bounding box center [470, 115] width 718 height 29
click at [336, 113] on input "text" at bounding box center [336, 115] width 93 height 13
paste input "86086227"
type input "86086227"
click at [749, 114] on button "查 询" at bounding box center [744, 115] width 25 height 13
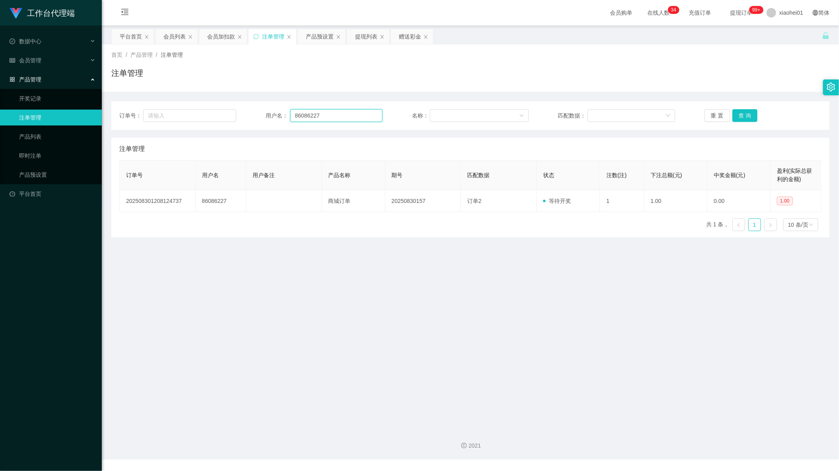
drag, startPoint x: 344, startPoint y: 116, endPoint x: 228, endPoint y: 102, distance: 116.9
click at [234, 103] on div "订单号： 用户名： 86086227 名称： 匹配数据： 重 置 查 询" at bounding box center [470, 115] width 718 height 29
click at [735, 114] on button "查 询" at bounding box center [744, 115] width 25 height 13
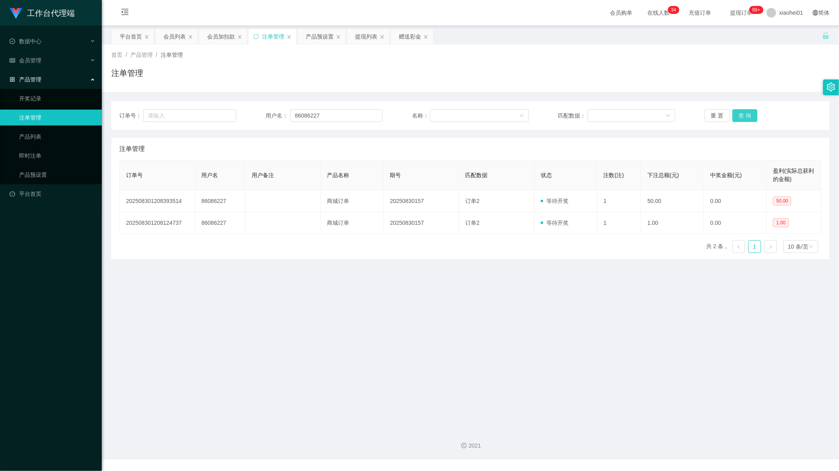
click at [739, 116] on button "查 询" at bounding box center [744, 115] width 25 height 13
click at [399, 296] on main "关闭左侧 关闭右侧 关闭其它 刷新页面 平台首页 会员列表 会员加扣款 注单管理 产品预设置 提现列表 赠送彩金 首页 / 产品管理 / 注单管理 / 注单管…" at bounding box center [470, 223] width 737 height 397
click at [309, 41] on div "产品预设置" at bounding box center [320, 36] width 28 height 15
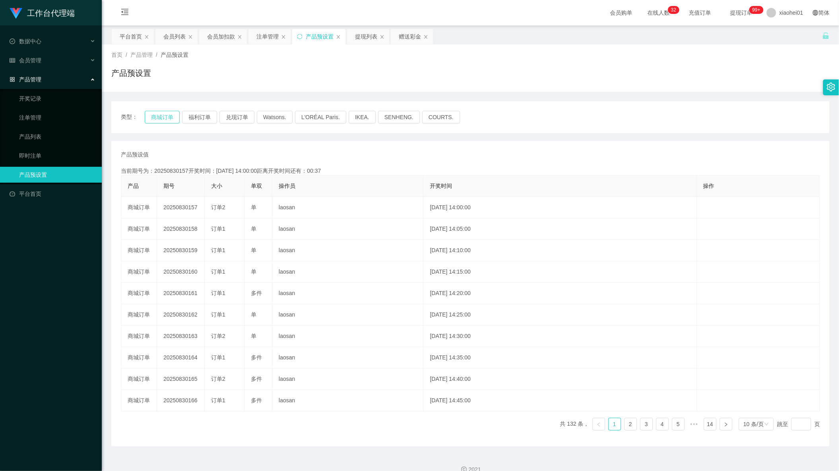
click at [163, 114] on button "商城订单" at bounding box center [162, 117] width 35 height 13
click at [373, 45] on div "首页 / 产品管理 / 产品预设置 / 产品预设置" at bounding box center [470, 68] width 737 height 47
click at [365, 35] on div "提现列表" at bounding box center [366, 36] width 22 height 15
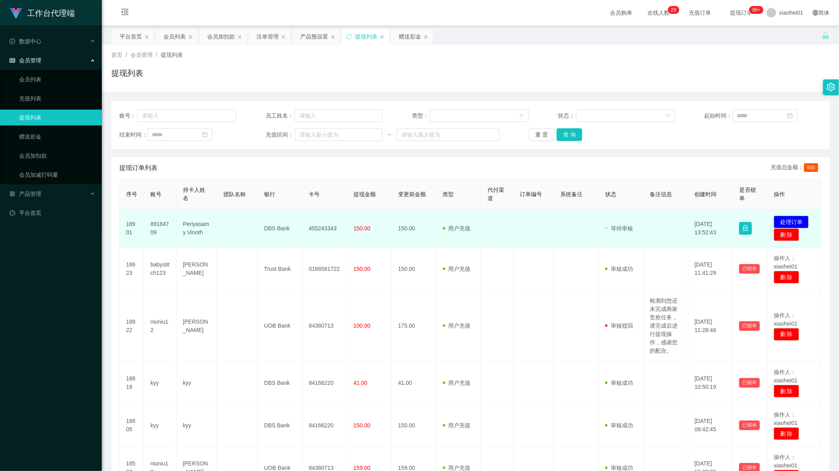
click at [277, 228] on td "DBS Bank" at bounding box center [280, 228] width 45 height 39
click at [184, 229] on td "Periyasamy Vinoth" at bounding box center [196, 228] width 41 height 39
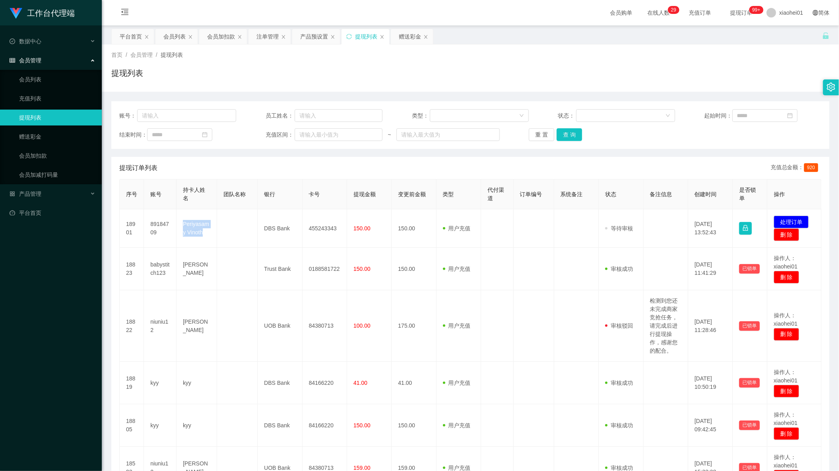
copy td "Periyasamy Vinoth"
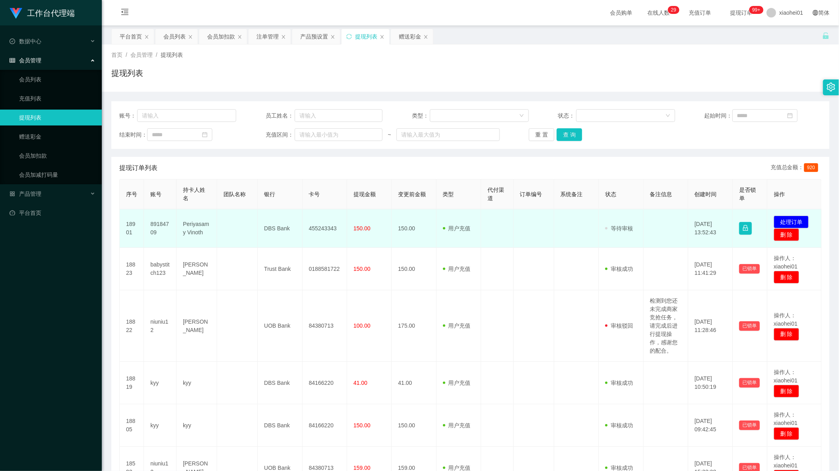
click at [271, 228] on td "DBS Bank" at bounding box center [280, 228] width 45 height 39
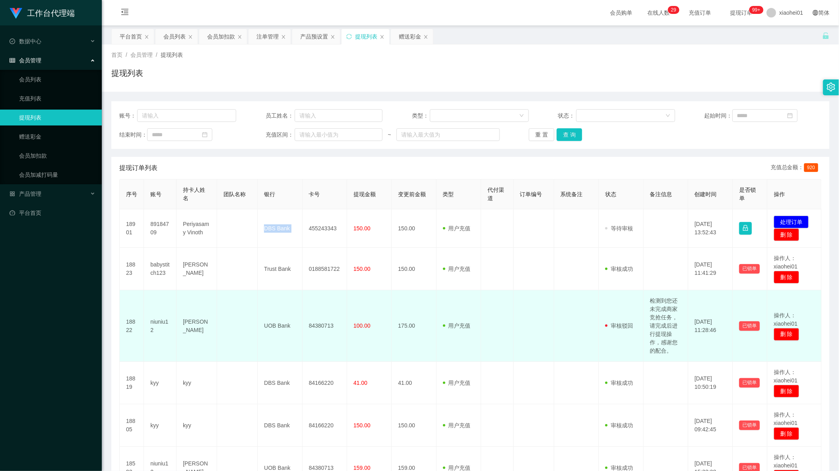
copy td "DBS Bank"
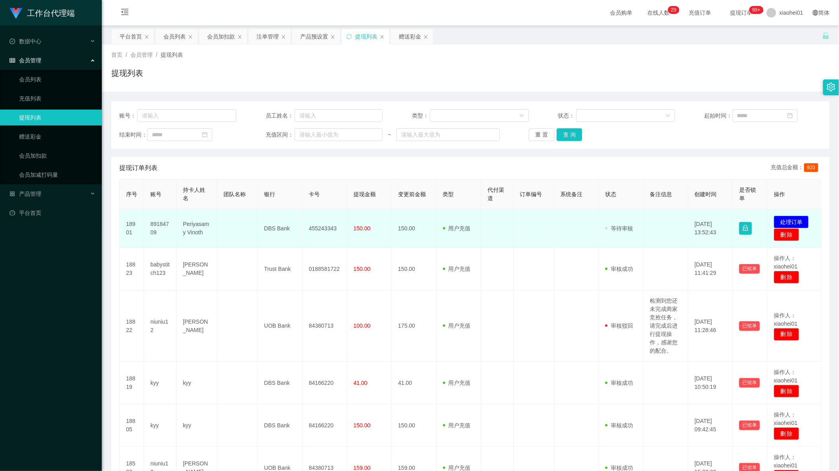
click at [332, 226] on td "455243343" at bounding box center [324, 228] width 45 height 39
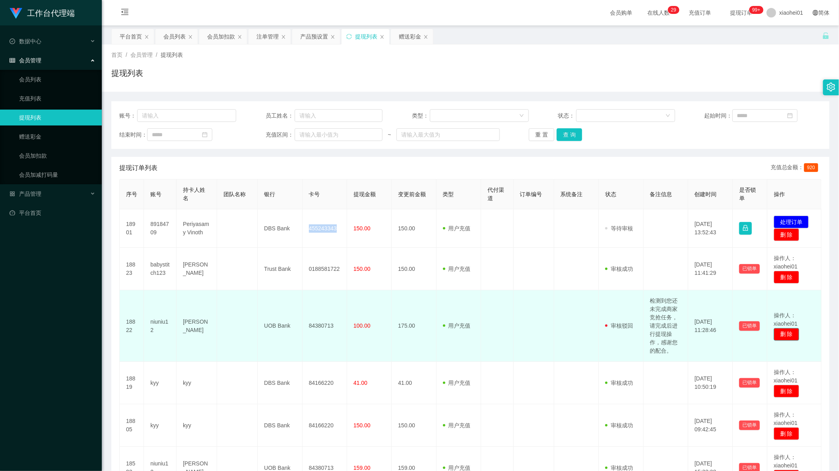
copy td "455243343"
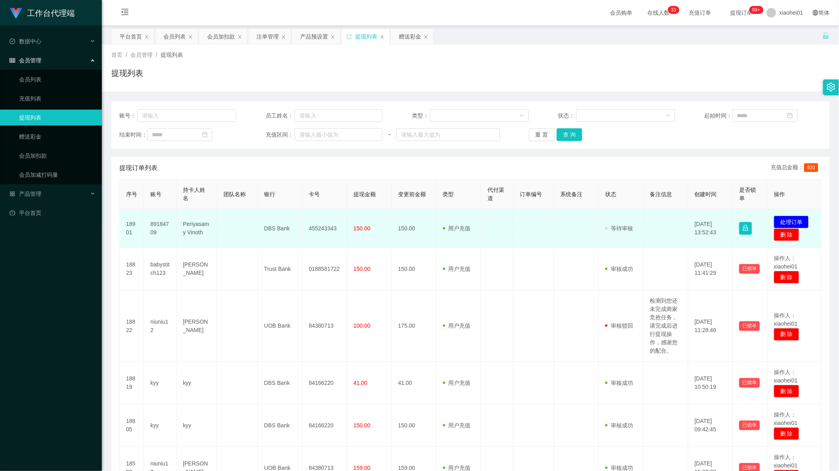
click at [353, 233] on td "150.00" at bounding box center [369, 228] width 45 height 39
click at [357, 232] on span "150.00" at bounding box center [361, 228] width 17 height 6
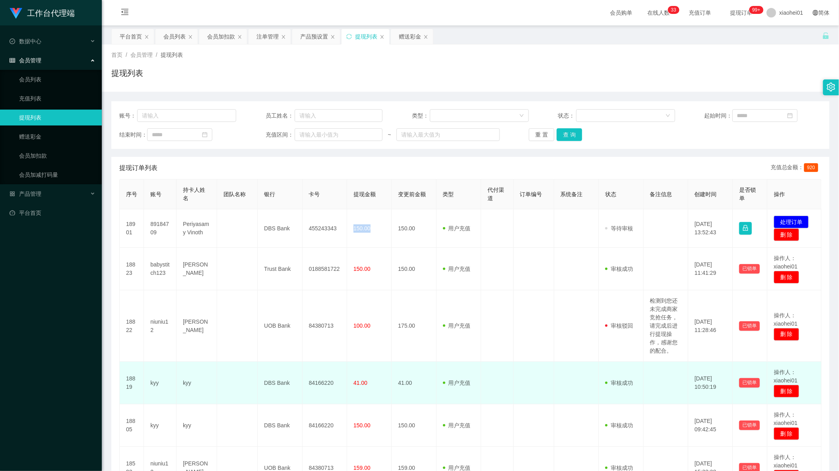
copy span "150.00"
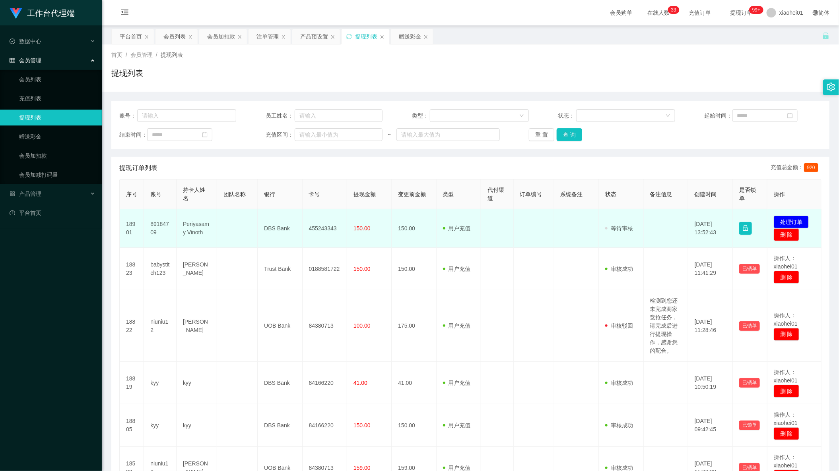
click at [321, 233] on td "455243343" at bounding box center [324, 228] width 45 height 39
click at [198, 222] on td "Periyasamy Vinoth" at bounding box center [196, 228] width 41 height 39
click at [189, 228] on td "Periyasamy Vinoth" at bounding box center [196, 228] width 41 height 39
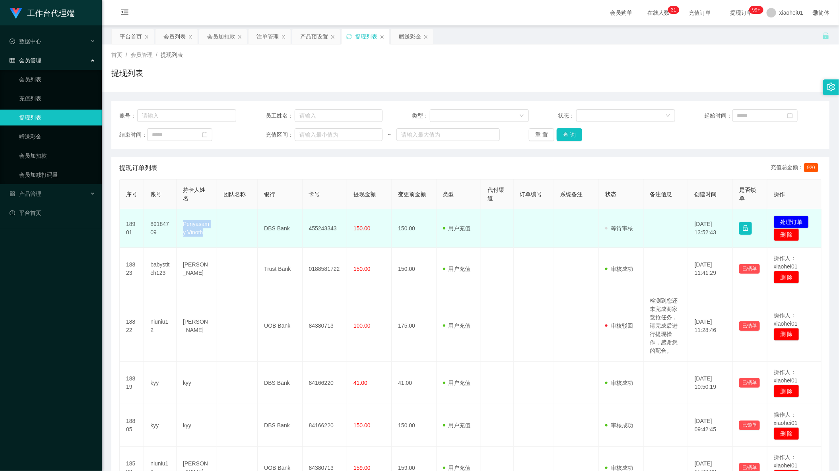
click at [189, 228] on td "Periyasamy Vinoth" at bounding box center [196, 228] width 41 height 39
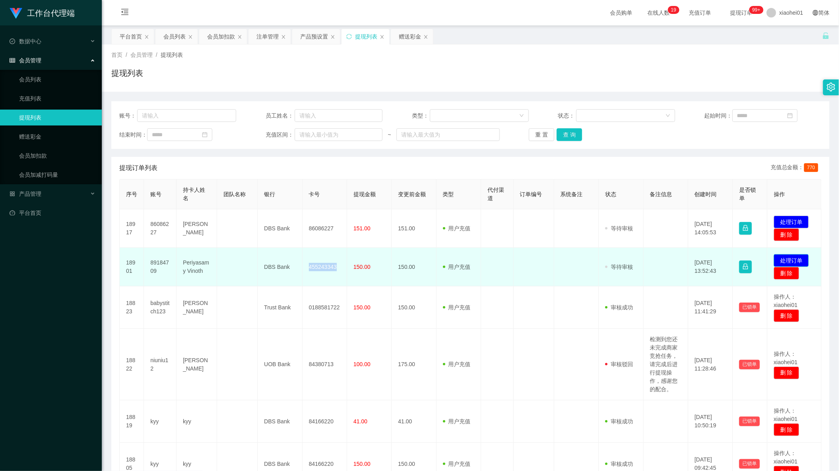
click at [792, 259] on button "处理订单" at bounding box center [790, 260] width 35 height 13
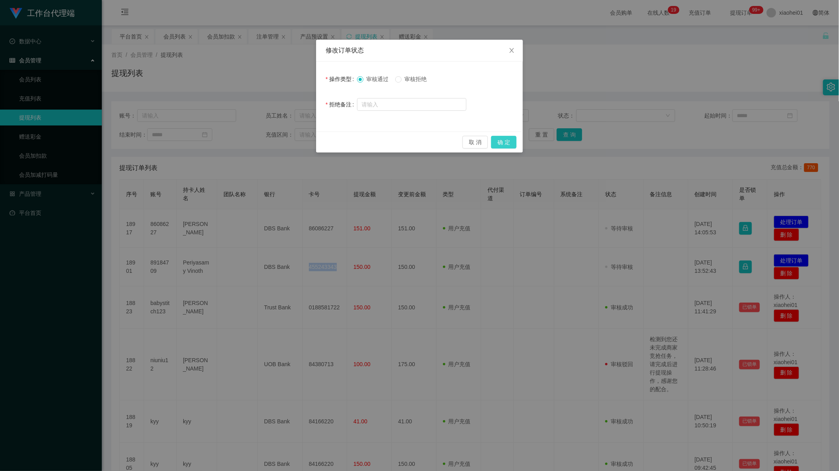
click at [515, 147] on button "确 定" at bounding box center [503, 142] width 25 height 13
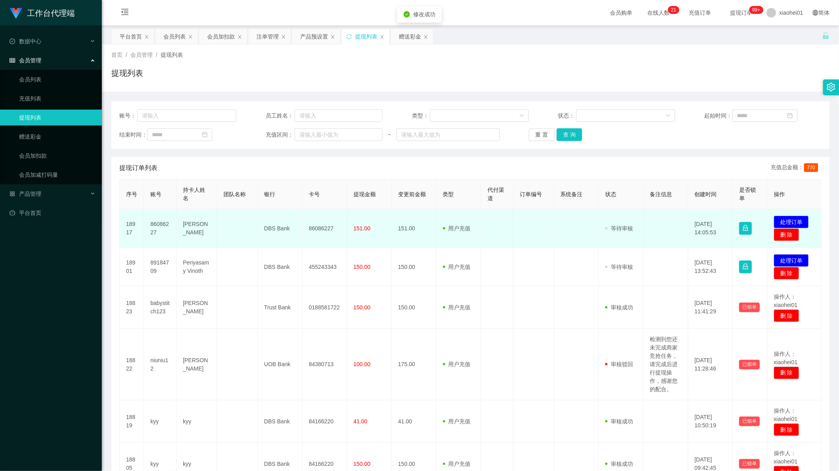
click at [321, 229] on td "86086227" at bounding box center [324, 228] width 45 height 39
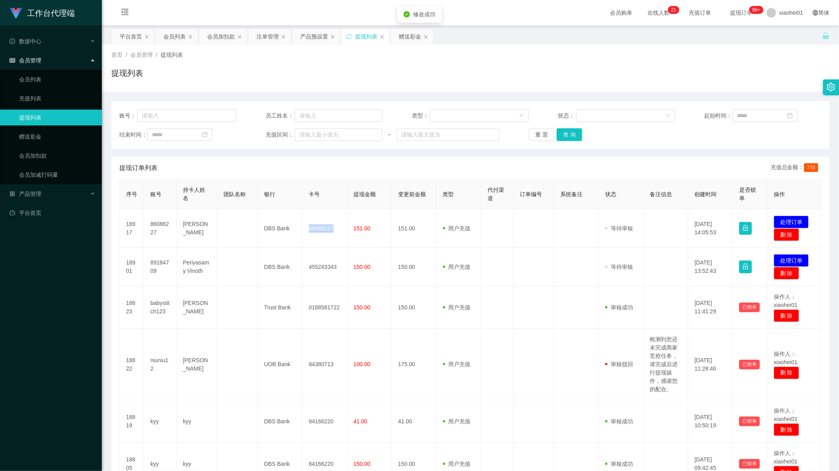
copy td "86086227"
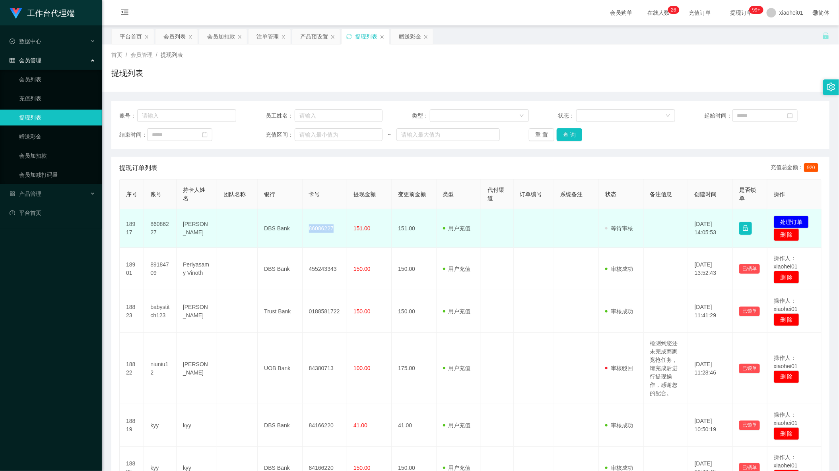
click at [316, 228] on td "86086227" at bounding box center [324, 228] width 45 height 39
click at [786, 222] on button "处理订单" at bounding box center [790, 222] width 35 height 13
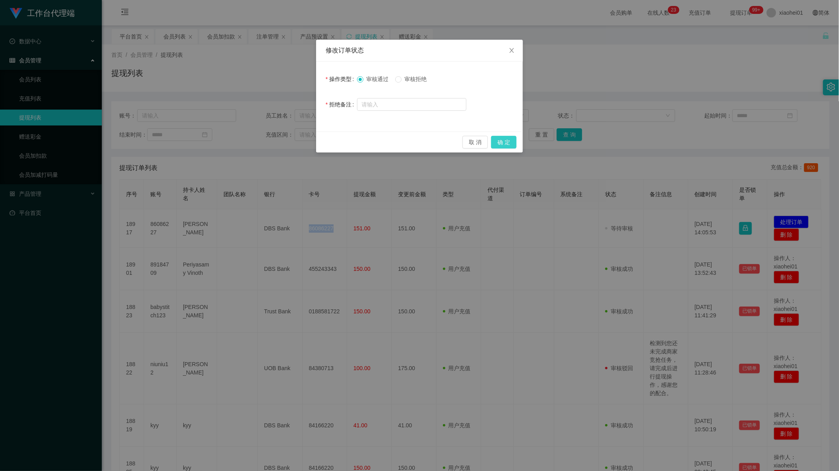
click at [507, 142] on button "确 定" at bounding box center [503, 142] width 25 height 13
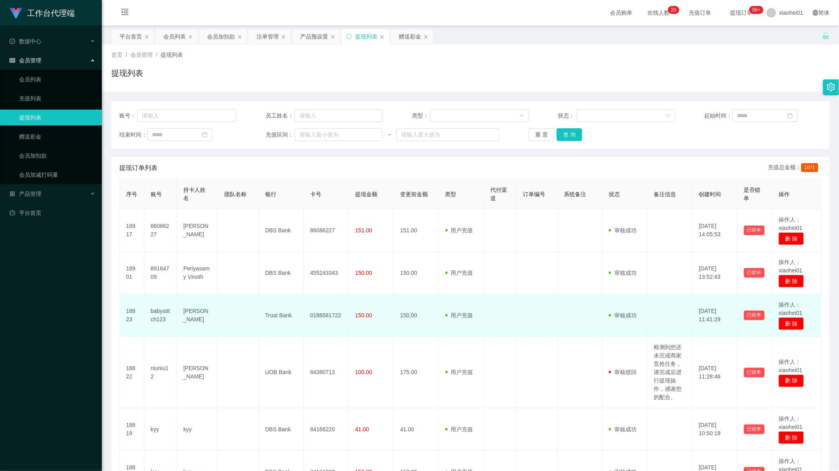
click at [476, 306] on td "用户充值 人工扣款" at bounding box center [461, 316] width 45 height 43
click at [551, 306] on td at bounding box center [536, 316] width 41 height 43
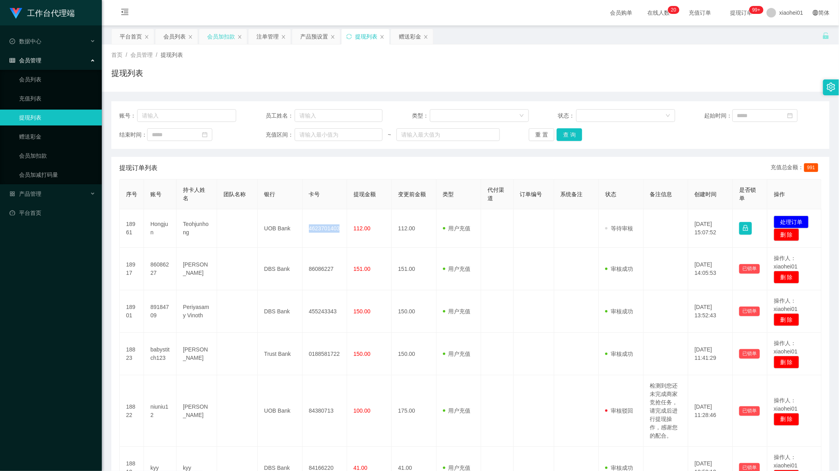
click at [219, 37] on div "会员加扣款" at bounding box center [221, 36] width 28 height 15
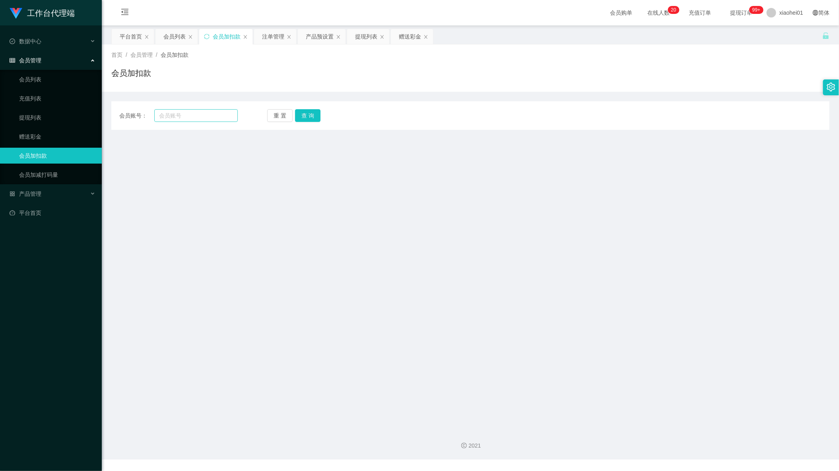
click at [229, 110] on div "会员账号：" at bounding box center [178, 115] width 118 height 13
click at [218, 112] on input "text" at bounding box center [195, 115] width 83 height 13
paste input "89184709"
type input "89184709"
click at [306, 110] on button "查 询" at bounding box center [307, 115] width 25 height 13
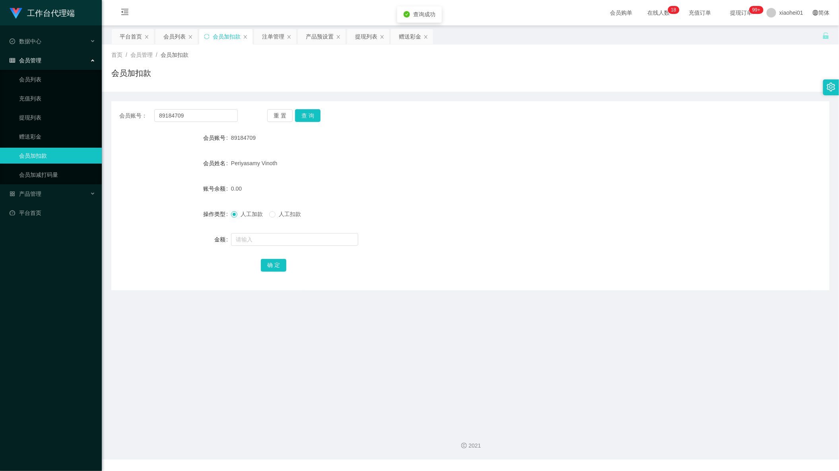
click at [283, 253] on form "会员账号 89184709 会员姓名 Periyasamy Vinoth 账号余额 0.00 操作类型 人工加款 人工扣款 金额 确 定" at bounding box center [470, 201] width 718 height 143
click at [296, 241] on input "text" at bounding box center [294, 239] width 127 height 13
type input "100"
drag, startPoint x: 274, startPoint y: 262, endPoint x: 285, endPoint y: 258, distance: 12.0
click at [274, 263] on button "确 定" at bounding box center [273, 265] width 25 height 13
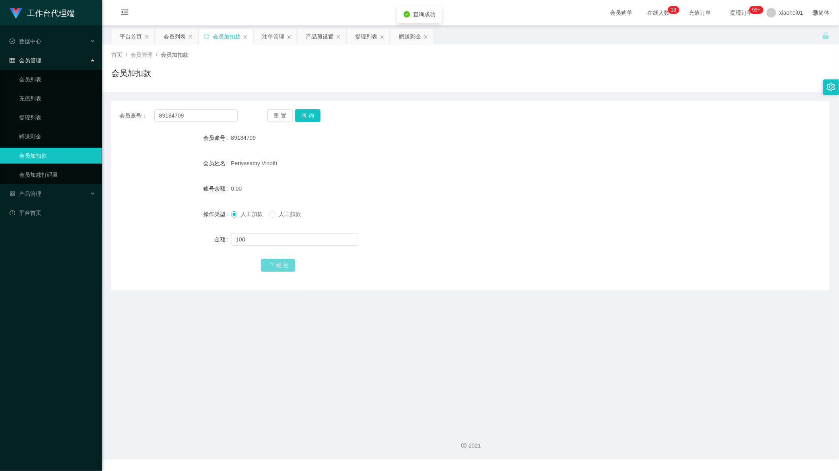
click at [550, 143] on form "会员账号 89184709 会员姓名 Periyasamy Vinoth 账号余额 0.00 操作类型 人工加款 人工扣款 金额 100 确 定" at bounding box center [470, 201] width 718 height 143
click at [402, 263] on div "确 定" at bounding box center [470, 265] width 419 height 16
click at [366, 37] on div "提现列表" at bounding box center [366, 36] width 22 height 15
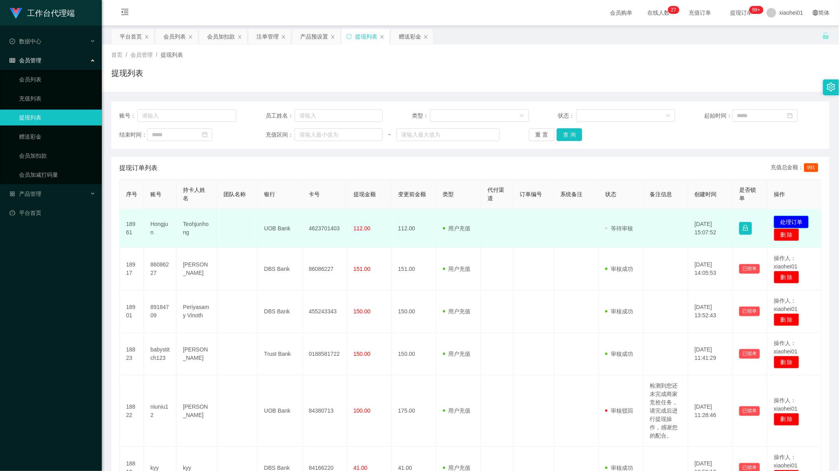
click at [773, 220] on button "处理订单" at bounding box center [790, 222] width 35 height 13
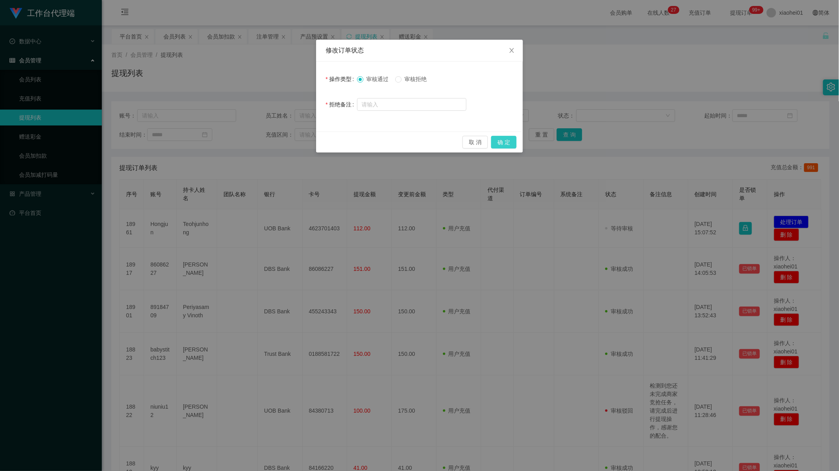
click at [504, 136] on button "确 定" at bounding box center [503, 142] width 25 height 13
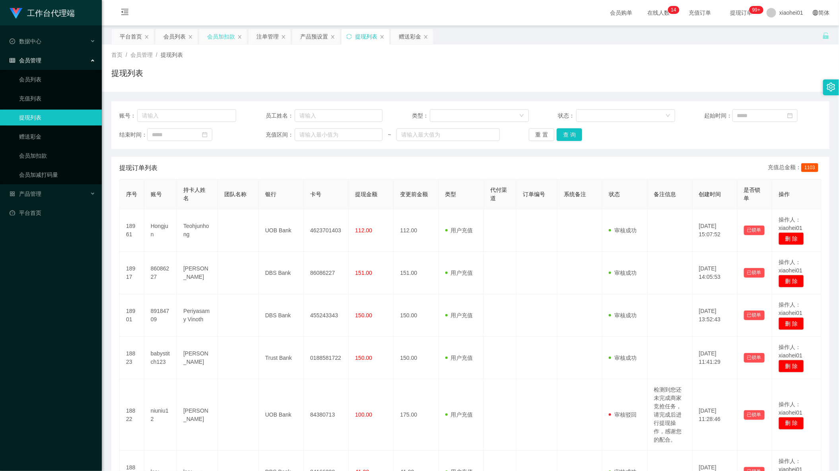
click at [219, 37] on div "会员加扣款" at bounding box center [221, 36] width 28 height 15
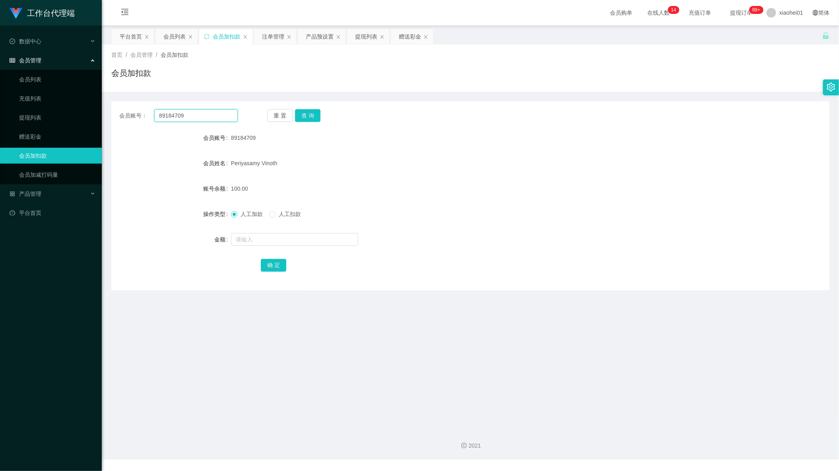
drag, startPoint x: 149, startPoint y: 116, endPoint x: 234, endPoint y: 122, distance: 84.8
click at [62, 123] on section "工作台代理端 数据中心 会员管理 会员列表 充值列表 提现列表 赠送彩金 会员加扣款 会员加减打码量 产品管理 平台首页 保存配置 重置配置 整体风格设置 主…" at bounding box center [419, 230] width 839 height 460
click at [313, 115] on button "查 询" at bounding box center [307, 115] width 25 height 13
click at [285, 237] on input "text" at bounding box center [294, 239] width 127 height 13
type input "60"
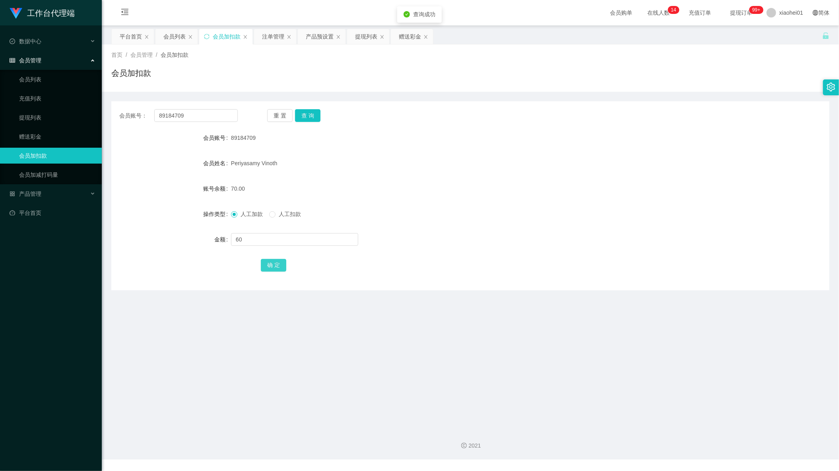
click at [261, 266] on button "确 定" at bounding box center [273, 265] width 25 height 13
drag, startPoint x: 601, startPoint y: 118, endPoint x: 793, endPoint y: 0, distance: 225.9
click at [603, 118] on div "会员账号： 89184709 重 置 查 询" at bounding box center [470, 115] width 718 height 13
drag, startPoint x: 206, startPoint y: 114, endPoint x: 61, endPoint y: 119, distance: 145.6
click at [98, 119] on section "工作台代理端 数据中心 会员管理 会员列表 充值列表 提现列表 赠送彩金 会员加扣款 会员加减打码量 产品管理 平台首页 保存配置 重置配置 整体风格设置 主…" at bounding box center [419, 230] width 839 height 460
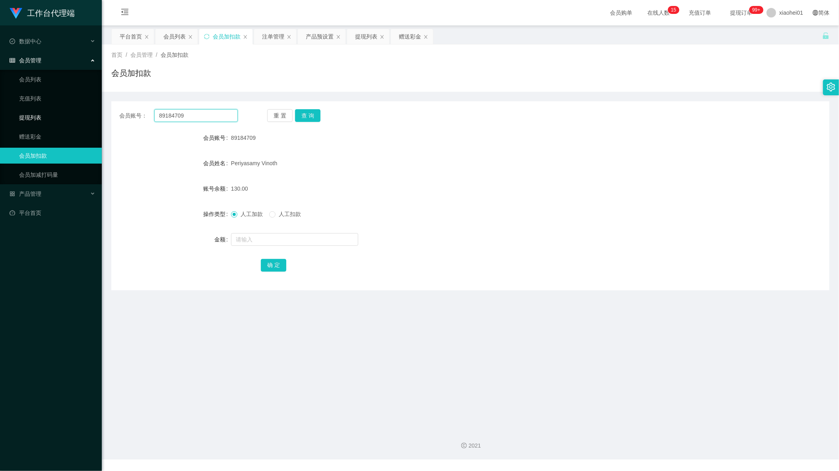
paste input "Chinhanyang87"
type input "Chinhanyang87"
click at [312, 118] on button "查 询" at bounding box center [307, 115] width 25 height 13
drag, startPoint x: 364, startPoint y: 154, endPoint x: 345, endPoint y: 151, distance: 19.3
click at [363, 154] on form "会员账号 Chinhanyang87 会员姓名 账号余额 150.00 操作类型 人工加款 人工扣款 金额 确 定" at bounding box center [470, 201] width 718 height 143
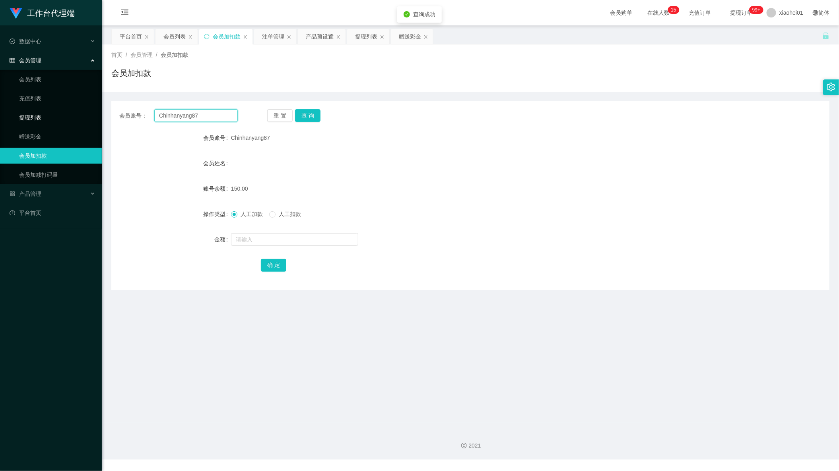
drag, startPoint x: 202, startPoint y: 117, endPoint x: 2, endPoint y: 108, distance: 200.1
click at [29, 109] on section "工作台代理端 数据中心 会员管理 会员列表 充值列表 提现列表 赠送彩金 会员加扣款 会员加减打码量 产品管理 平台首页 保存配置 重置配置 整体风格设置 主…" at bounding box center [419, 230] width 839 height 460
click at [172, 43] on div "会员列表" at bounding box center [174, 36] width 22 height 15
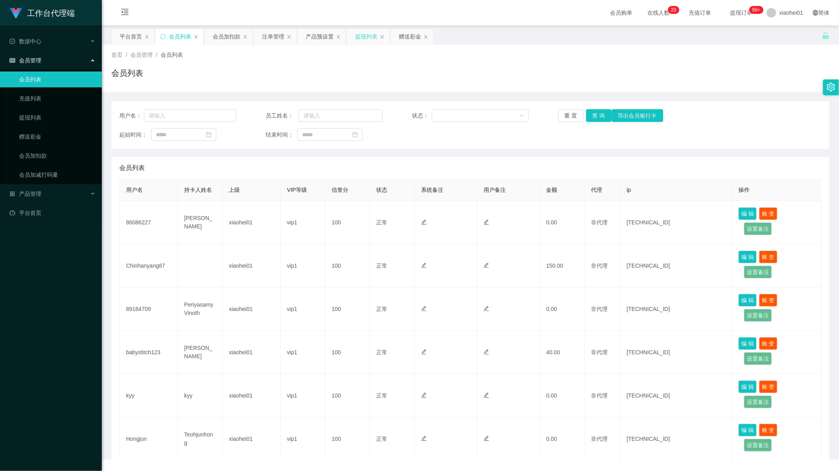
click at [361, 43] on div "提现列表" at bounding box center [366, 36] width 22 height 15
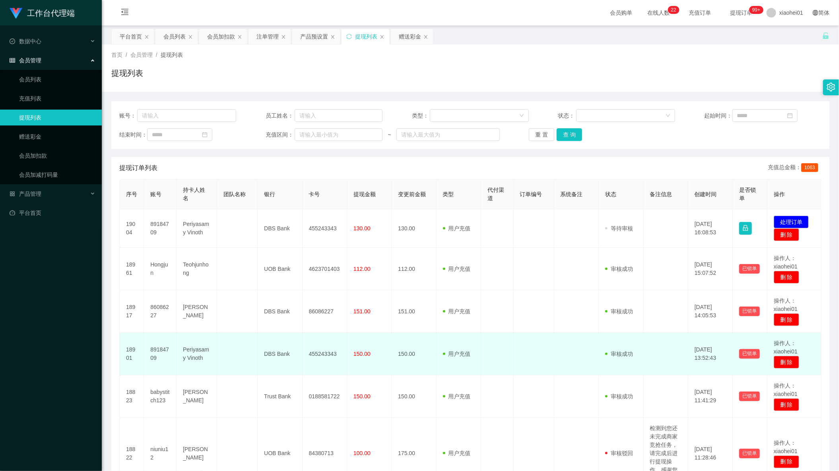
click at [545, 345] on td at bounding box center [534, 354] width 41 height 43
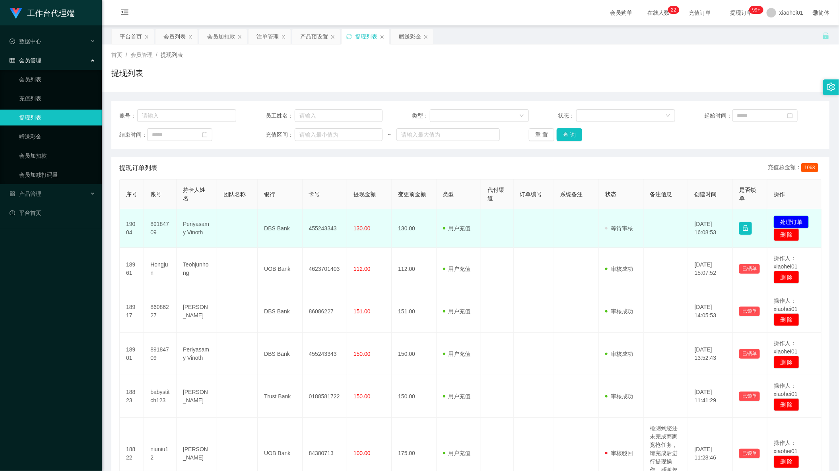
click at [791, 217] on button "处理订单" at bounding box center [790, 222] width 35 height 13
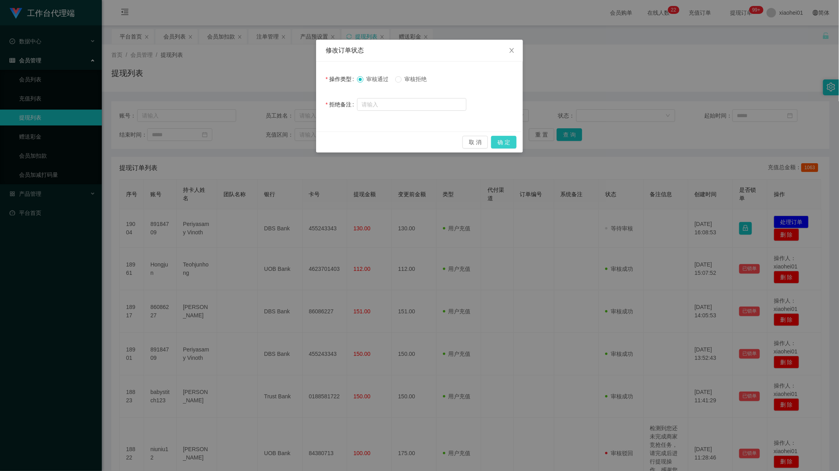
click at [513, 144] on button "确 定" at bounding box center [503, 142] width 25 height 13
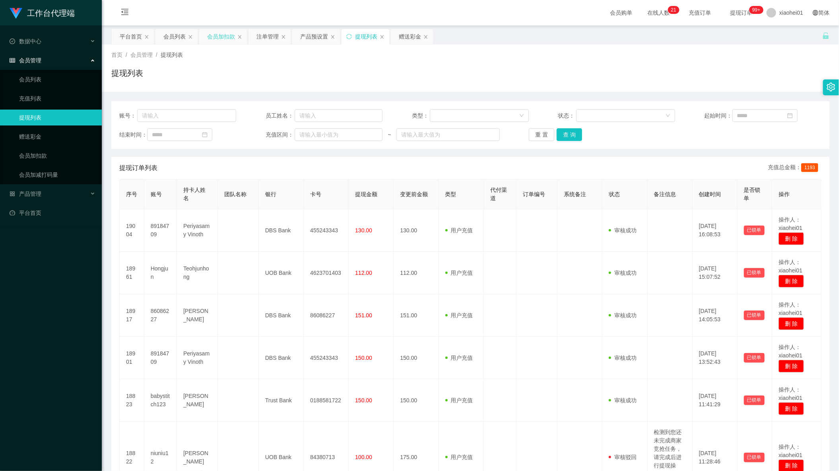
drag, startPoint x: 222, startPoint y: 36, endPoint x: 225, endPoint y: 54, distance: 17.7
click at [222, 37] on div "会员加扣款" at bounding box center [221, 36] width 28 height 15
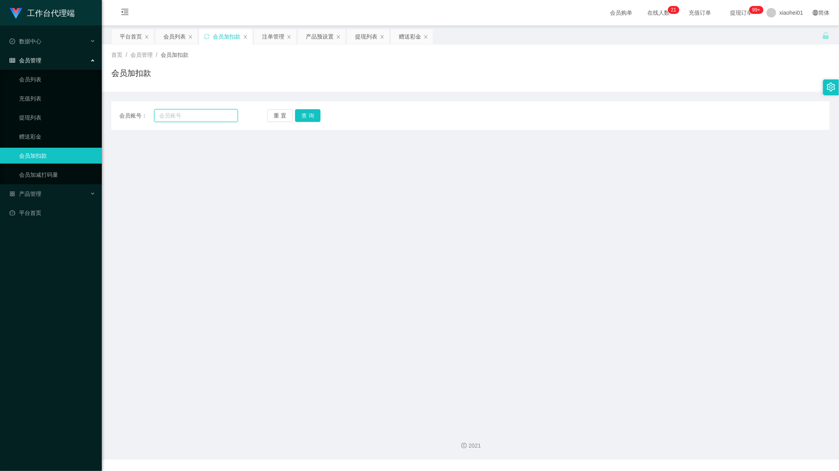
drag, startPoint x: 220, startPoint y: 117, endPoint x: 224, endPoint y: 117, distance: 4.4
click at [220, 117] on input "text" at bounding box center [195, 115] width 83 height 13
paste input "babystitch123"
type input "babystitch123"
click at [300, 114] on button "查 询" at bounding box center [307, 115] width 25 height 13
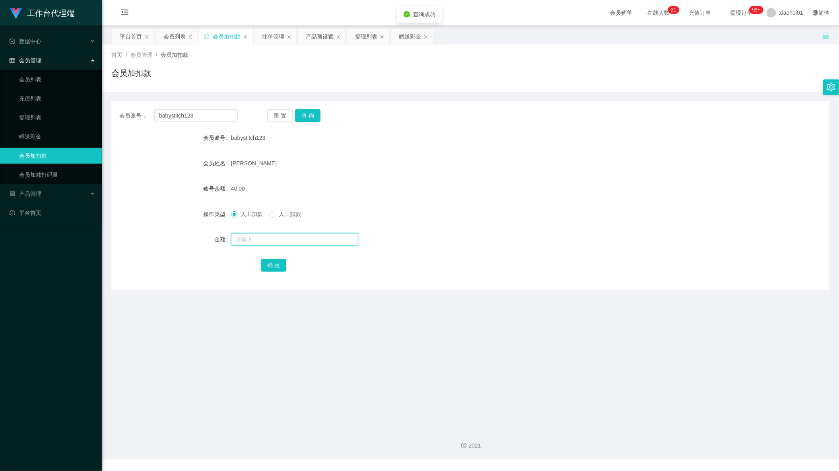
drag, startPoint x: 271, startPoint y: 235, endPoint x: 270, endPoint y: 250, distance: 14.4
click at [268, 244] on input "text" at bounding box center [294, 239] width 127 height 13
type input "100"
click at [279, 267] on button "确 定" at bounding box center [273, 265] width 25 height 13
drag, startPoint x: 514, startPoint y: 218, endPoint x: 614, endPoint y: 149, distance: 121.5
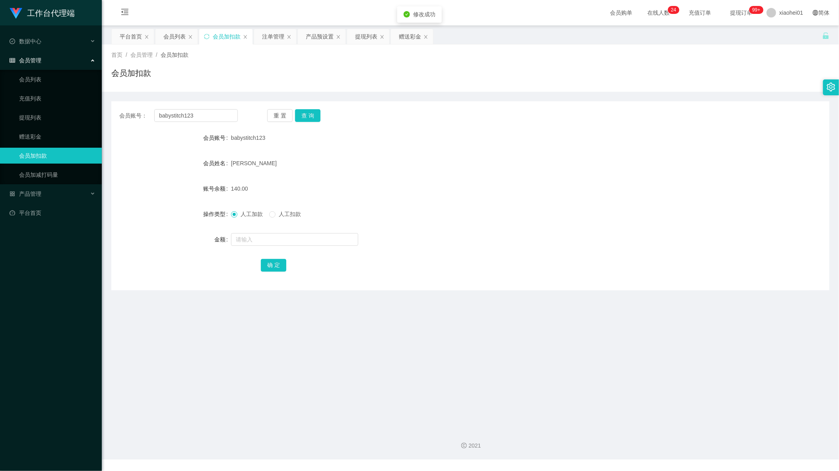
click at [514, 217] on div "人工加款 人工扣款" at bounding box center [440, 214] width 419 height 16
click at [203, 114] on input "babystitch123" at bounding box center [195, 115] width 83 height 13
paste input "johnmangoseed"
type input "johnmangoseed"
click at [306, 114] on button "查 询" at bounding box center [307, 115] width 25 height 13
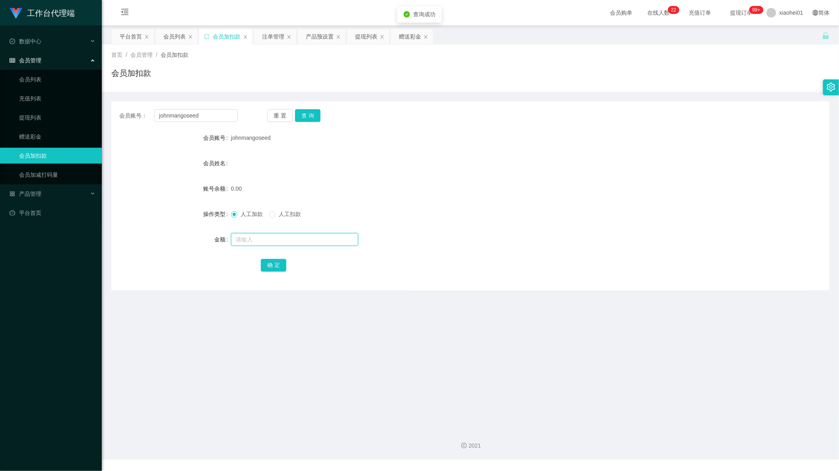
click at [297, 235] on input "text" at bounding box center [294, 239] width 127 height 13
type input "100"
click at [279, 260] on button "确 定" at bounding box center [273, 265] width 25 height 13
click at [321, 41] on div "产品预设置" at bounding box center [320, 36] width 28 height 15
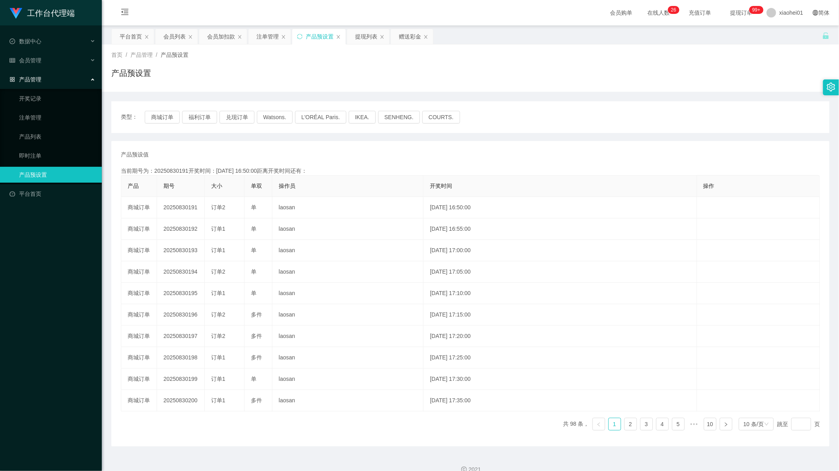
drag, startPoint x: 137, startPoint y: 123, endPoint x: 165, endPoint y: 119, distance: 27.7
click at [138, 123] on span "类型：" at bounding box center [133, 117] width 24 height 13
click at [165, 118] on button "商城订单" at bounding box center [162, 117] width 35 height 13
click at [365, 37] on div "提现列表" at bounding box center [366, 36] width 22 height 15
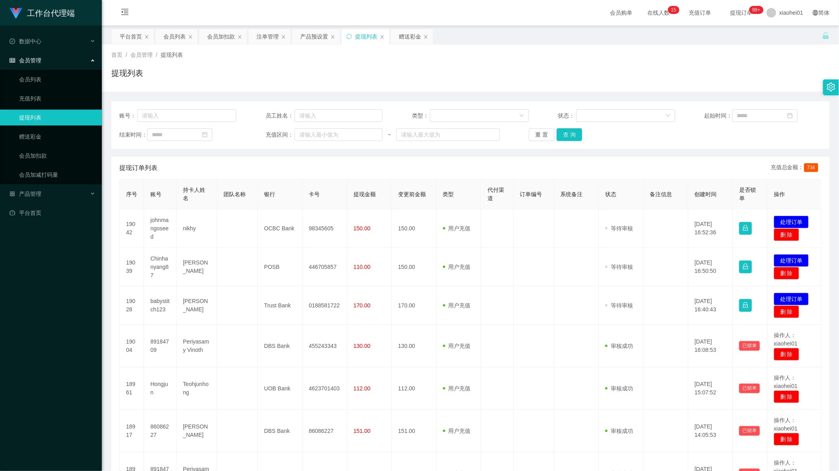
click at [327, 299] on td "0188581722" at bounding box center [324, 306] width 45 height 39
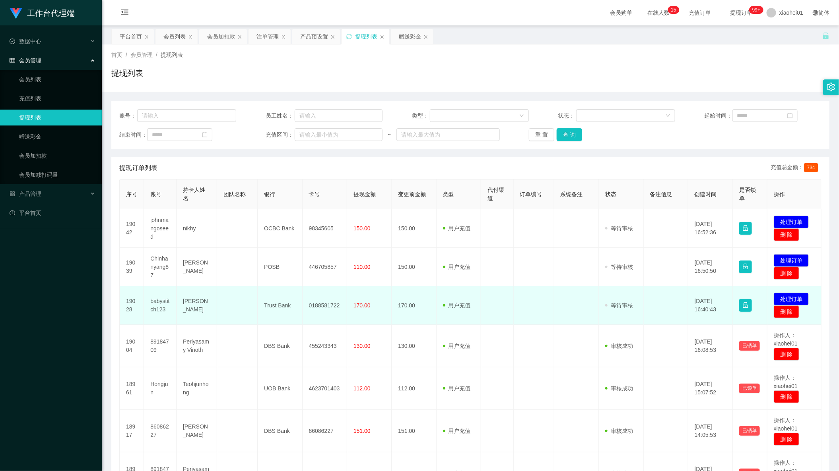
click at [320, 307] on td "0188581722" at bounding box center [324, 306] width 45 height 39
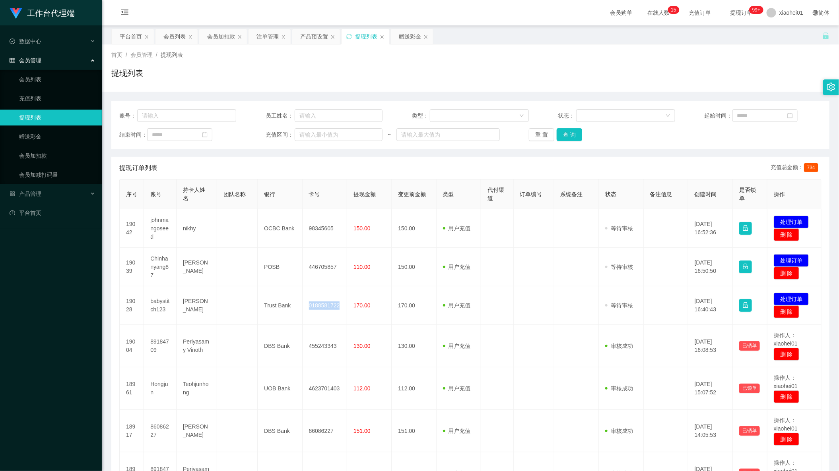
copy td "0188581722"
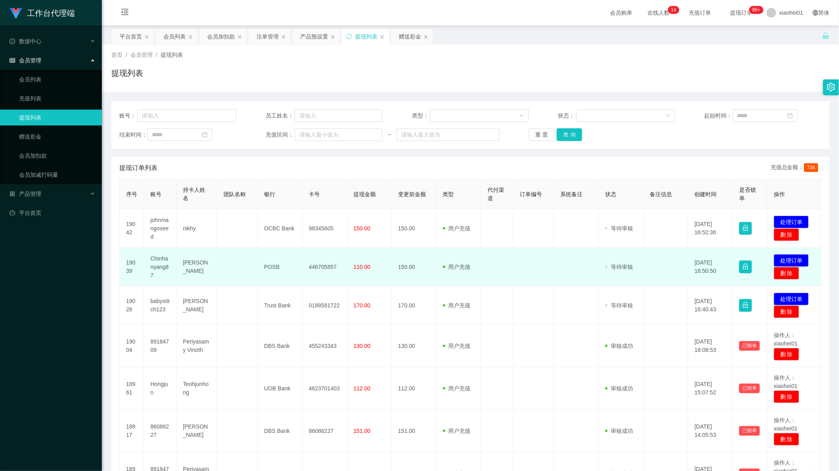
click at [316, 267] on td "446705857" at bounding box center [324, 267] width 45 height 39
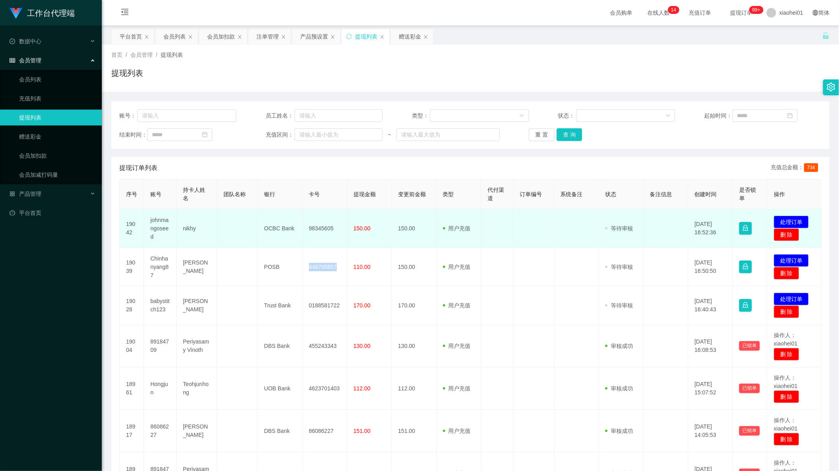
copy td "446705857"
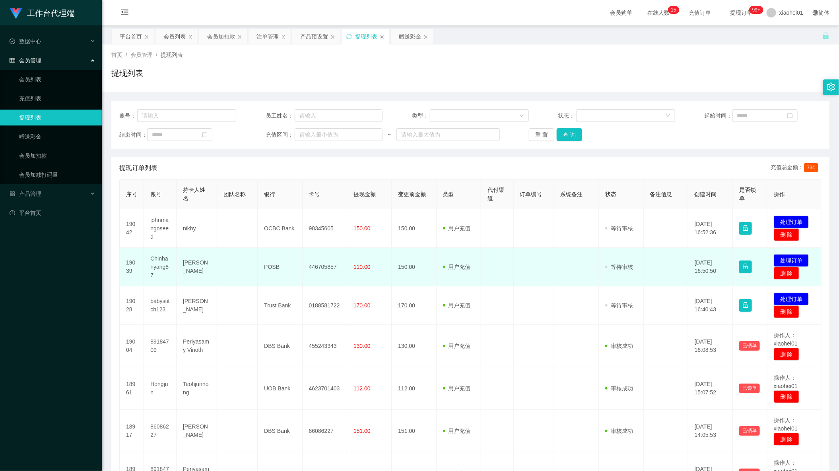
click at [154, 266] on td "Chinhanyang87" at bounding box center [160, 267] width 33 height 39
drag, startPoint x: 154, startPoint y: 266, endPoint x: 159, endPoint y: 262, distance: 7.0
click at [154, 266] on td "Chinhanyang87" at bounding box center [160, 267] width 33 height 39
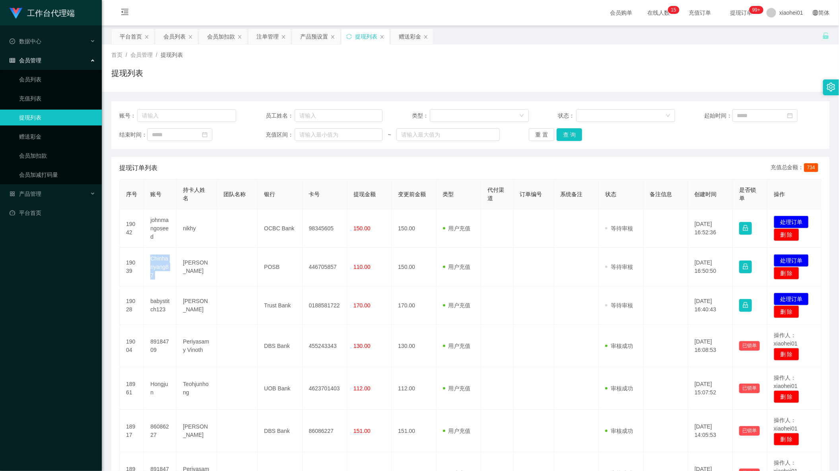
copy td "Chinhanyang87"
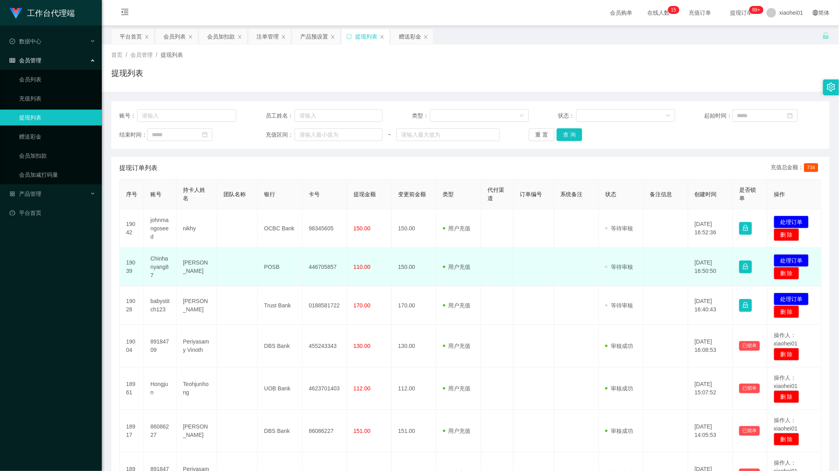
click at [328, 270] on td "446705857" at bounding box center [324, 267] width 45 height 39
copy td "446705857"
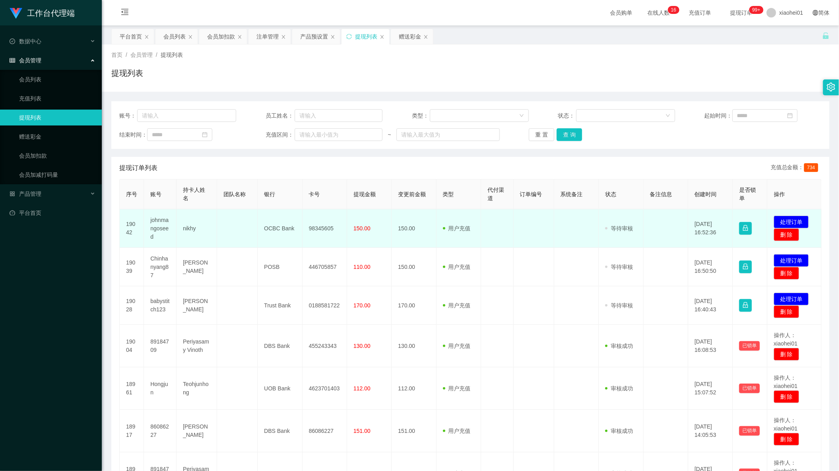
click at [326, 229] on td "98345605" at bounding box center [324, 228] width 45 height 39
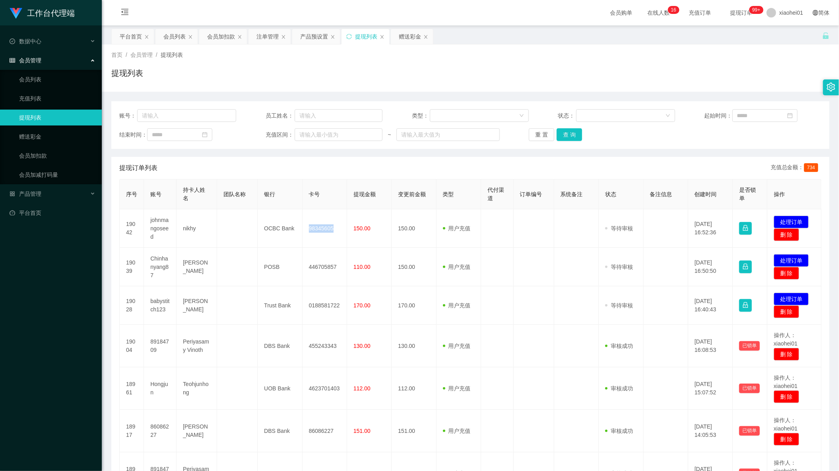
copy td "98345605"
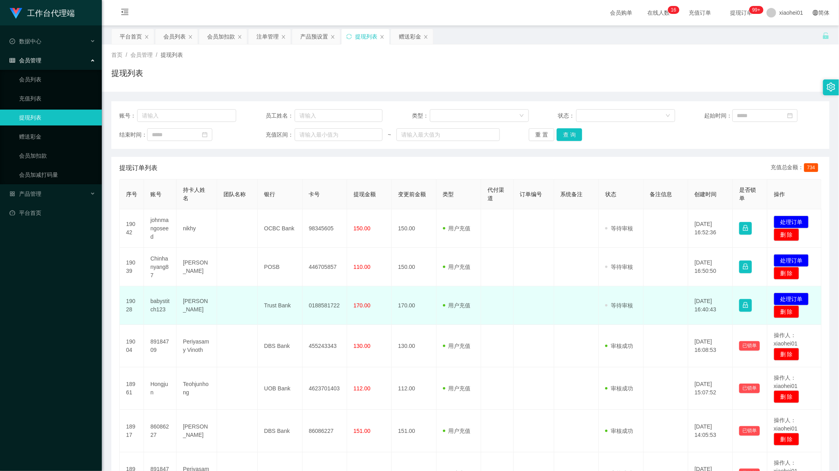
click at [508, 290] on tr "19028 babystitch123 LIM YI WEN Trust Bank 0188581722 170.00 170.00 用户充值 人工扣款 审核…" at bounding box center [471, 306] width 702 height 39
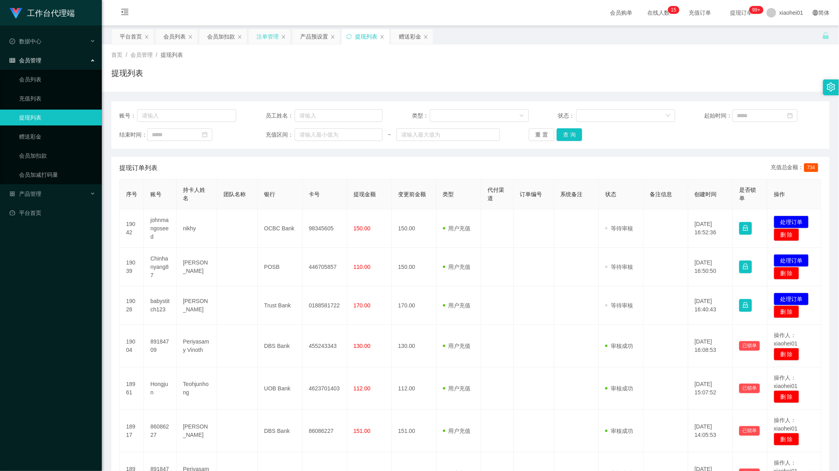
click at [256, 36] on div "注单管理" at bounding box center [269, 36] width 42 height 15
click at [210, 36] on div "会员加扣款" at bounding box center [221, 36] width 28 height 15
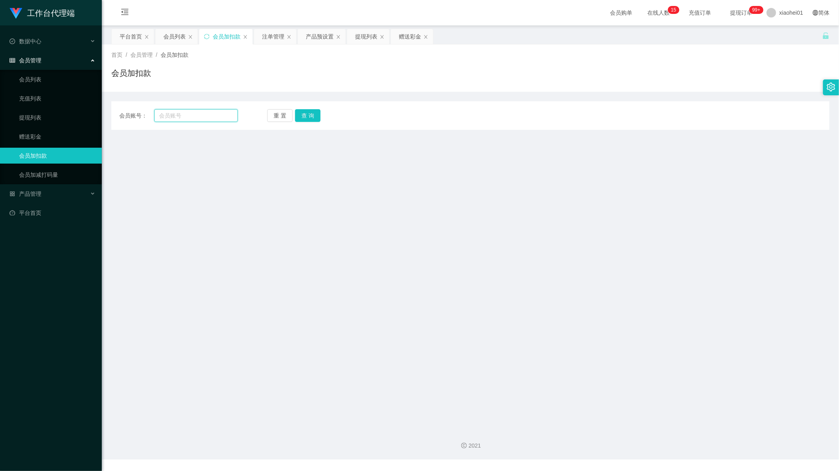
click at [215, 116] on input "text" at bounding box center [195, 115] width 83 height 13
paste input "Hongjun"
type input "Hongjun"
click at [309, 118] on button "查 询" at bounding box center [307, 115] width 25 height 13
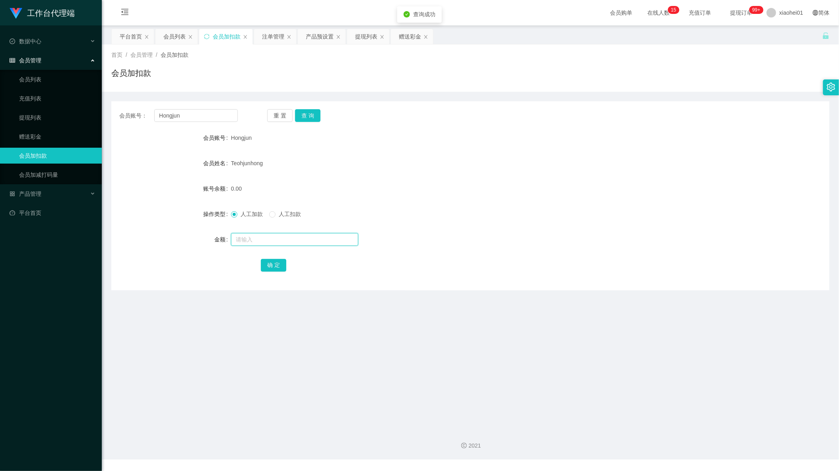
click at [290, 238] on input "text" at bounding box center [294, 239] width 127 height 13
type input "100"
click at [281, 262] on button "确 定" at bounding box center [273, 265] width 25 height 13
click at [371, 40] on div "提现列表" at bounding box center [366, 36] width 22 height 15
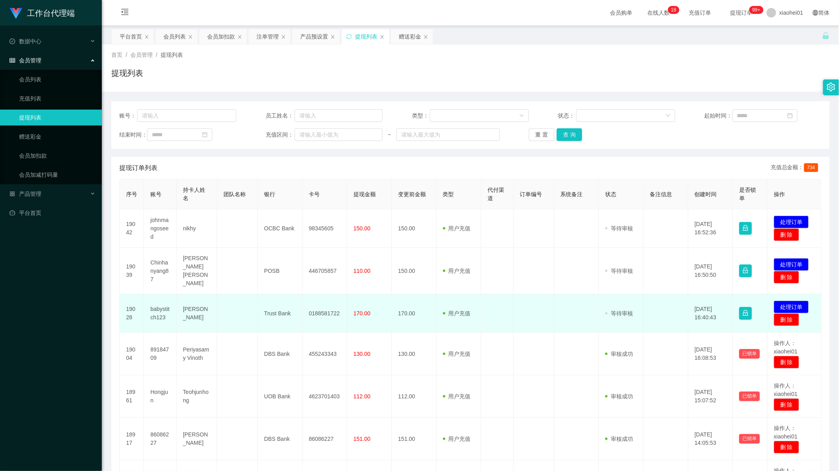
click at [324, 303] on td "0188581722" at bounding box center [324, 314] width 45 height 39
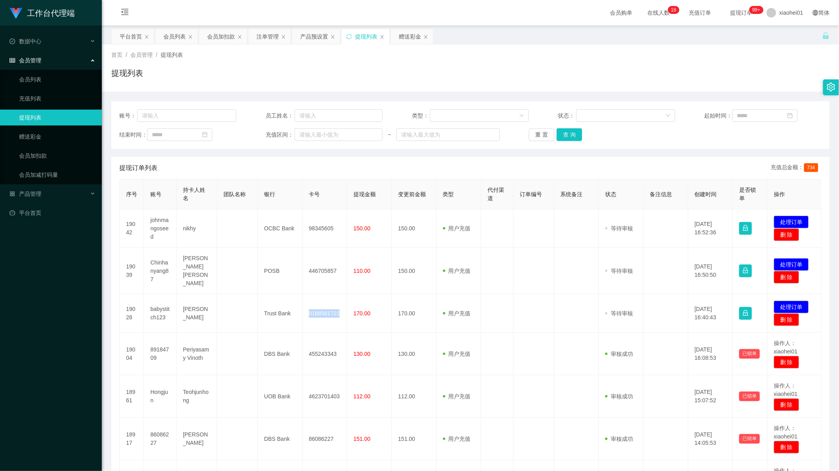
copy td "0188581722"
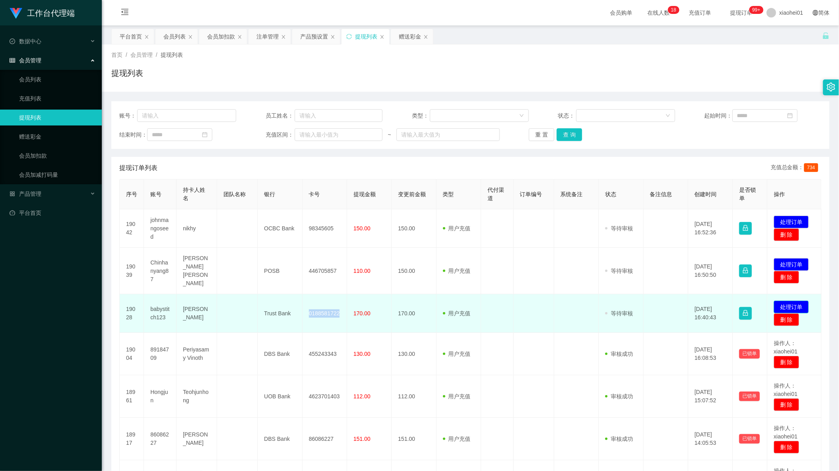
click at [795, 301] on button "处理订单" at bounding box center [790, 307] width 35 height 13
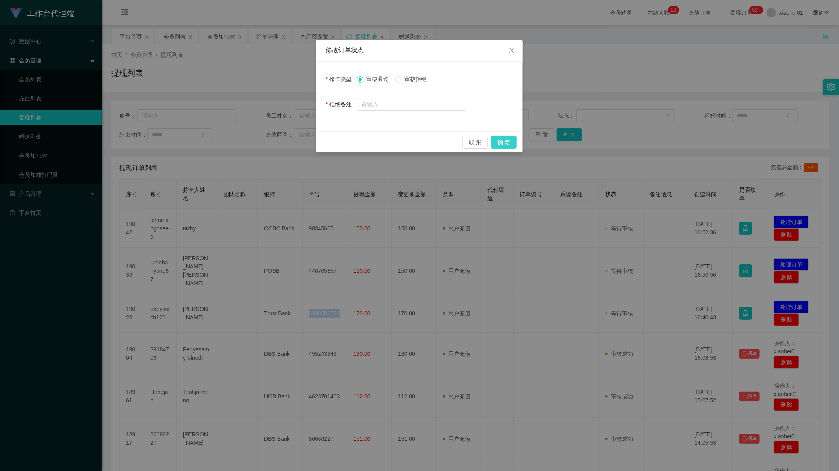
drag, startPoint x: 508, startPoint y: 138, endPoint x: 504, endPoint y: 140, distance: 4.7
click at [508, 138] on button "确 定" at bounding box center [503, 142] width 25 height 13
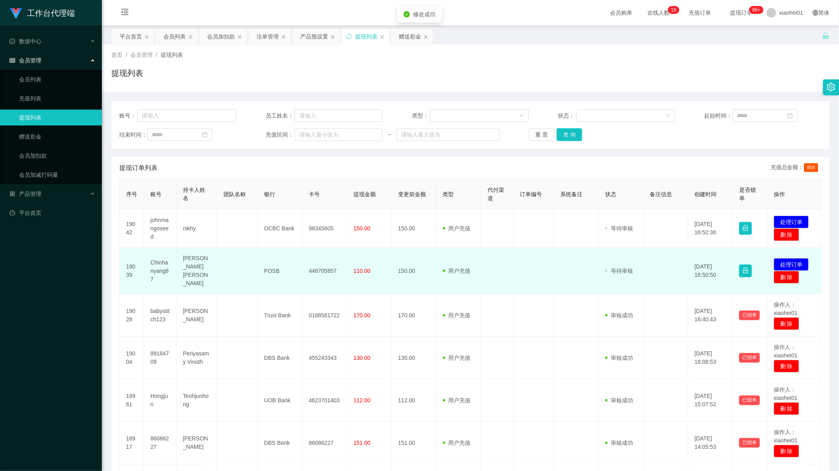
click at [320, 265] on td "446705857" at bounding box center [324, 271] width 45 height 47
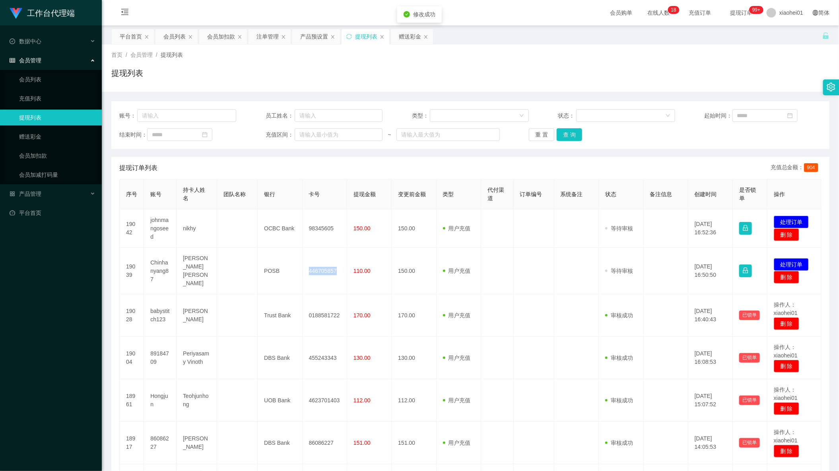
copy td "446705857"
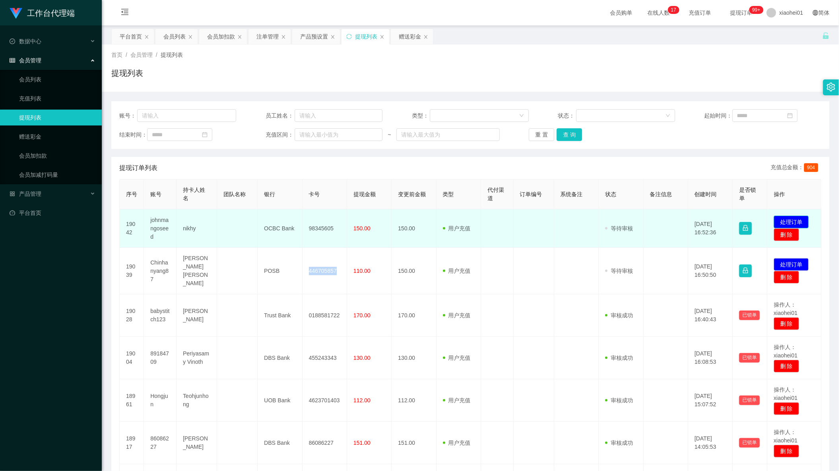
click at [791, 216] on button "处理订单" at bounding box center [790, 222] width 35 height 13
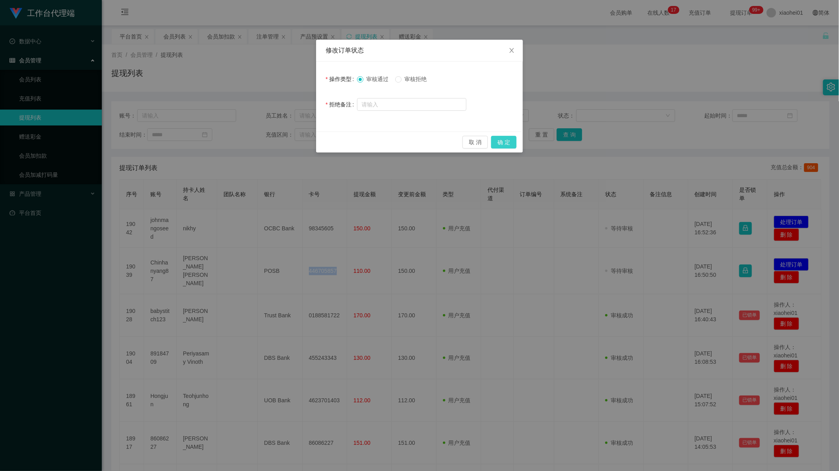
click at [507, 145] on button "确 定" at bounding box center [503, 142] width 25 height 13
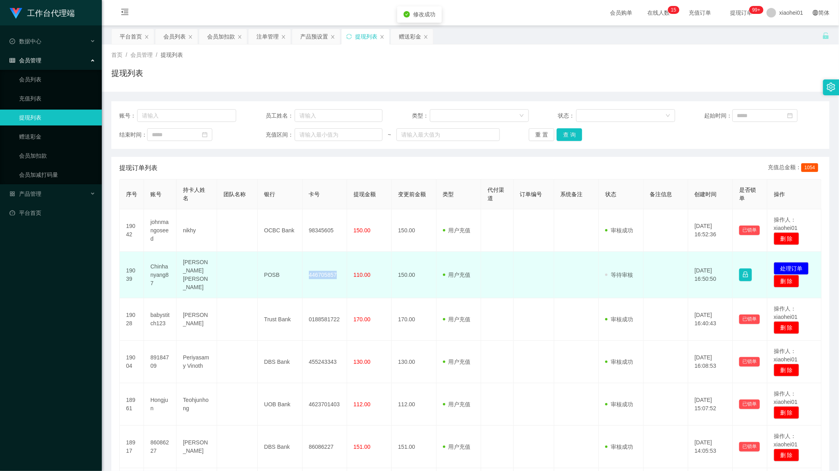
click at [331, 268] on td "446705857" at bounding box center [324, 275] width 45 height 47
click at [333, 271] on td "446705857" at bounding box center [324, 275] width 45 height 47
click at [328, 272] on td "446705857" at bounding box center [324, 275] width 45 height 47
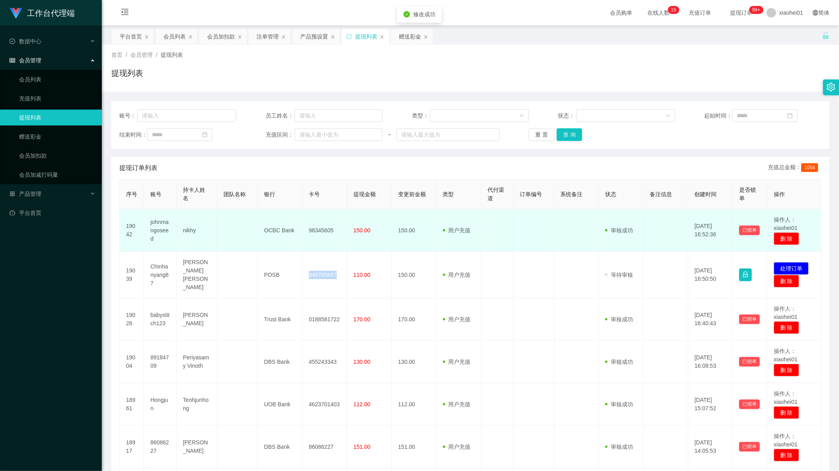
copy td "446705857"
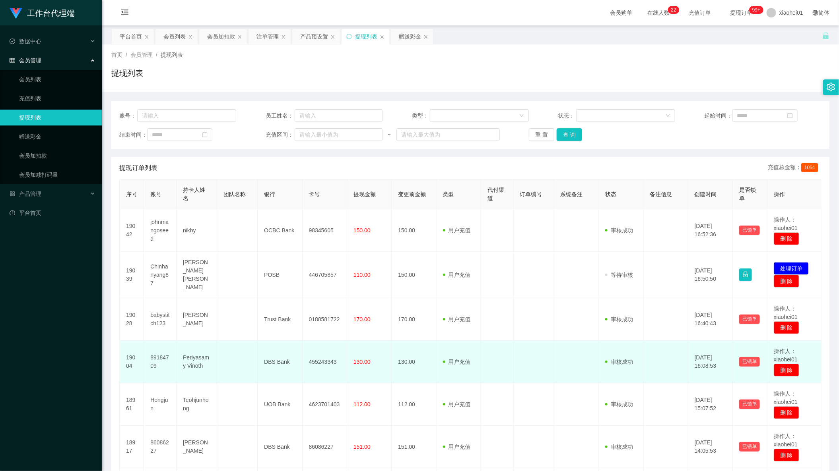
click at [414, 344] on td "130.00" at bounding box center [414, 362] width 45 height 43
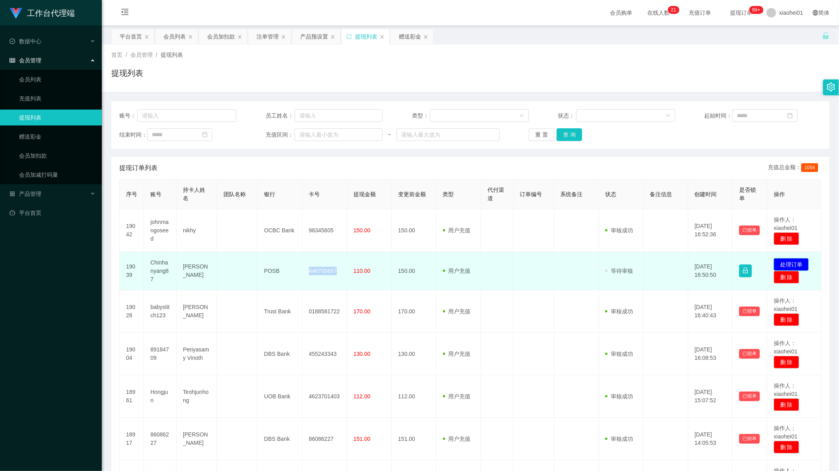
click at [797, 266] on button "处理订单" at bounding box center [790, 264] width 35 height 13
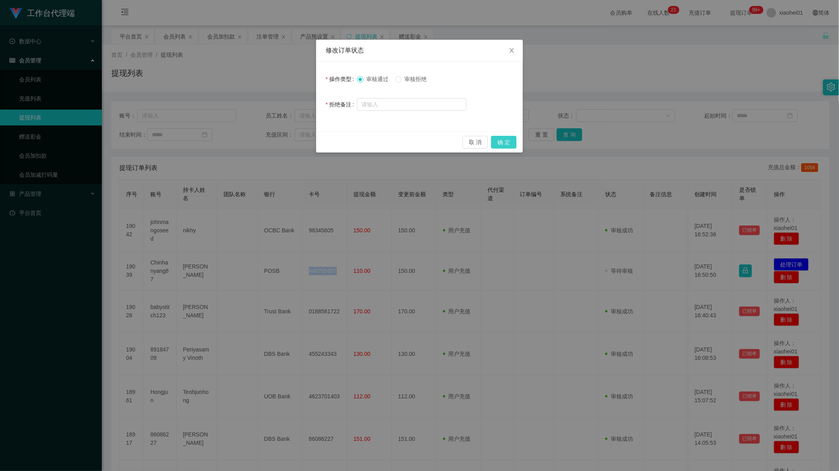
click at [498, 140] on button "确 定" at bounding box center [503, 142] width 25 height 13
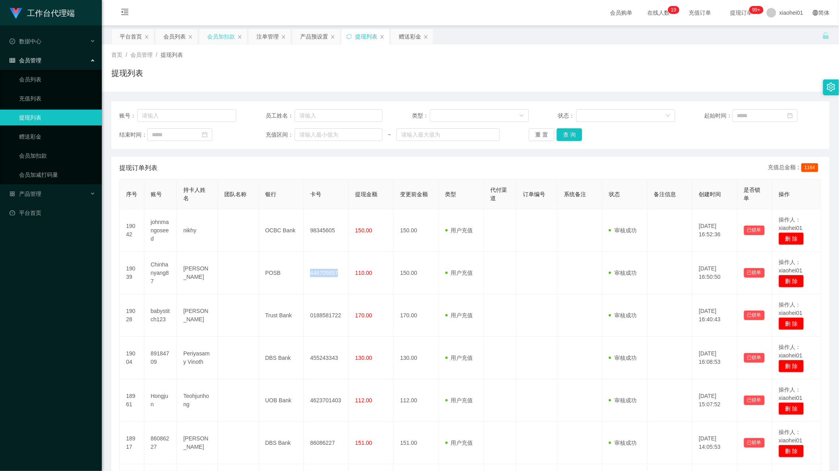
click at [223, 42] on div "会员加扣款" at bounding box center [221, 36] width 28 height 15
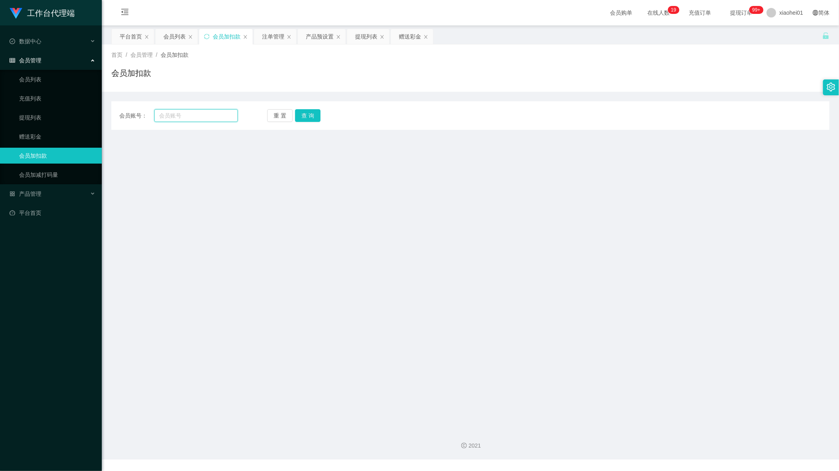
click at [212, 112] on input "text" at bounding box center [195, 115] width 83 height 13
paste input "niuniu12"
type input "niuniu12"
click at [316, 119] on button "查 询" at bounding box center [307, 115] width 25 height 13
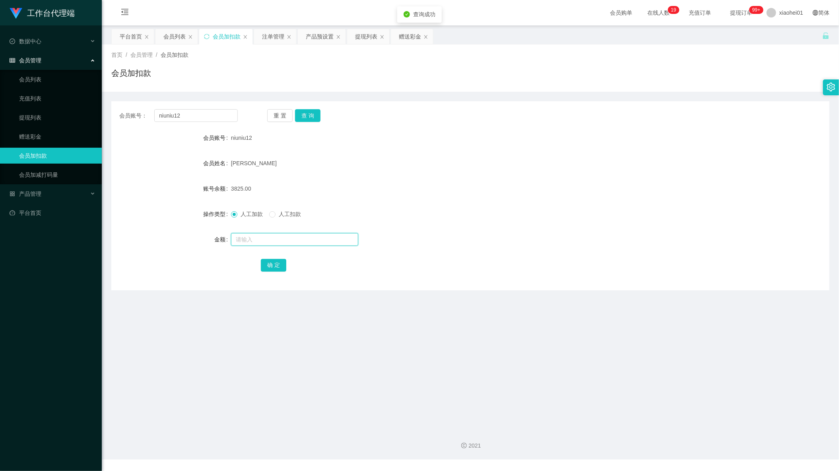
click at [291, 243] on input "text" at bounding box center [294, 239] width 127 height 13
paste input "5900"
type input "5900"
click at [274, 263] on button "确 定" at bounding box center [273, 265] width 25 height 13
drag, startPoint x: 465, startPoint y: 212, endPoint x: 494, endPoint y: 200, distance: 31.3
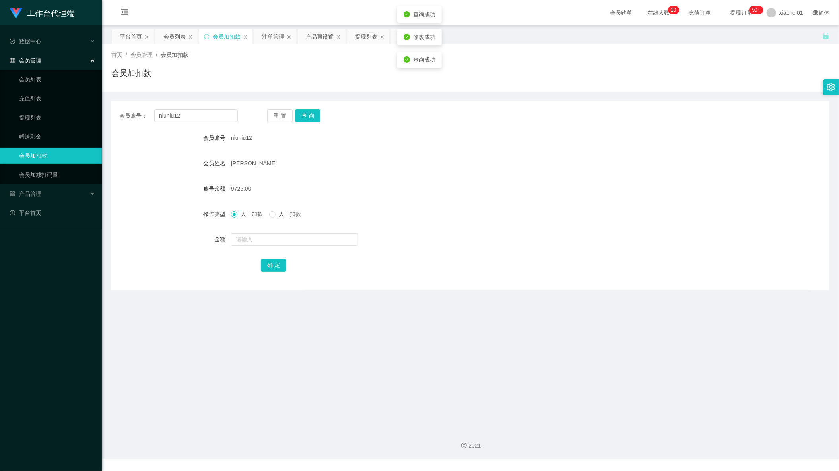
click at [470, 209] on div "人工加款 人工扣款" at bounding box center [440, 214] width 419 height 16
drag, startPoint x: 210, startPoint y: 113, endPoint x: 148, endPoint y: 116, distance: 62.1
click at [147, 113] on div "会员账号： niuniu12" at bounding box center [178, 115] width 118 height 13
paste input "Tttv"
type input "Tttv"
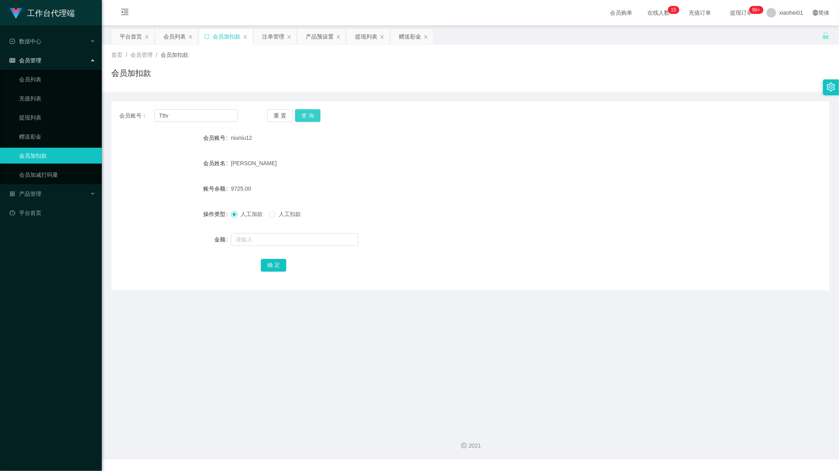
click at [315, 120] on button "查 询" at bounding box center [307, 115] width 25 height 13
click at [286, 234] on input "text" at bounding box center [294, 239] width 127 height 13
type input "100"
click at [278, 264] on button "确 定" at bounding box center [273, 265] width 25 height 13
click at [519, 172] on form "会员账号 Tttv 会员姓名 账号余额 100.00 操作类型 人工加款 人工扣款 金额 确 定" at bounding box center [470, 201] width 718 height 143
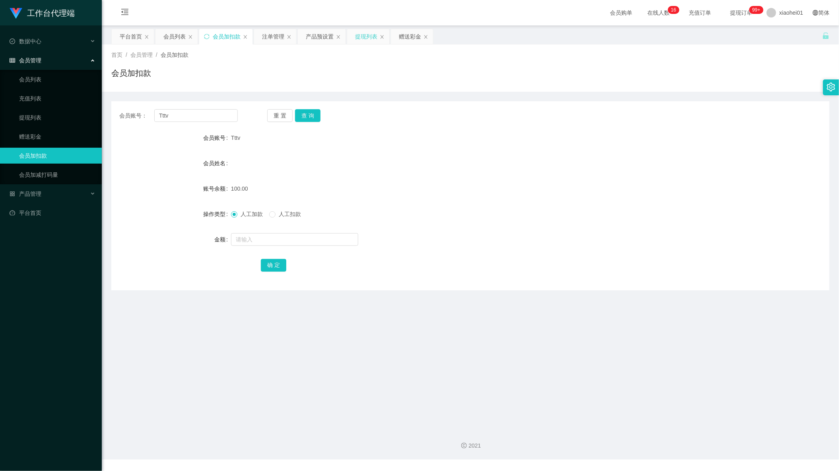
drag, startPoint x: 371, startPoint y: 39, endPoint x: 366, endPoint y: 40, distance: 4.5
click at [371, 39] on div "提现列表" at bounding box center [366, 36] width 22 height 15
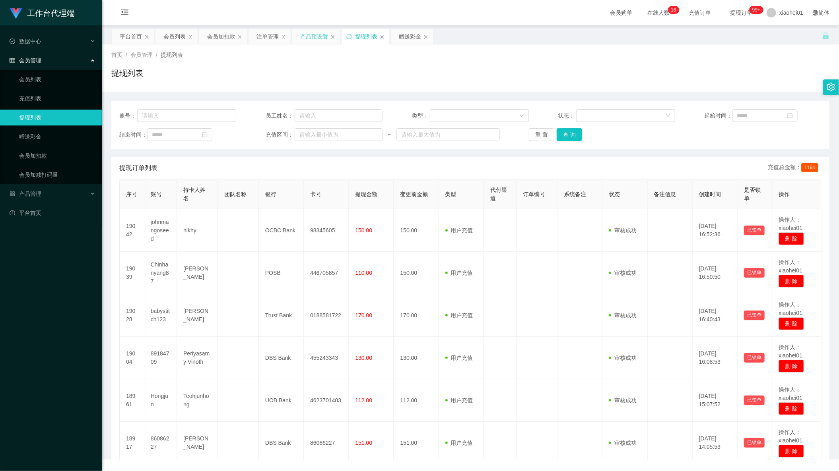
click at [318, 38] on div "产品预设置" at bounding box center [314, 36] width 28 height 15
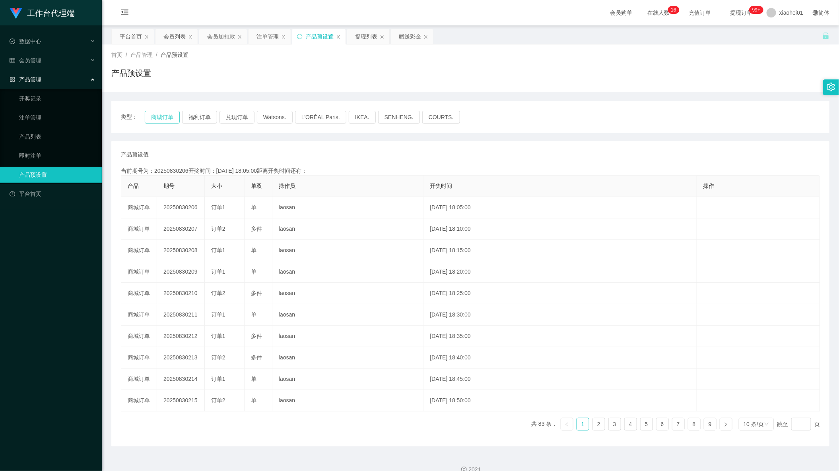
click at [167, 118] on button "商城订单" at bounding box center [162, 117] width 35 height 13
click at [216, 38] on div "会员加扣款" at bounding box center [221, 36] width 28 height 15
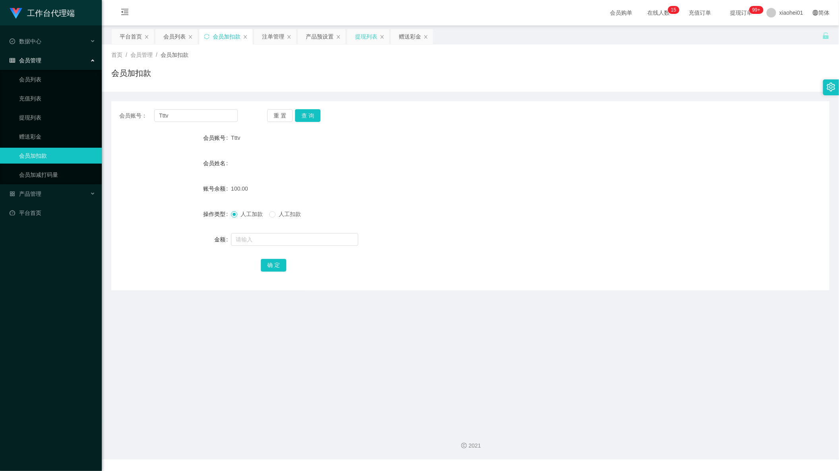
click at [366, 41] on div "提现列表" at bounding box center [366, 36] width 22 height 15
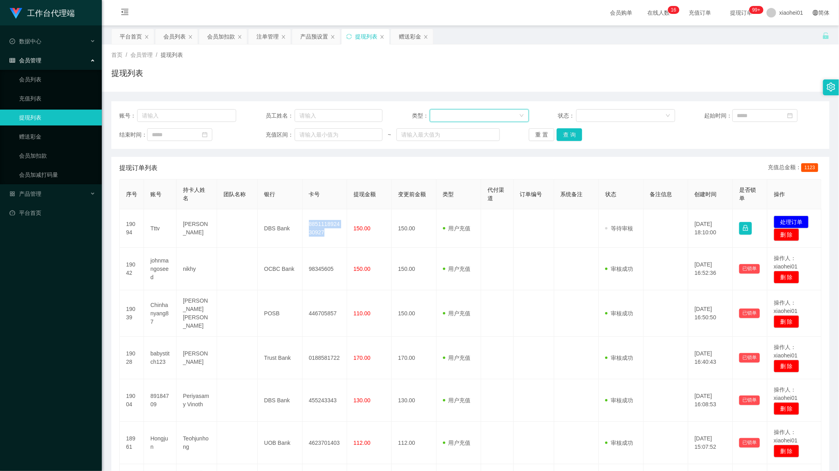
click at [445, 114] on div at bounding box center [476, 116] width 84 height 12
click at [344, 122] on div "账号： 员工姓名： 类型： 状态： 起始时间： 结束时间： 充值区间： ~ 重 置 查 询" at bounding box center [470, 125] width 718 height 48
click at [333, 115] on input "text" at bounding box center [339, 115] width 88 height 13
type input "v"
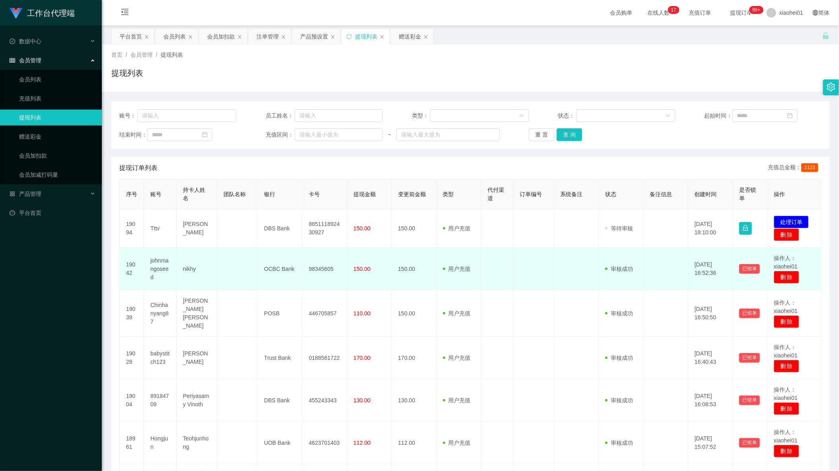
click at [463, 268] on span "用户充值" at bounding box center [457, 269] width 28 height 6
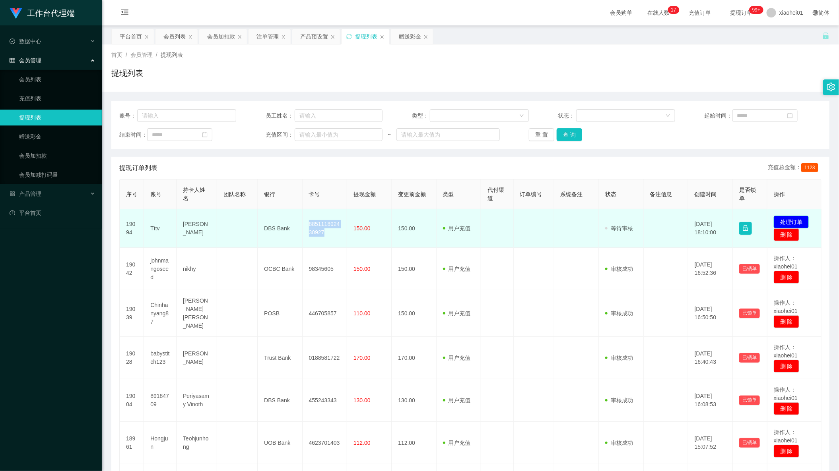
click at [792, 221] on button "处理订单" at bounding box center [790, 222] width 35 height 13
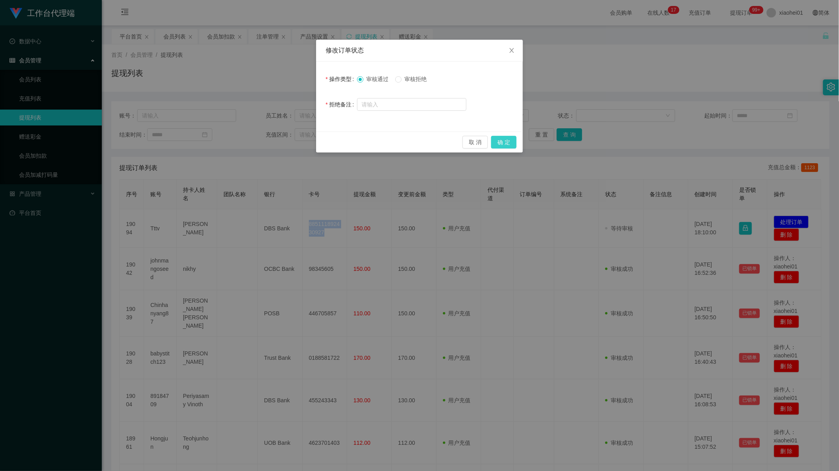
click at [500, 142] on button "确 定" at bounding box center [503, 142] width 25 height 13
